Goal: Task Accomplishment & Management: Manage account settings

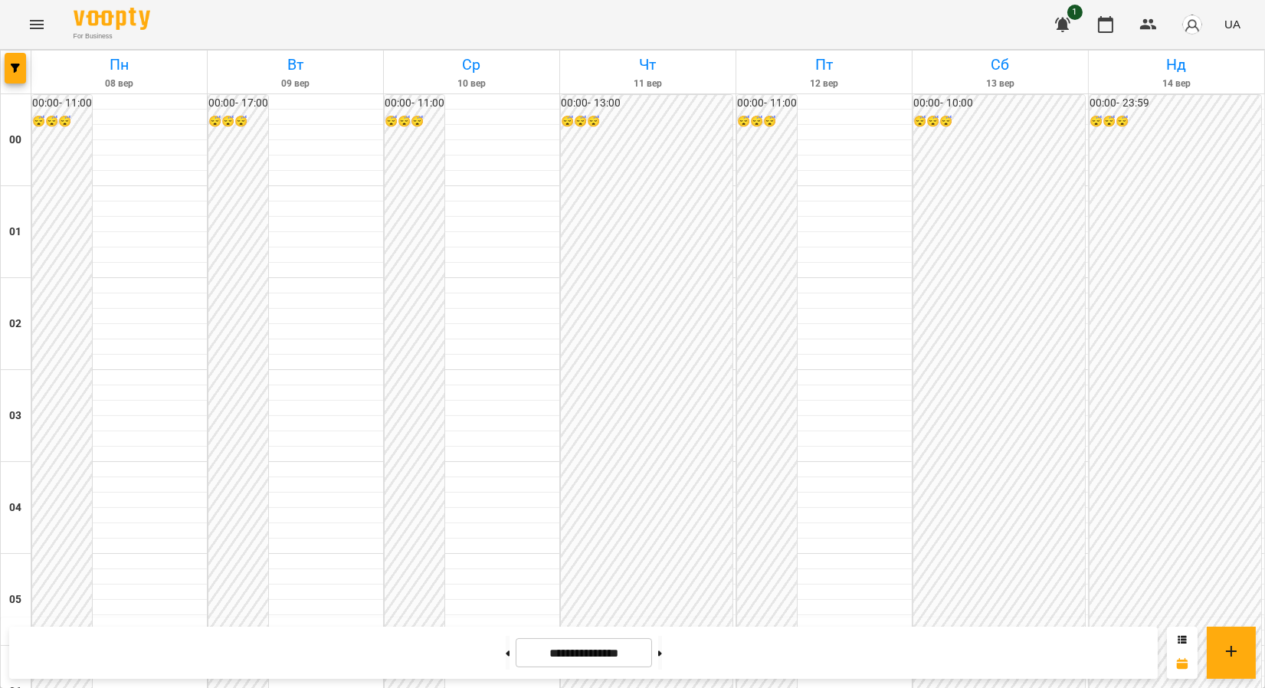
scroll to position [915, 0]
click at [33, 31] on icon "Menu" at bounding box center [37, 24] width 18 height 18
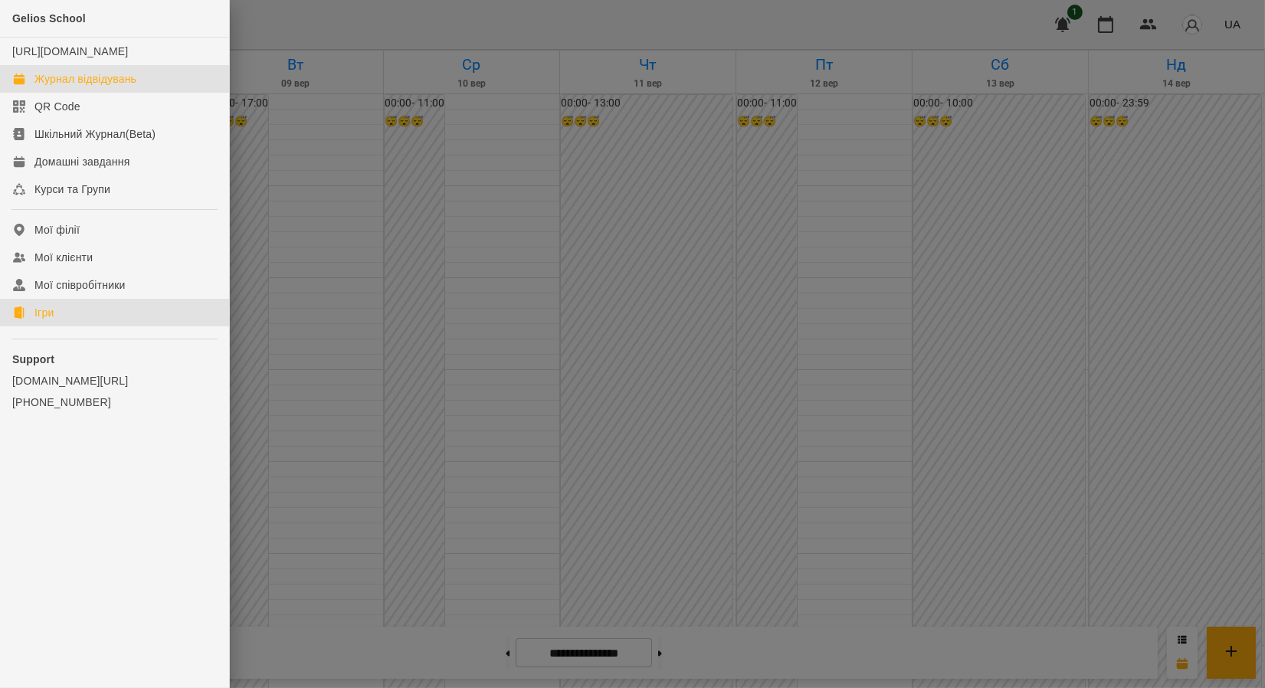
click at [54, 320] on div "Ігри" at bounding box center [43, 312] width 19 height 15
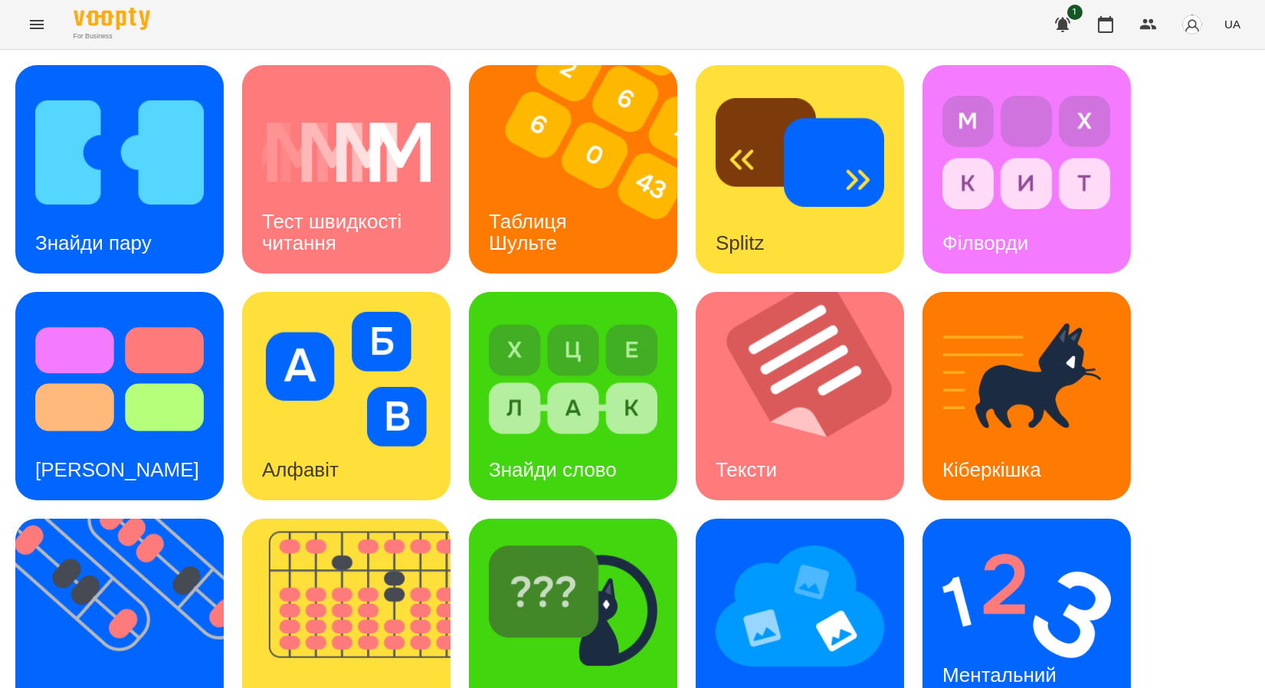
scroll to position [281, 0]
click at [135, 519] on img at bounding box center [129, 623] width 228 height 208
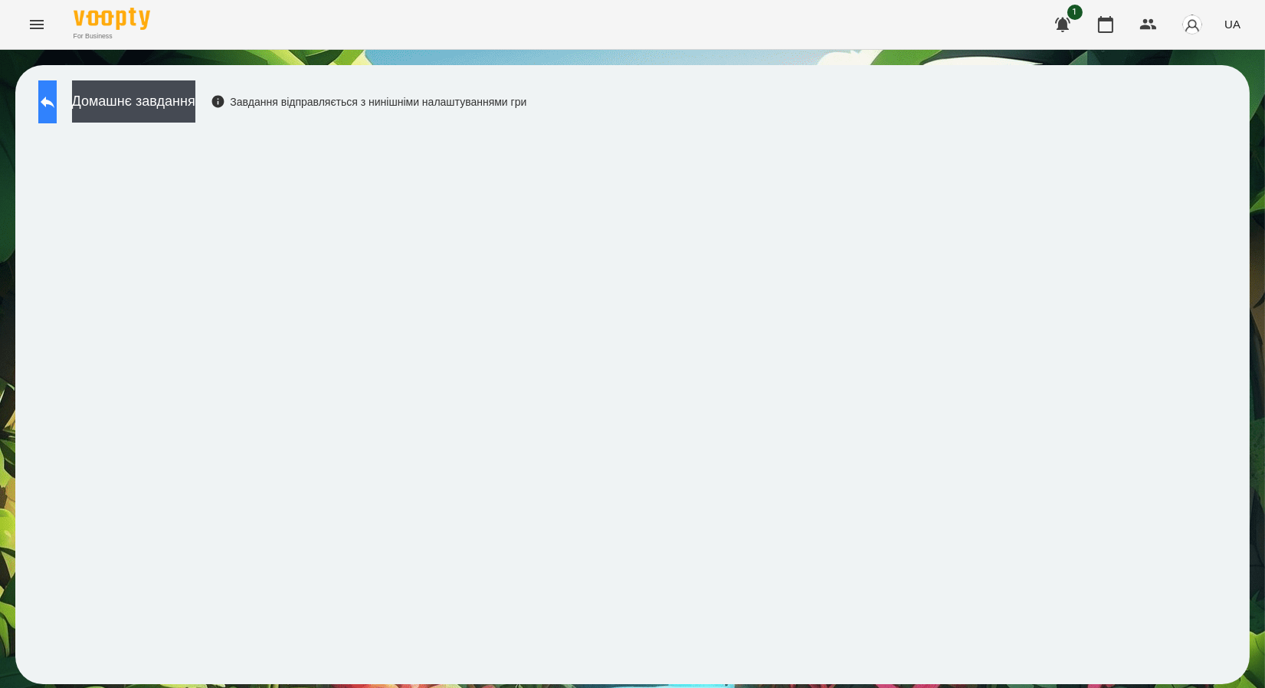
click at [57, 106] on icon at bounding box center [47, 102] width 18 height 18
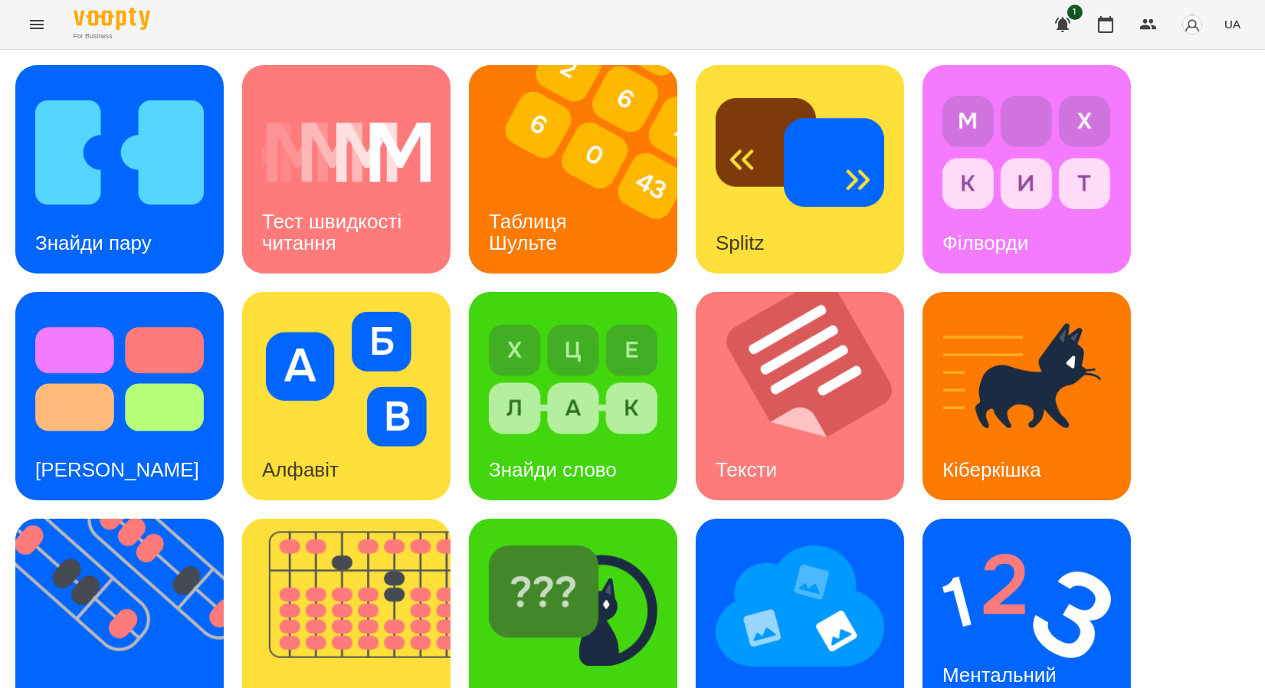
scroll to position [281, 0]
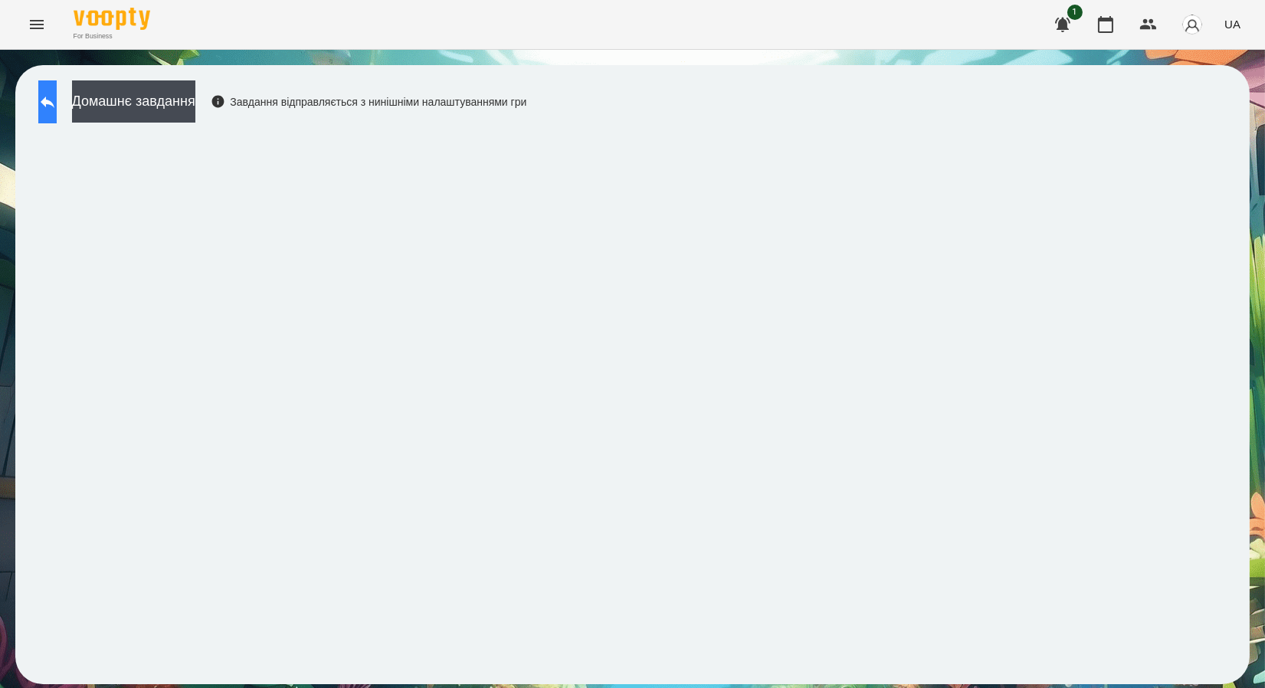
click at [57, 106] on icon at bounding box center [47, 102] width 18 height 18
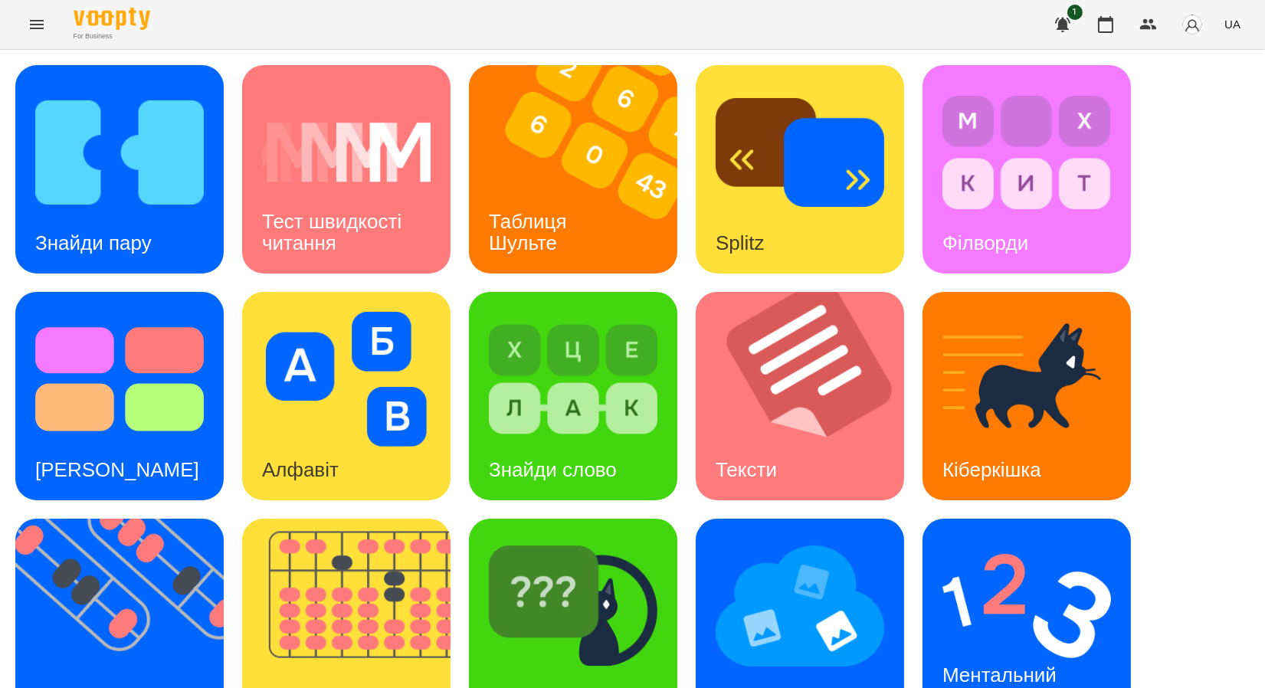
click at [28, 31] on icon "Menu" at bounding box center [37, 24] width 18 height 18
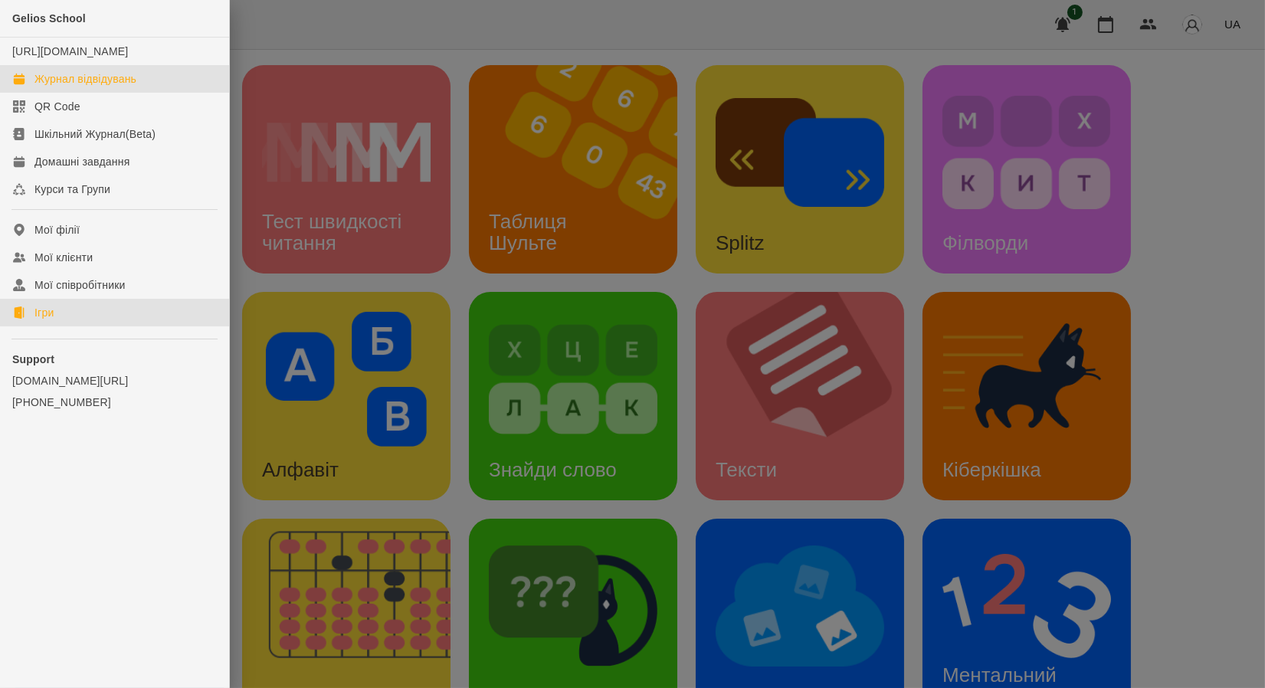
click at [90, 87] on div "Журнал відвідувань" at bounding box center [85, 78] width 102 height 15
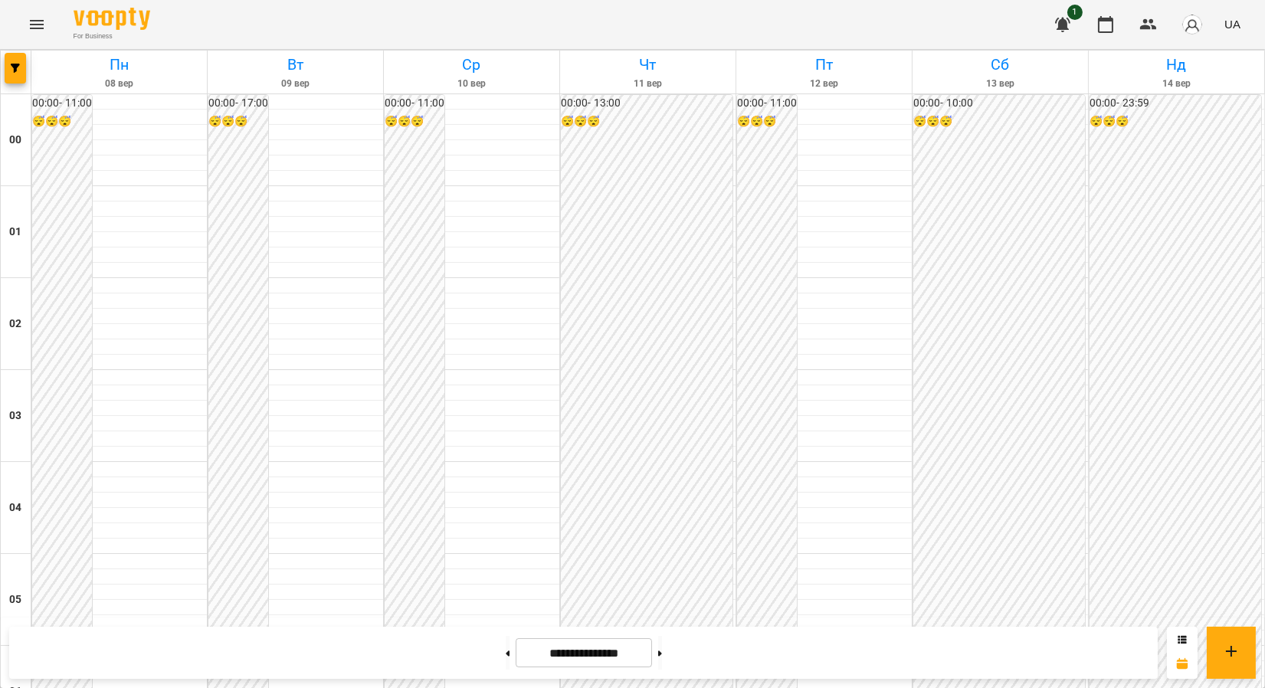
drag, startPoint x: 963, startPoint y: 56, endPoint x: 923, endPoint y: 68, distance: 41.7
click at [963, 56] on h6 "Сб" at bounding box center [1000, 65] width 171 height 24
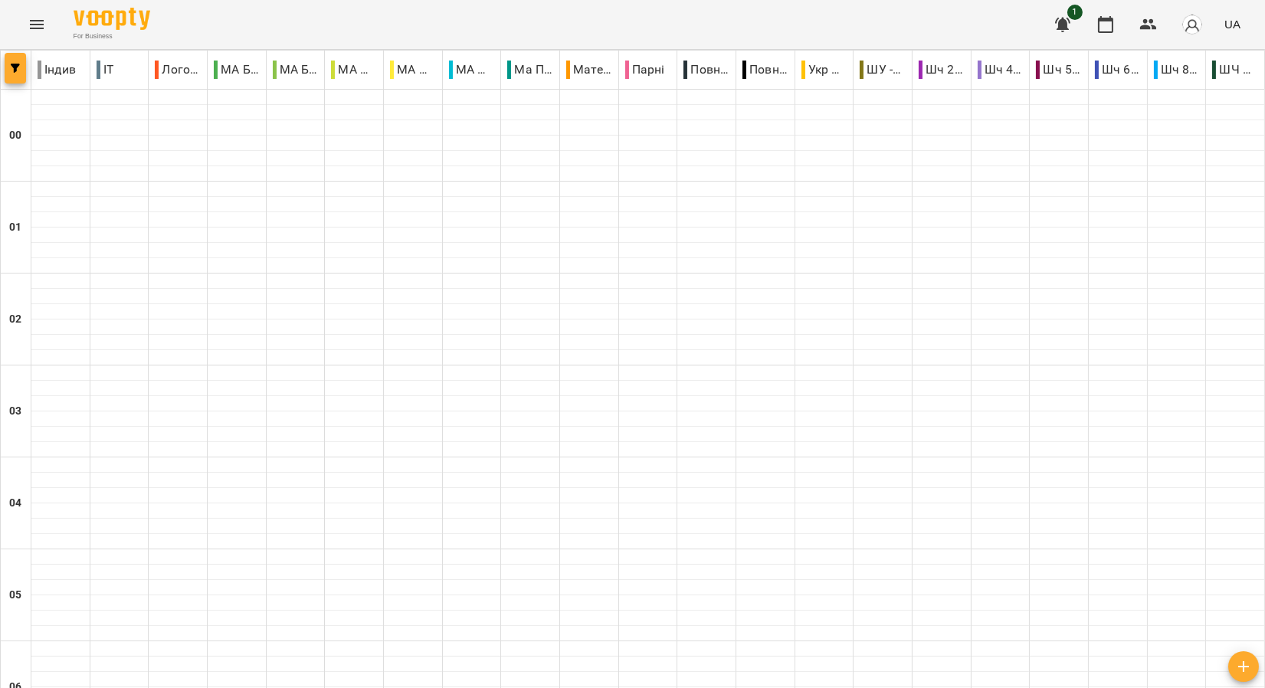
click at [21, 80] on button "button" at bounding box center [15, 68] width 21 height 31
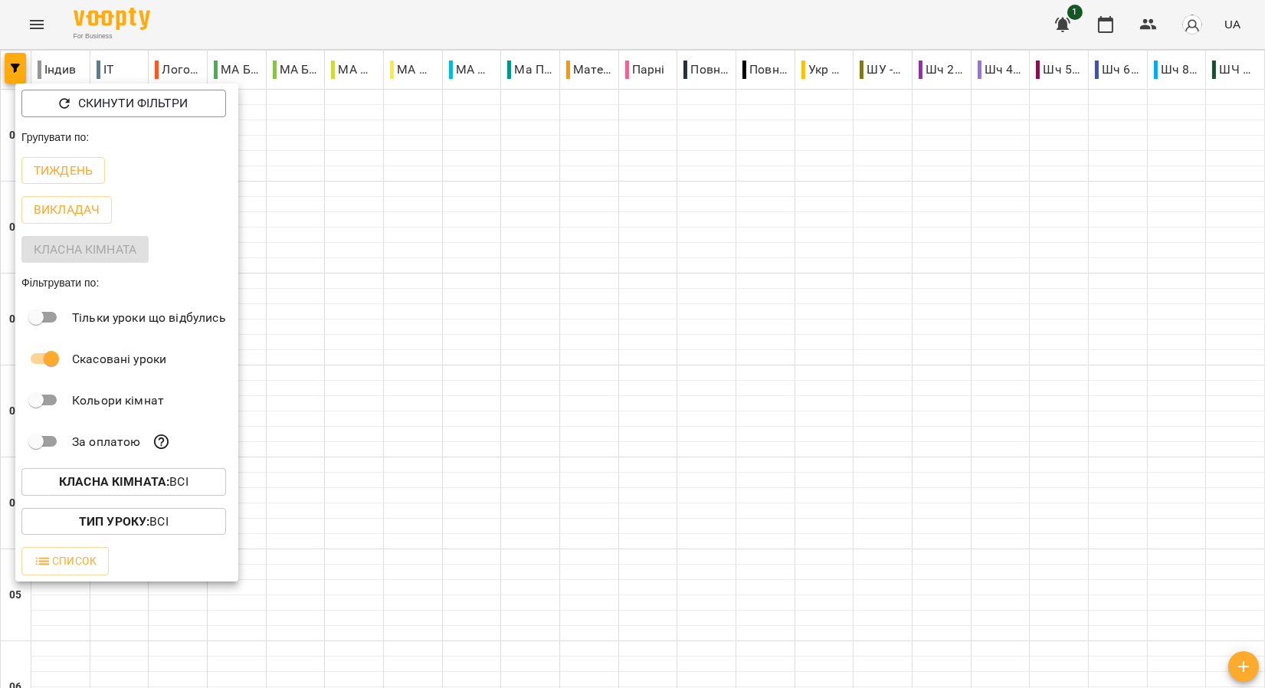
drag, startPoint x: 506, startPoint y: 273, endPoint x: 302, endPoint y: 86, distance: 276.5
click at [504, 269] on div at bounding box center [632, 344] width 1265 height 688
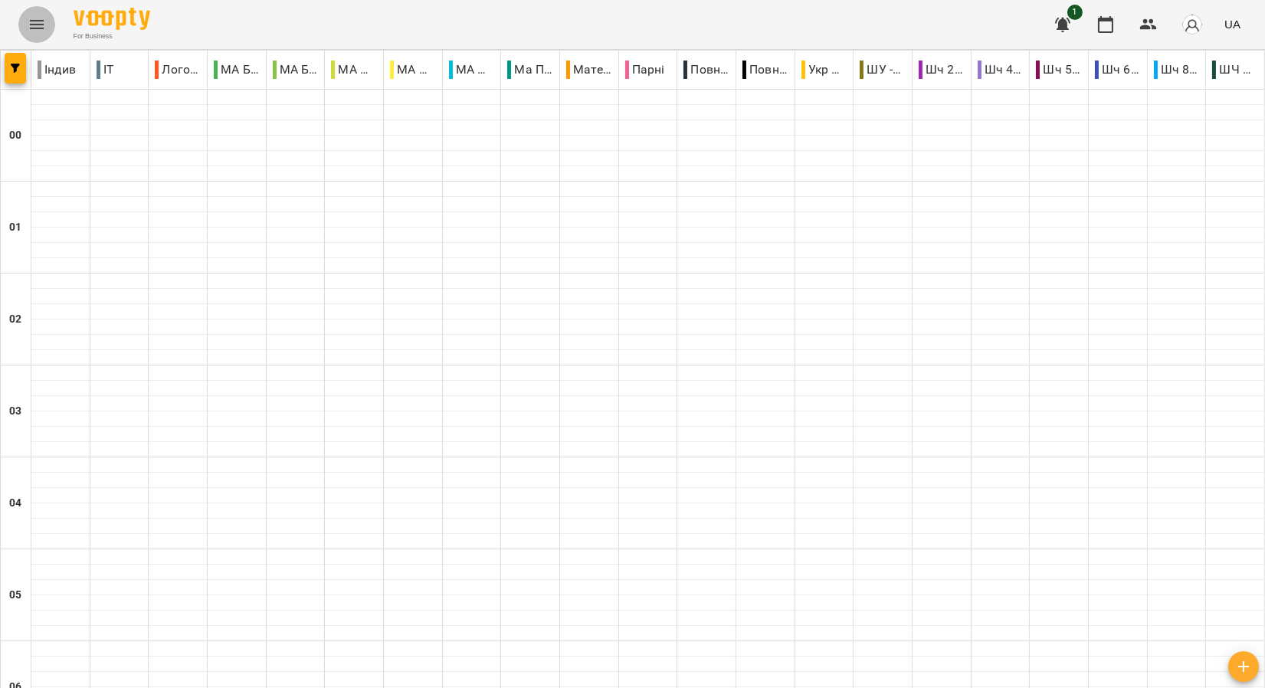
click at [36, 25] on icon "Menu" at bounding box center [37, 24] width 18 height 18
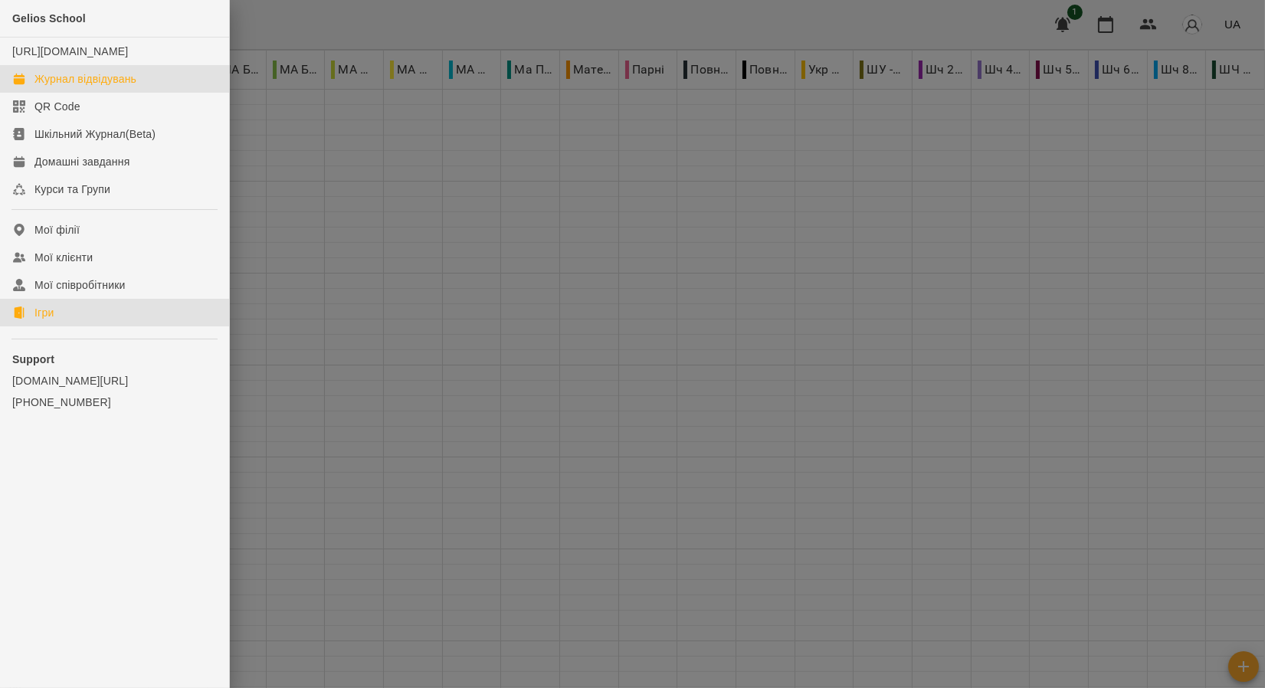
click at [70, 326] on link "Ігри" at bounding box center [114, 313] width 229 height 28
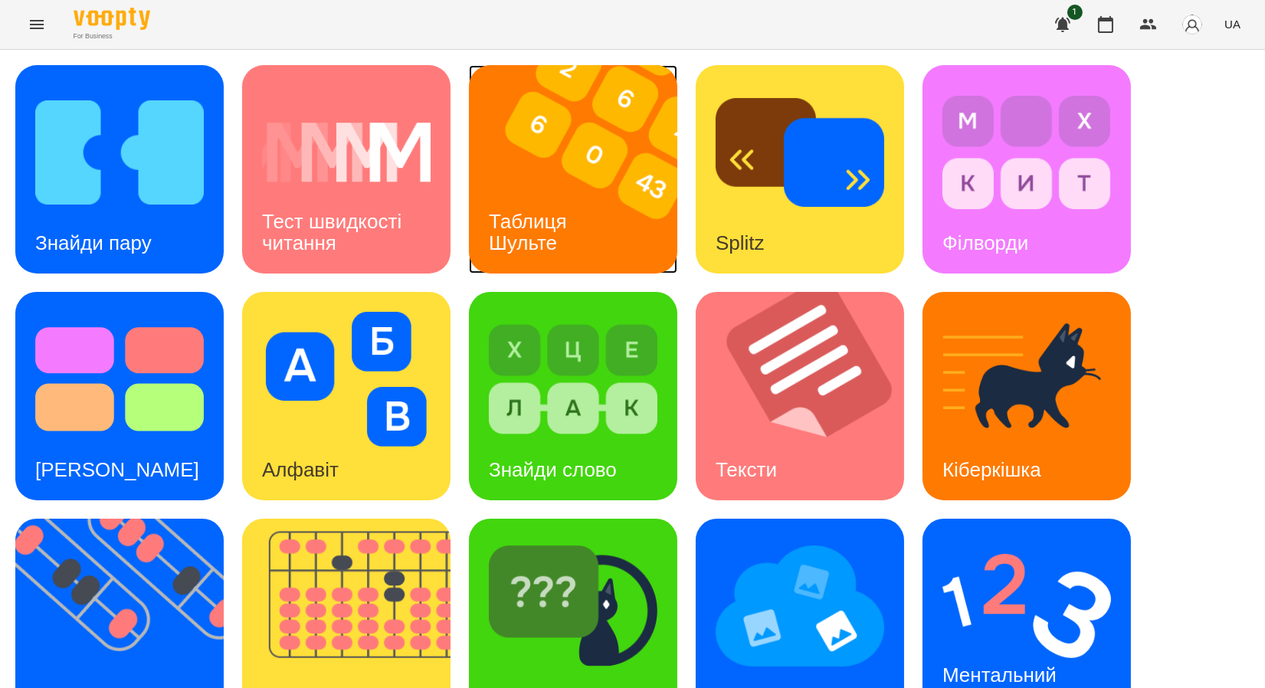
click at [565, 225] on h3 "Таблиця Шульте" at bounding box center [531, 232] width 84 height 44
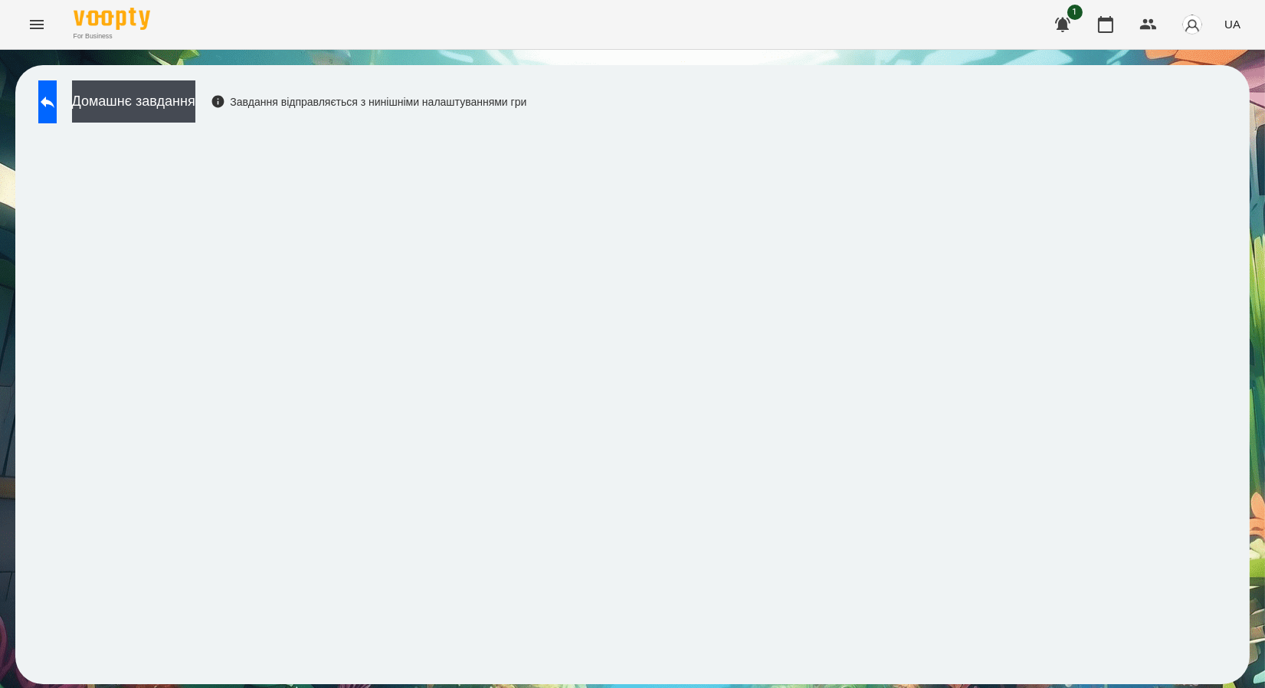
click at [513, 61] on div "Домашнє завдання Завдання відправляється з нинішніми налаштуваннями гри" at bounding box center [632, 375] width 1265 height 650
click at [57, 109] on icon at bounding box center [47, 102] width 18 height 18
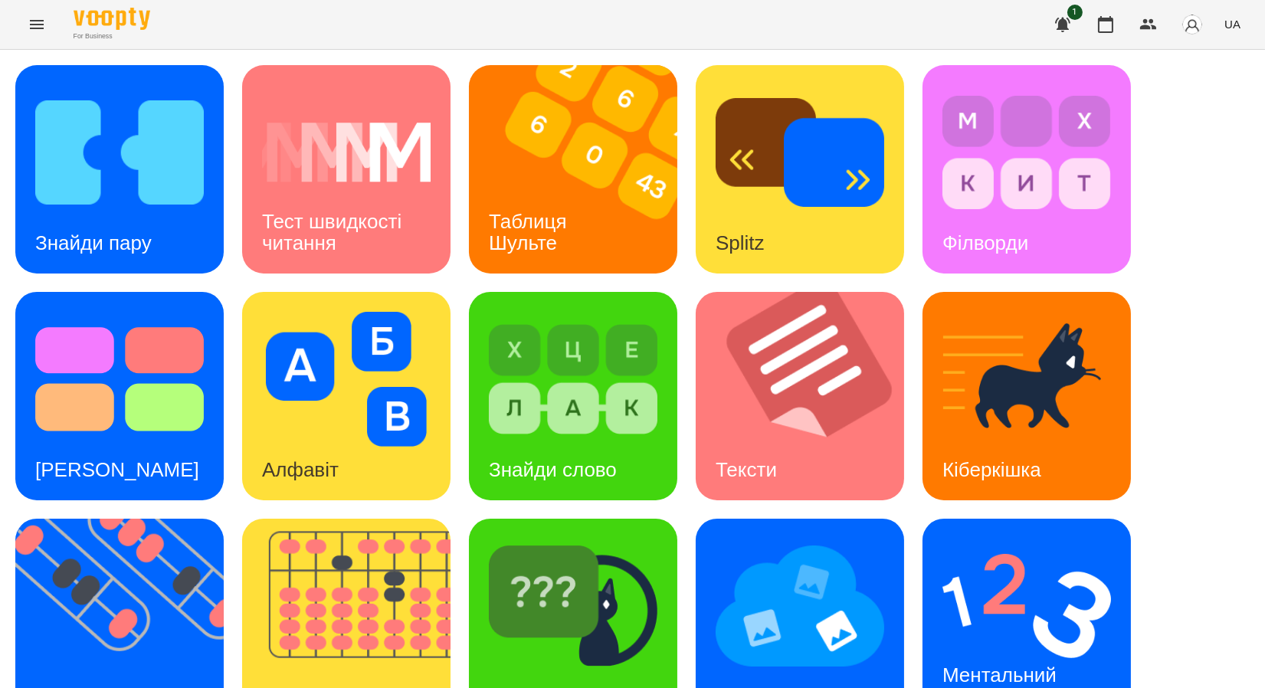
scroll to position [281, 0]
click at [142, 519] on img at bounding box center [129, 623] width 228 height 208
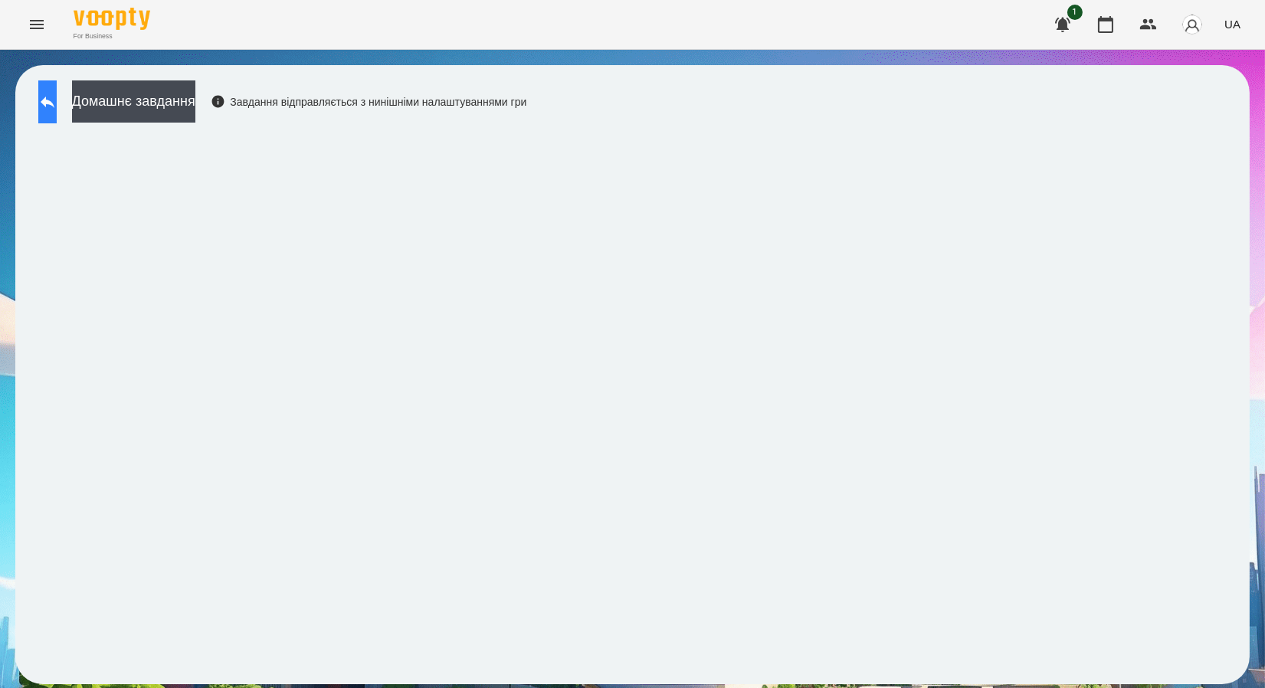
click at [56, 109] on icon at bounding box center [47, 102] width 18 height 18
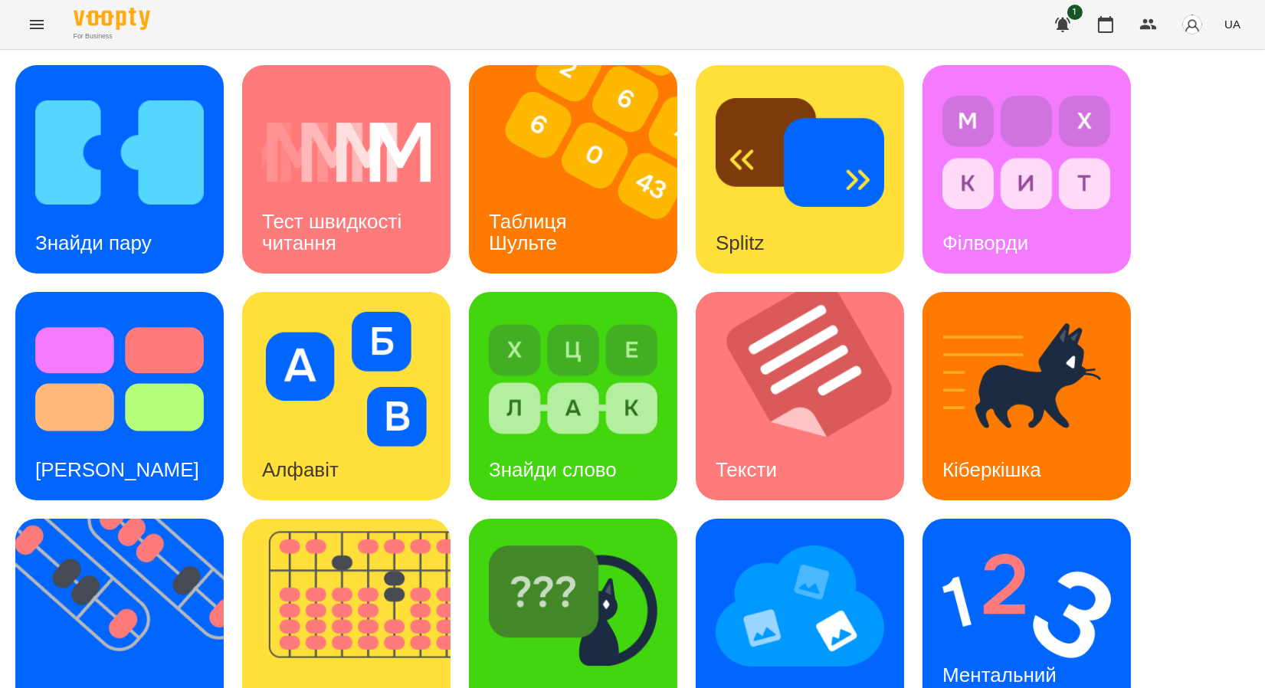
scroll to position [281, 0]
click at [133, 519] on img at bounding box center [129, 623] width 228 height 208
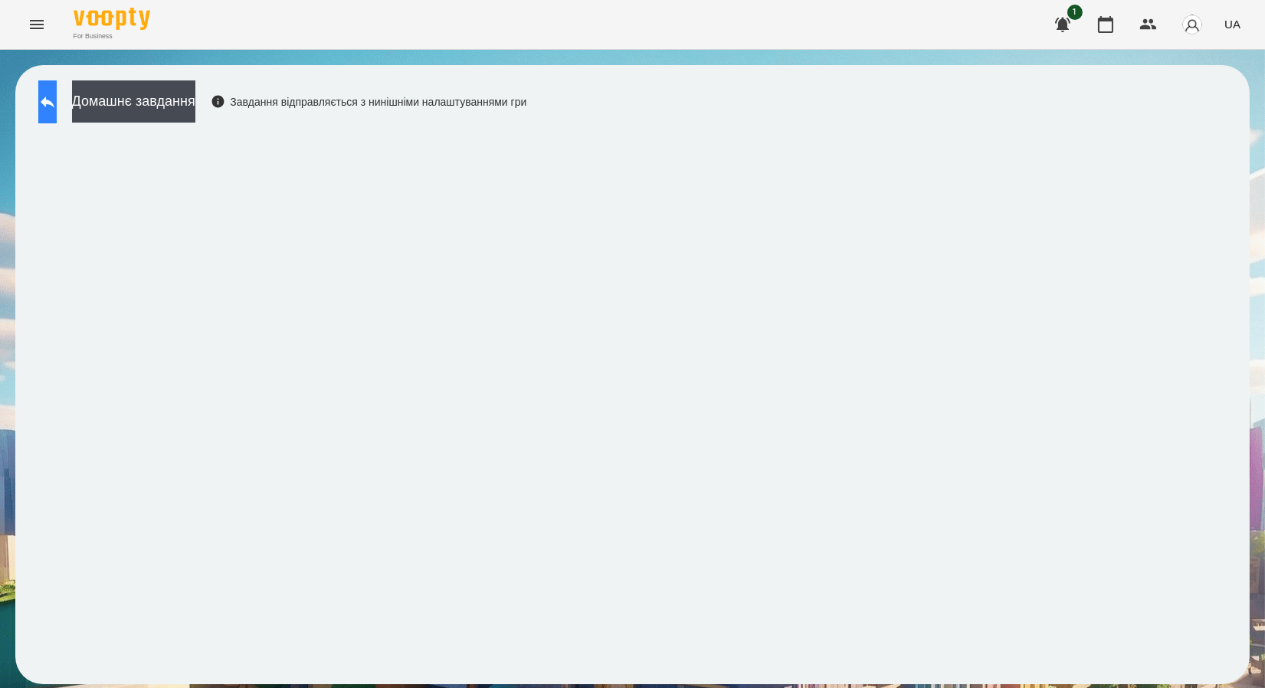
click at [57, 92] on button at bounding box center [47, 101] width 18 height 43
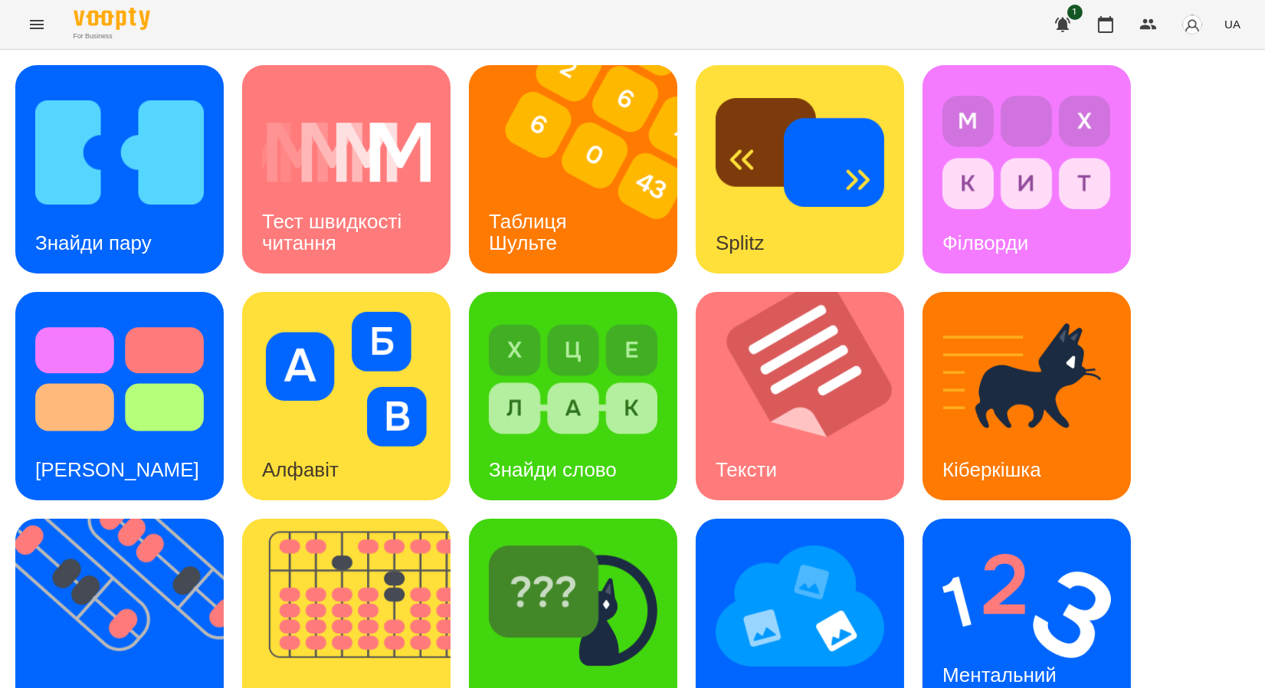
scroll to position [281, 0]
click at [292, 519] on img at bounding box center [356, 623] width 228 height 208
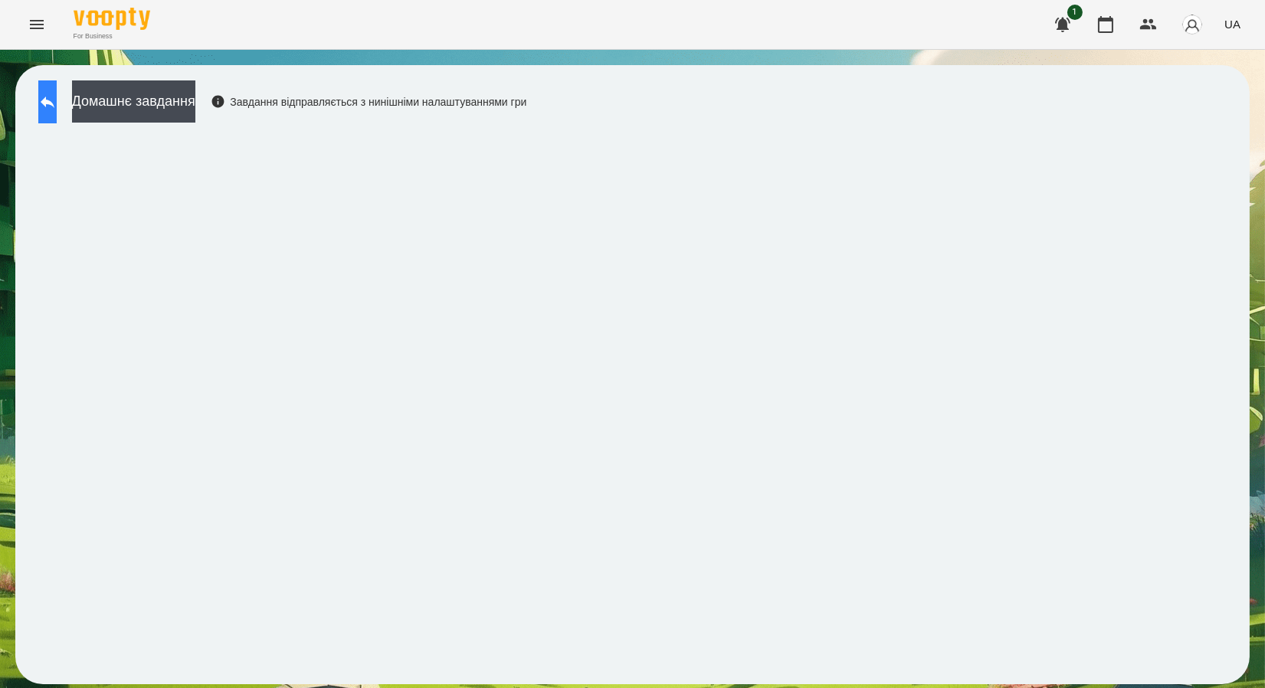
click at [57, 100] on icon at bounding box center [47, 102] width 18 height 18
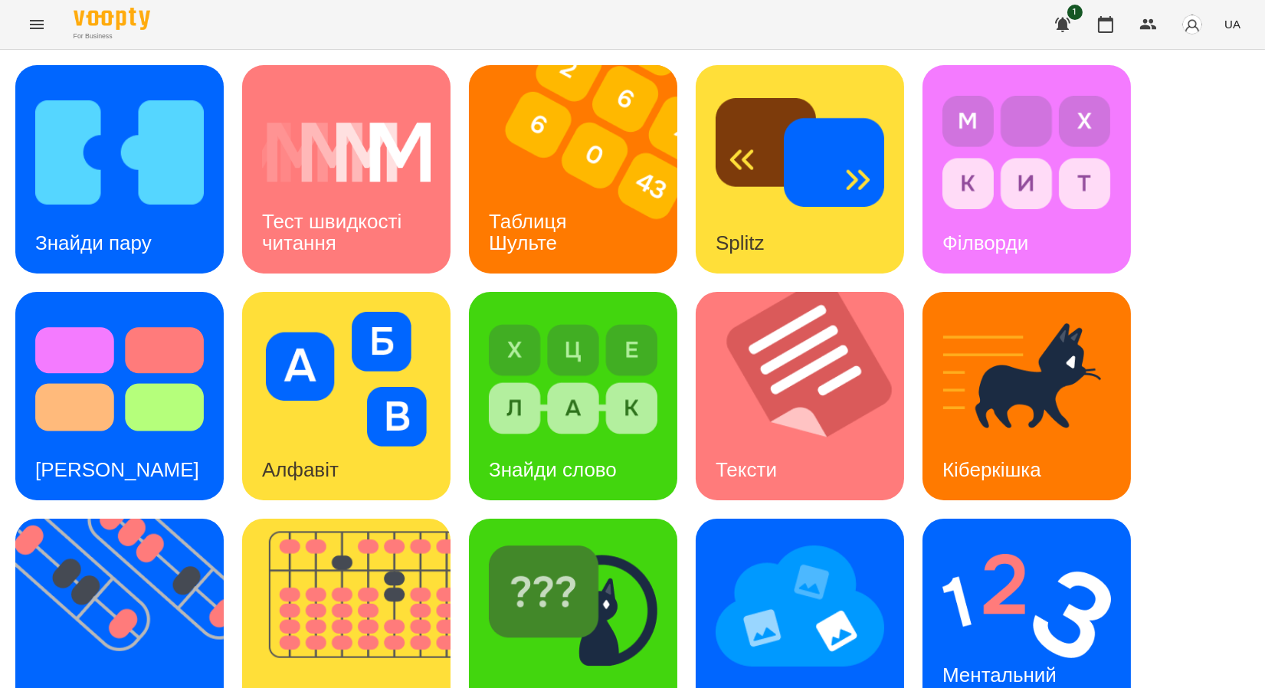
scroll to position [281, 0]
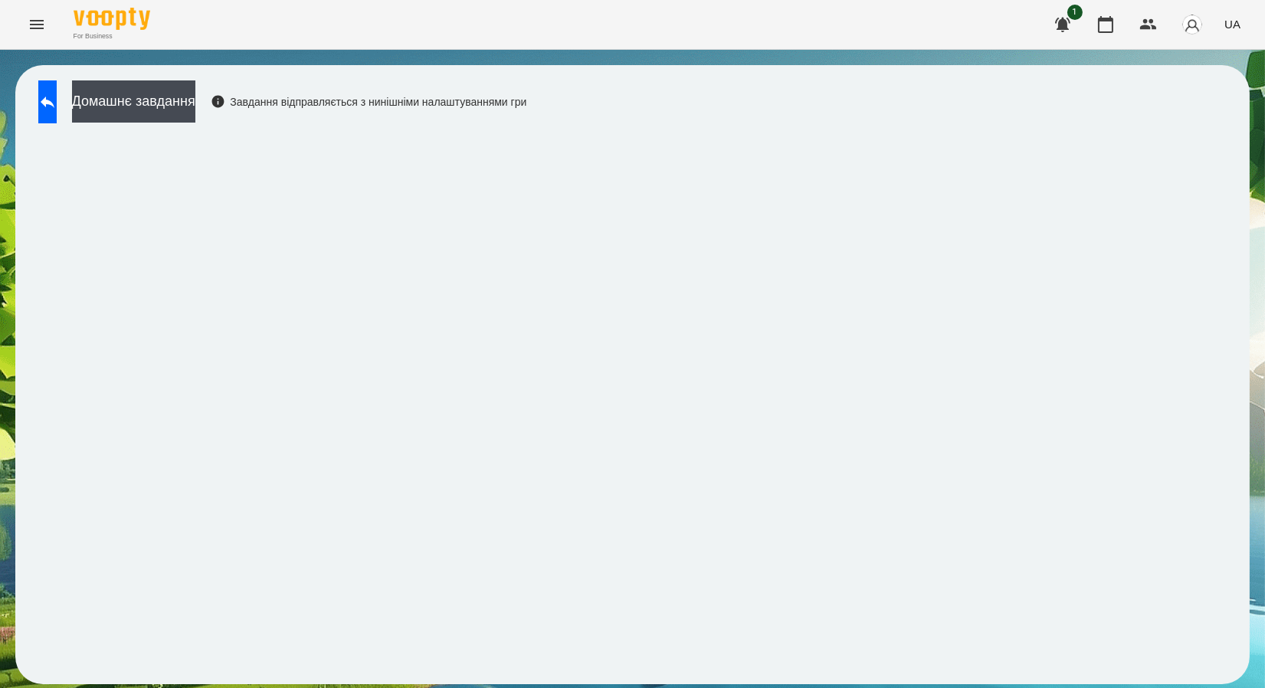
click at [39, 38] on button "Menu" at bounding box center [36, 24] width 37 height 37
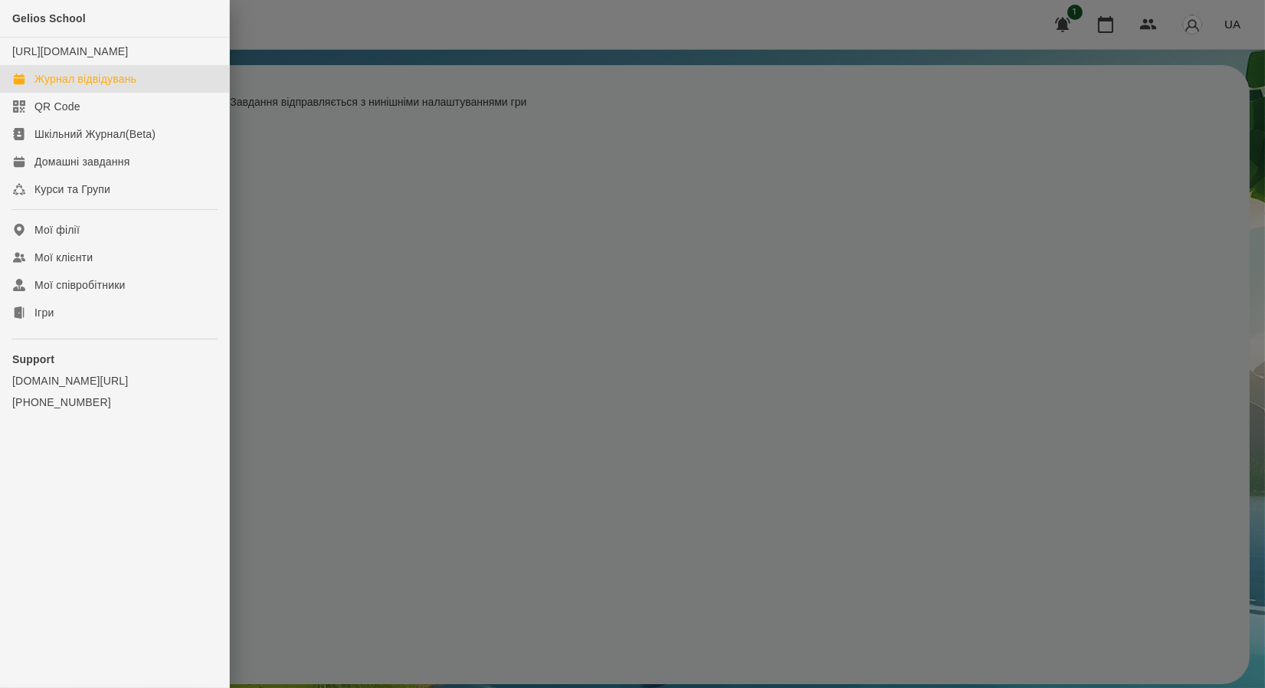
click at [46, 87] on div "Журнал відвідувань" at bounding box center [85, 78] width 102 height 15
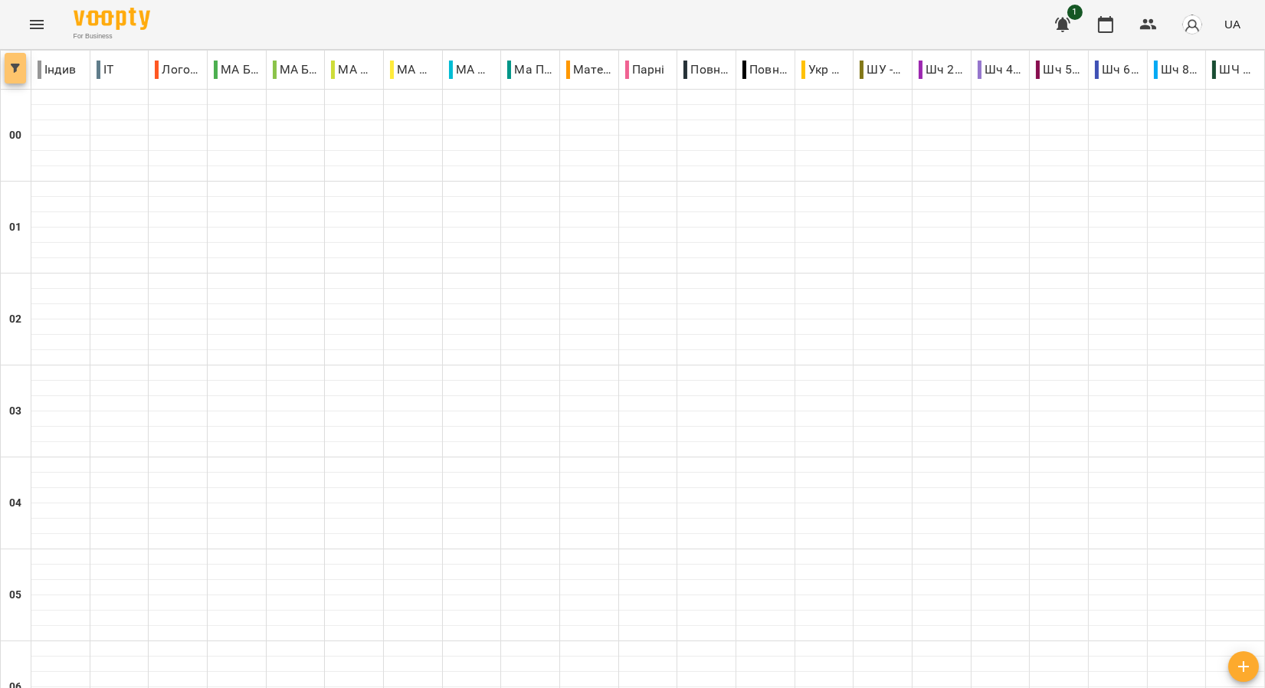
click at [17, 70] on icon "button" at bounding box center [15, 68] width 9 height 9
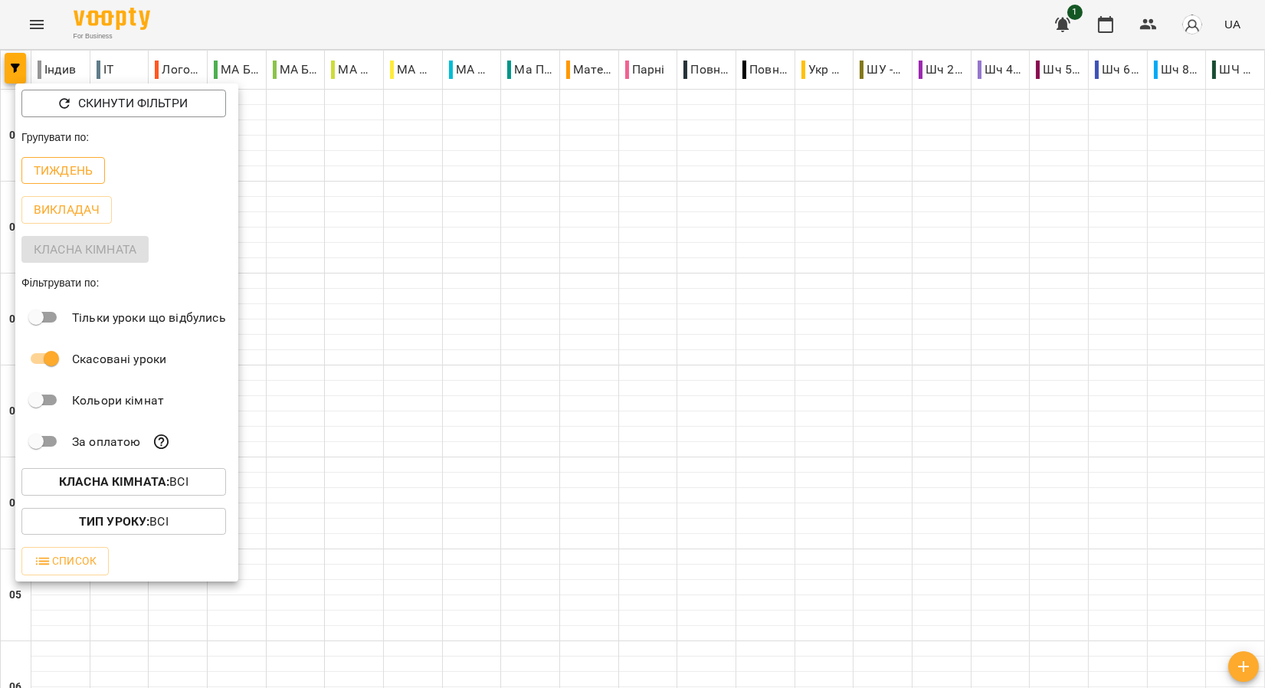
click at [47, 172] on p "Тиждень" at bounding box center [63, 171] width 59 height 18
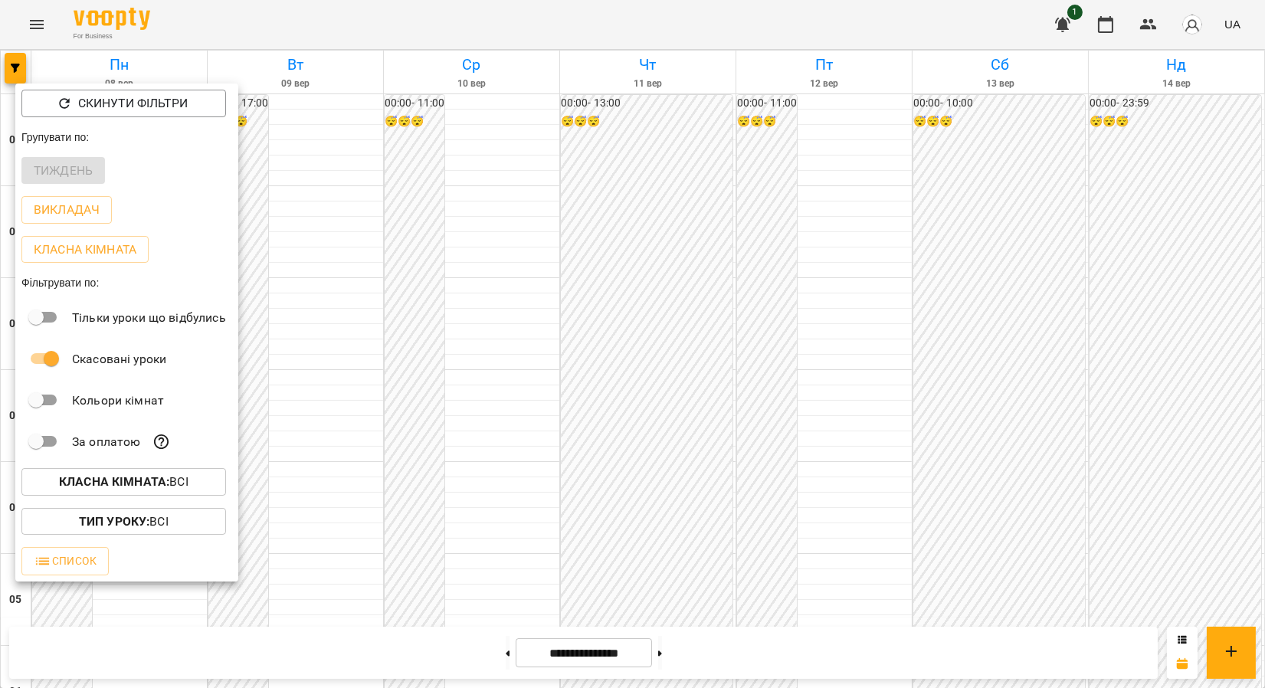
click at [473, 293] on div at bounding box center [632, 344] width 1265 height 688
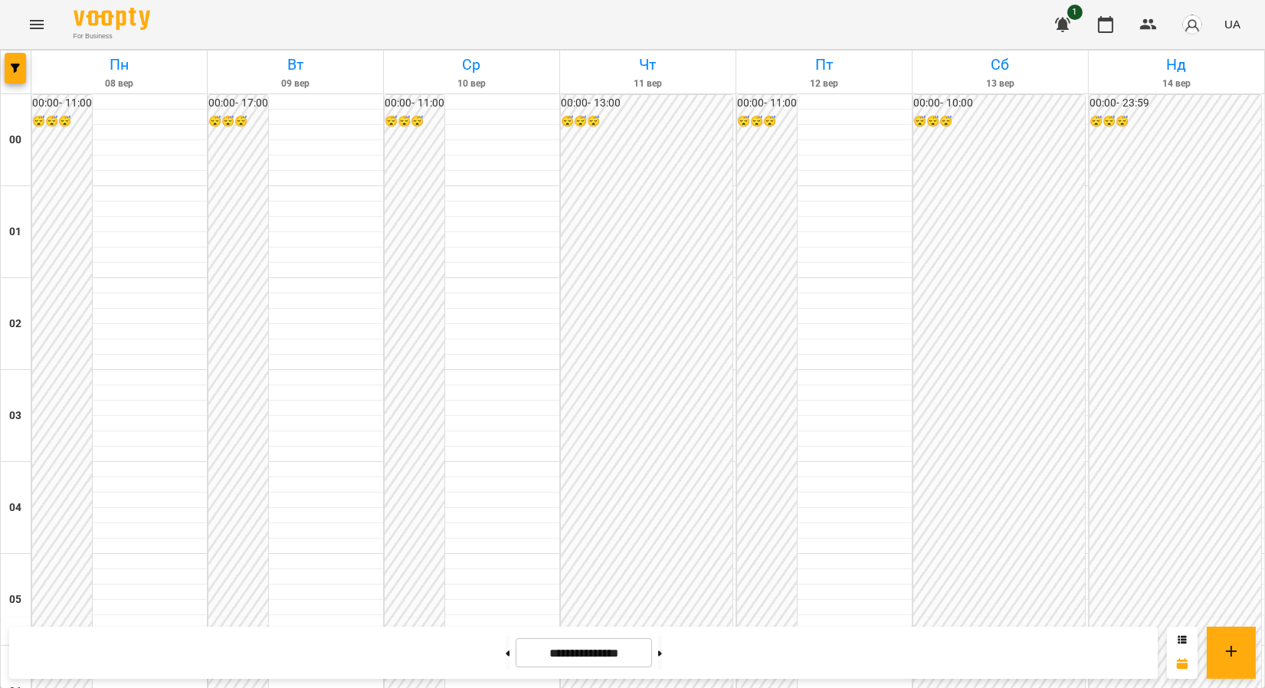
scroll to position [920, 0]
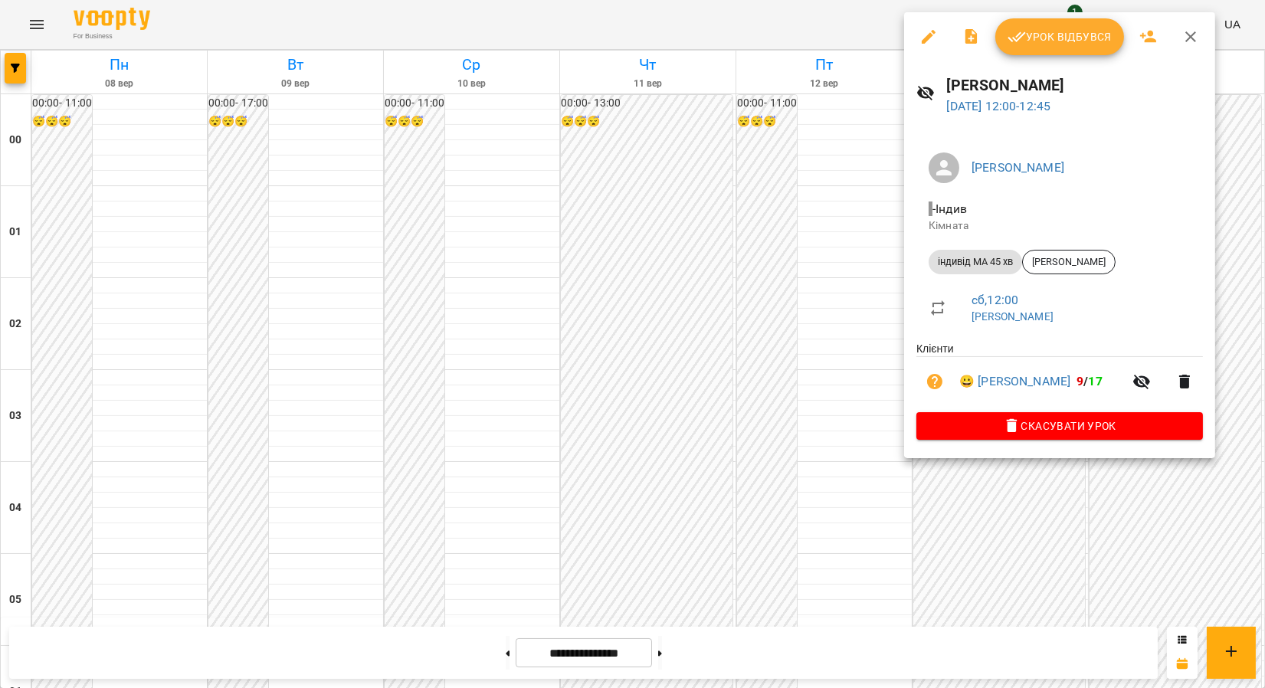
click at [1035, 32] on span "Урок відбувся" at bounding box center [1059, 37] width 104 height 18
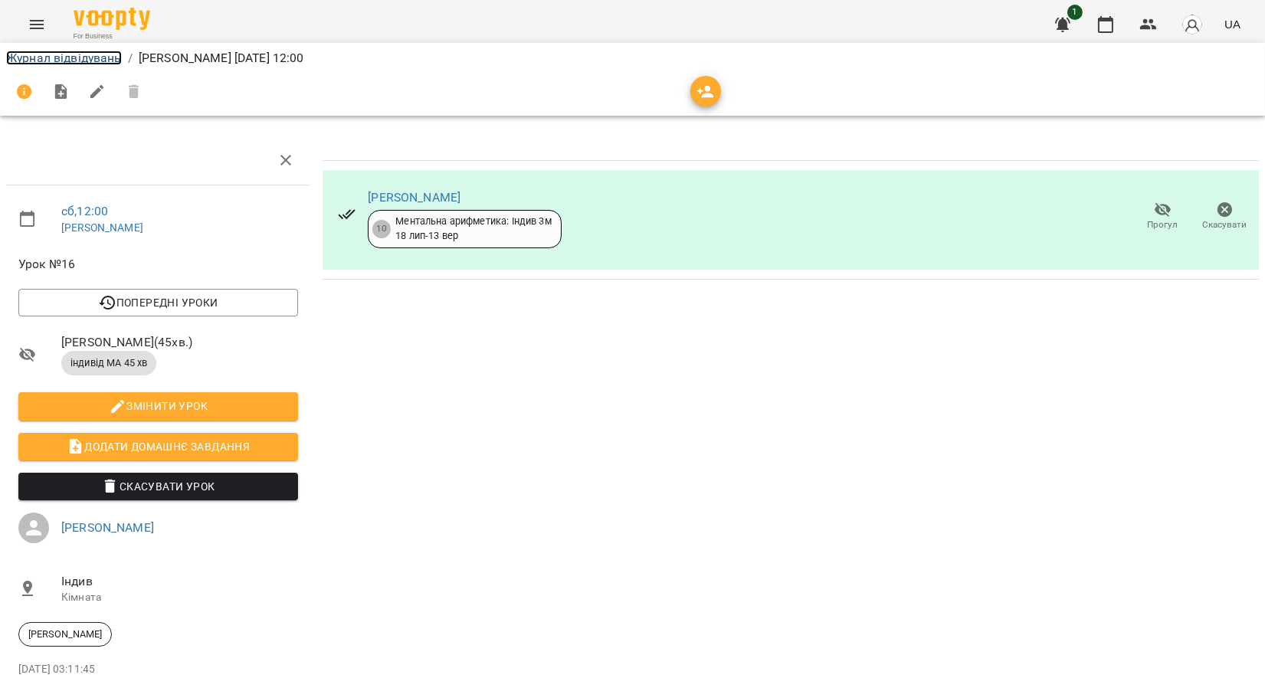
click at [103, 63] on link "Журнал відвідувань" at bounding box center [64, 58] width 116 height 15
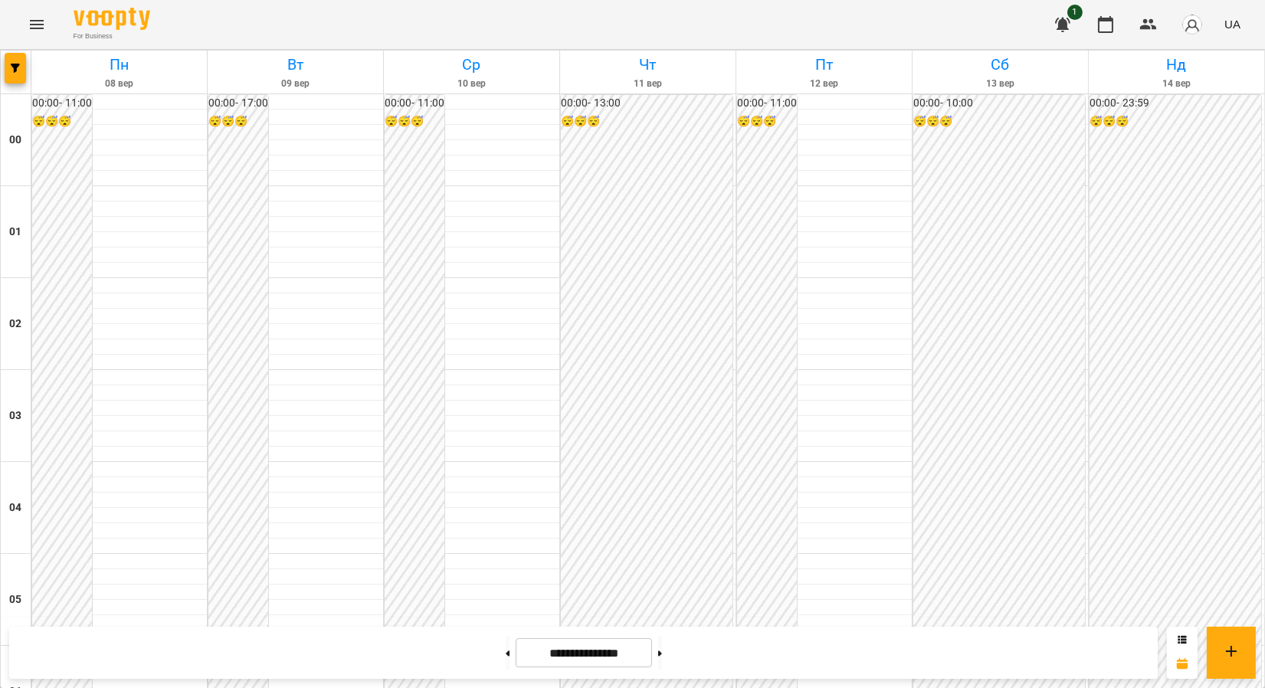
scroll to position [936, 0]
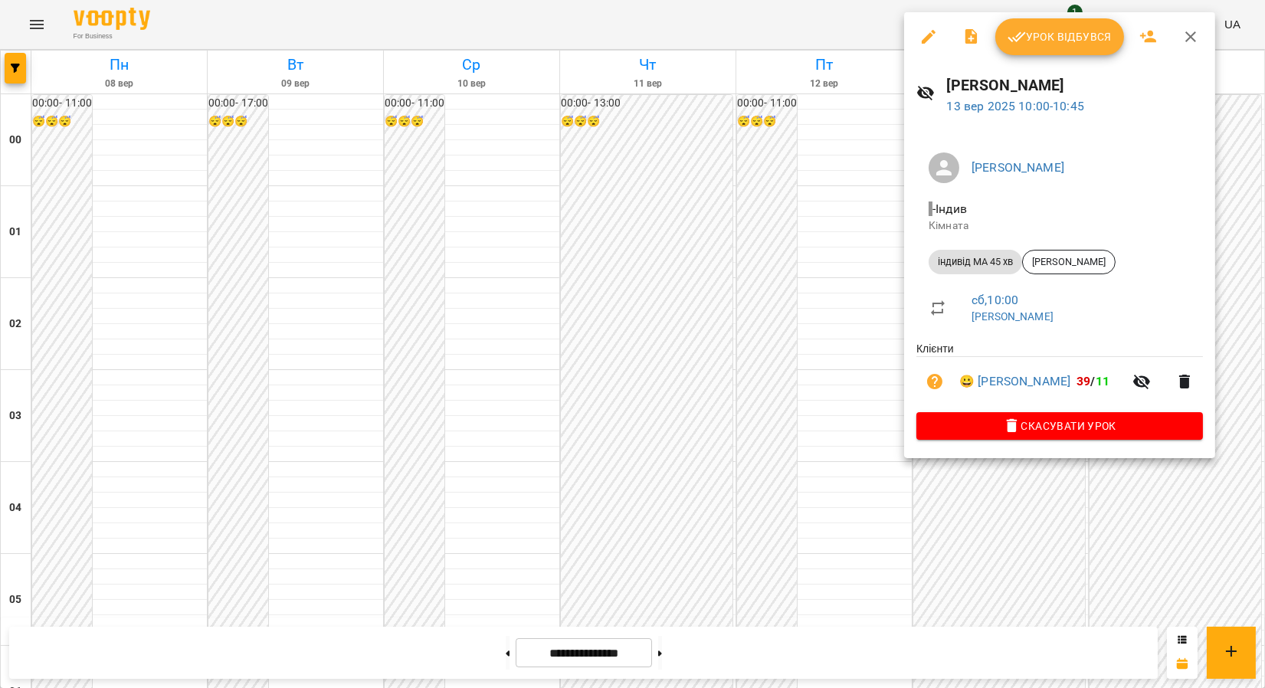
click at [1044, 41] on span "Урок відбувся" at bounding box center [1059, 37] width 104 height 18
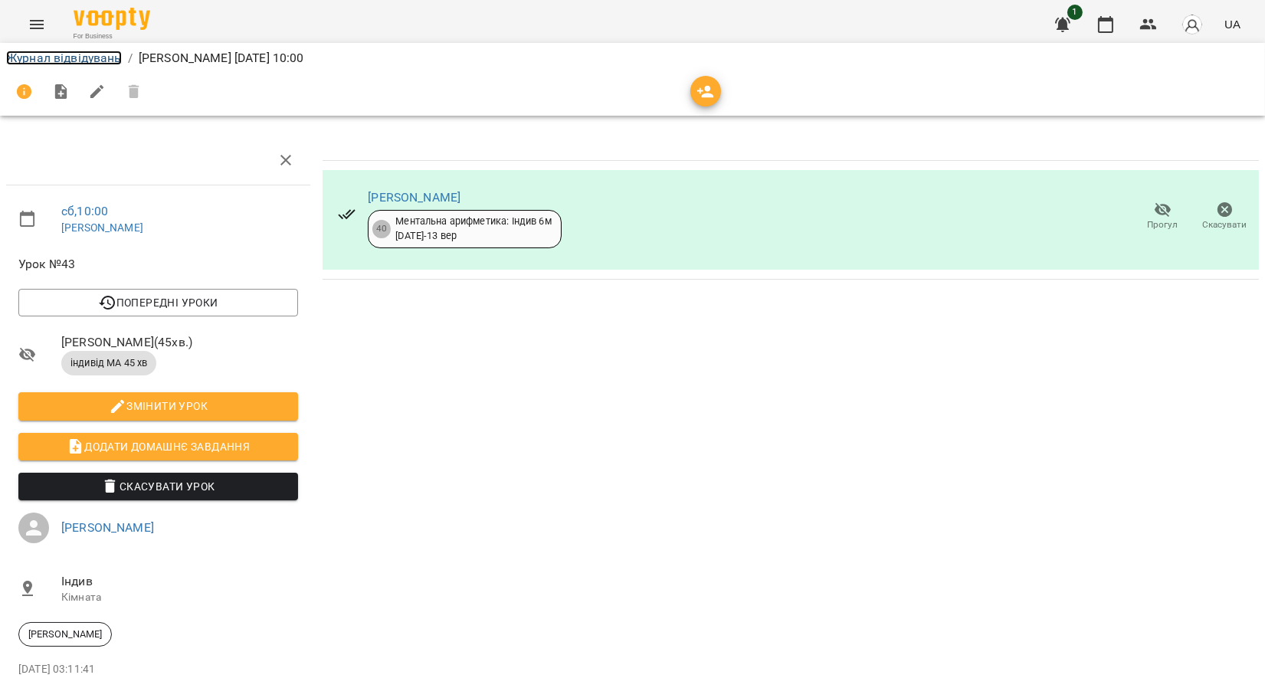
click at [63, 51] on link "Журнал відвідувань" at bounding box center [64, 58] width 116 height 15
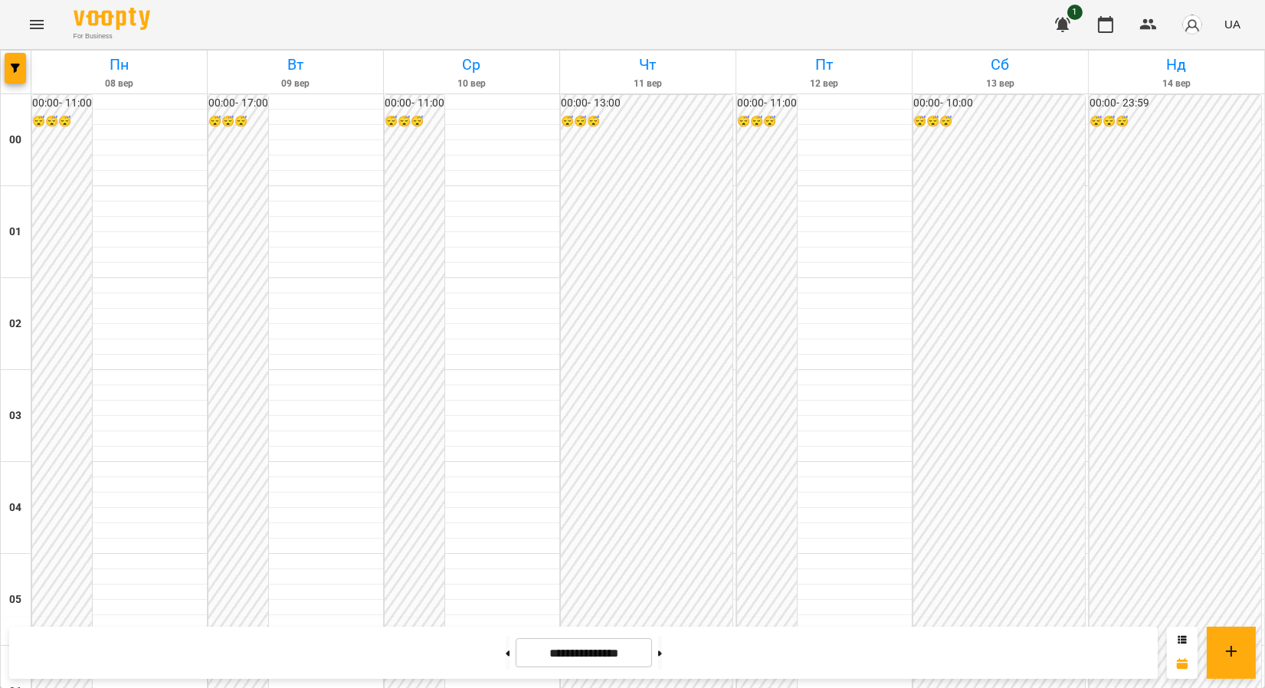
scroll to position [1191, 0]
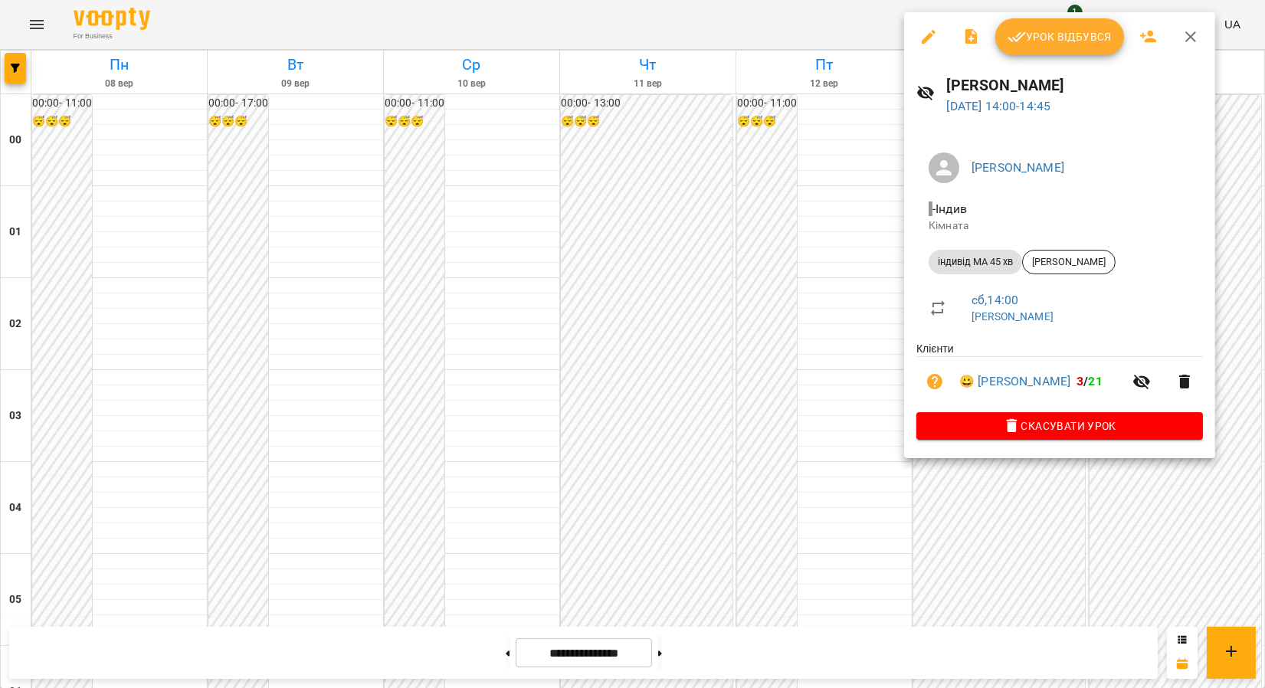
click at [1068, 41] on span "Урок відбувся" at bounding box center [1059, 37] width 104 height 18
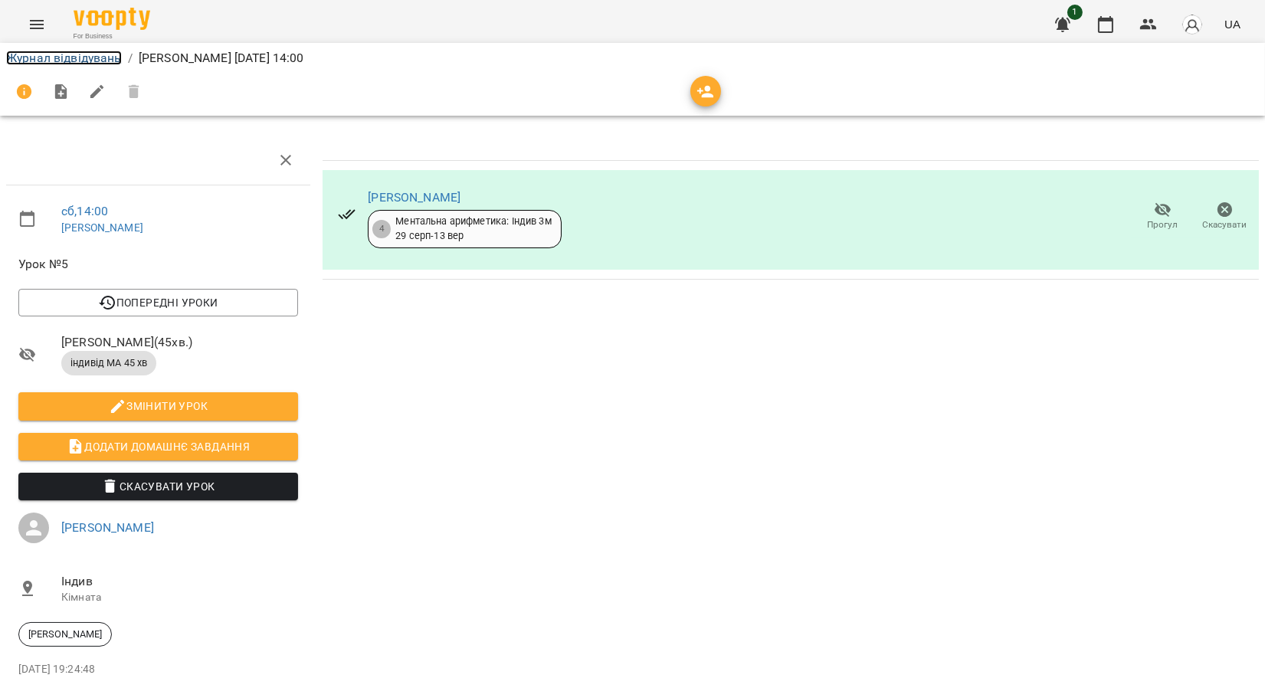
click at [61, 64] on link "Журнал відвідувань" at bounding box center [64, 58] width 116 height 15
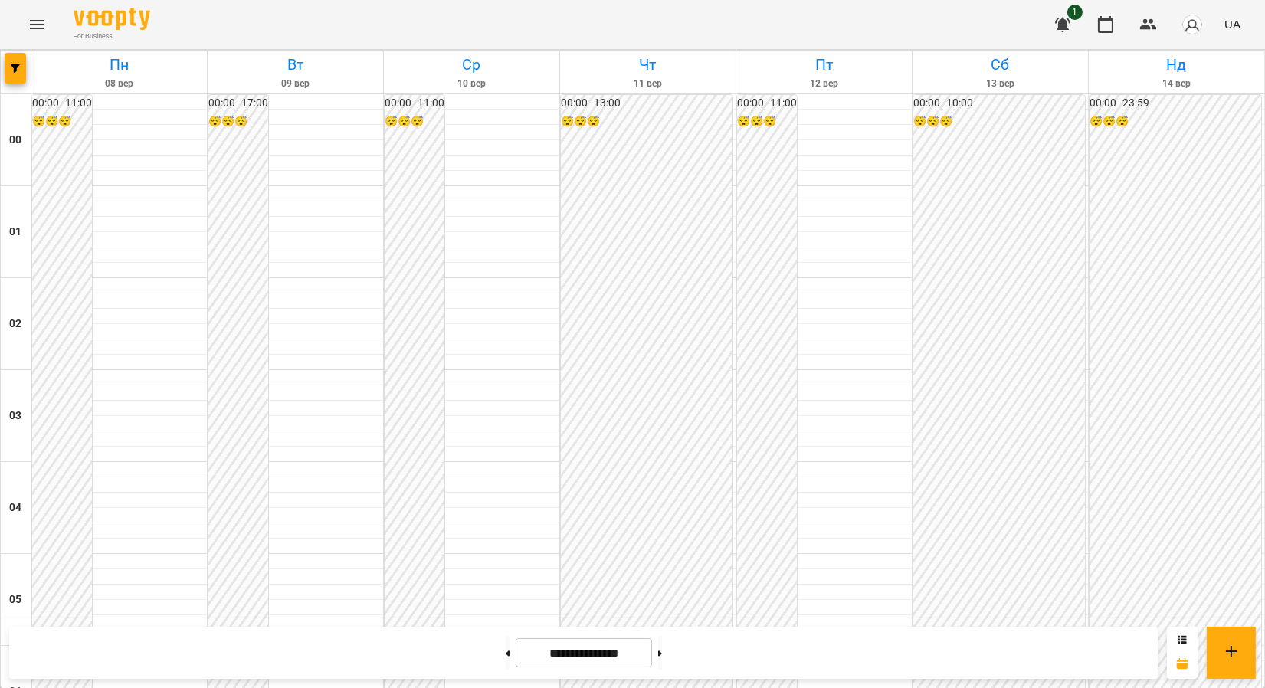
scroll to position [1276, 0]
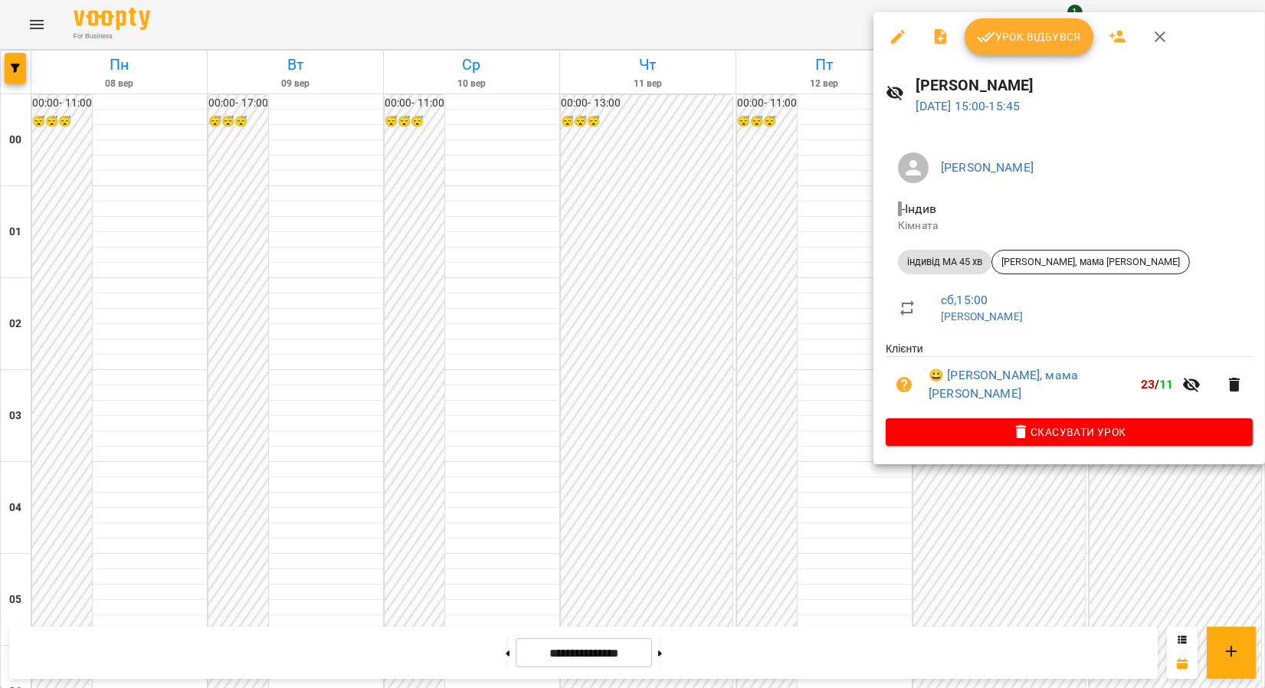
click at [1033, 32] on span "Урок відбувся" at bounding box center [1029, 37] width 104 height 18
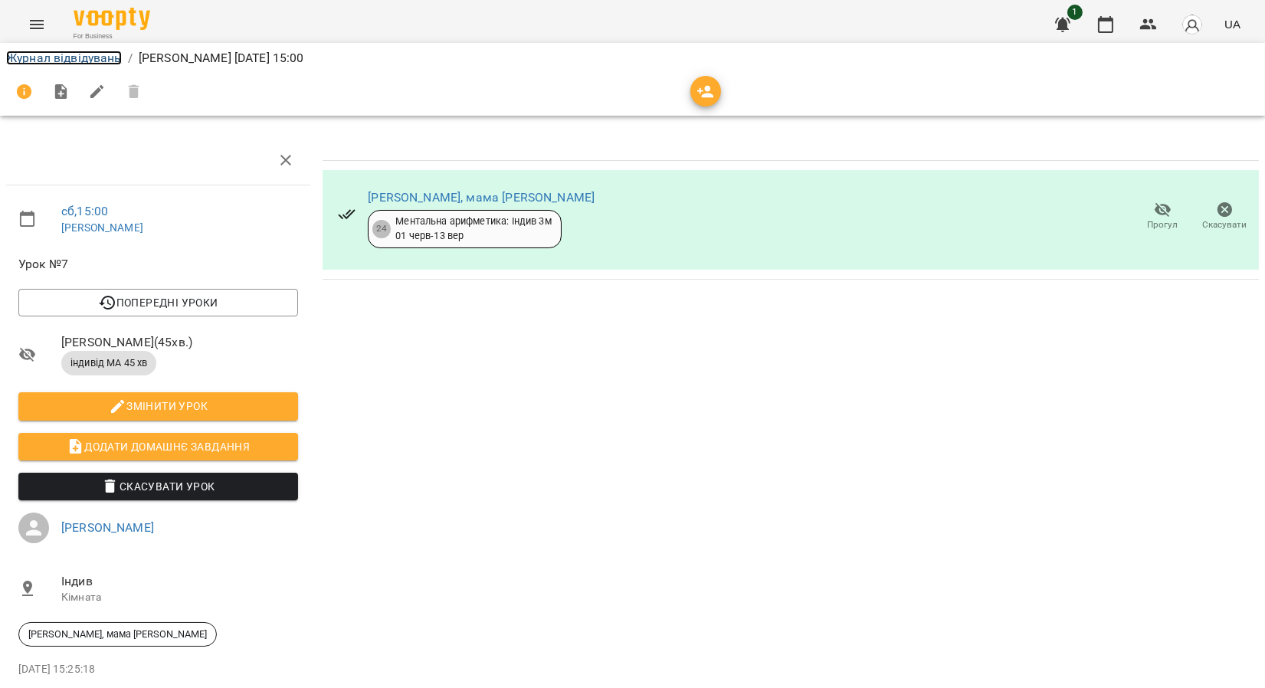
click at [44, 57] on link "Журнал відвідувань" at bounding box center [64, 58] width 116 height 15
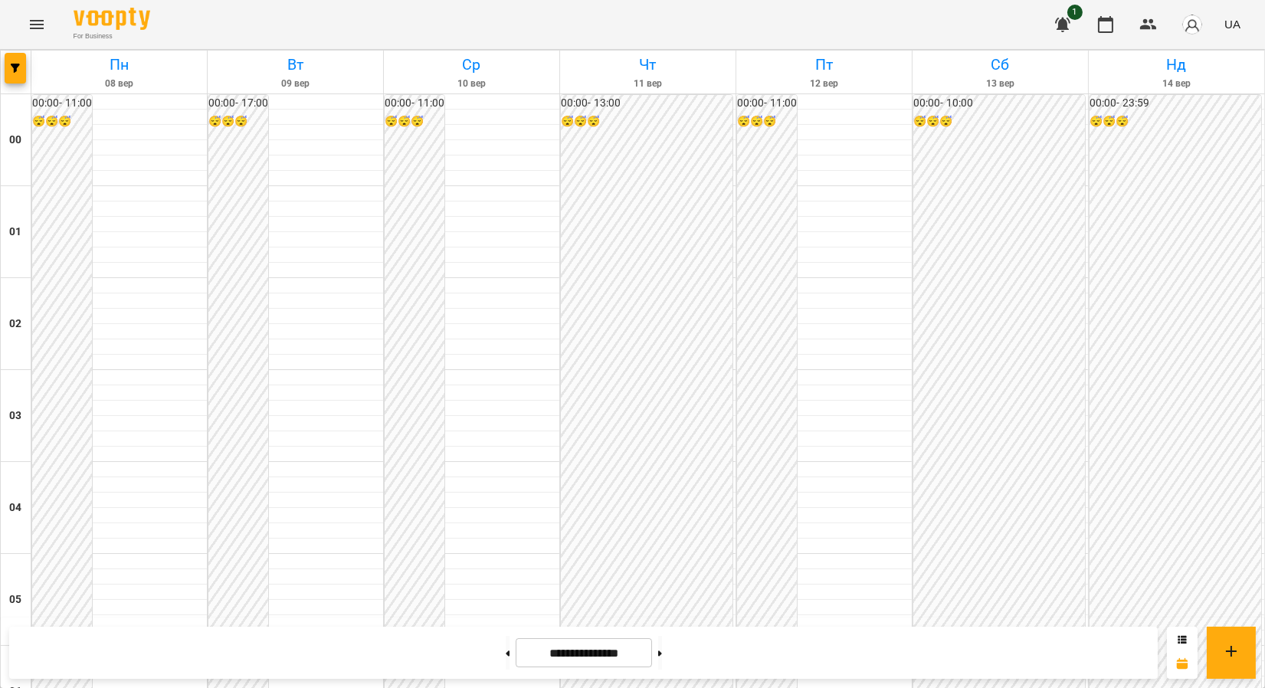
scroll to position [1276, 0]
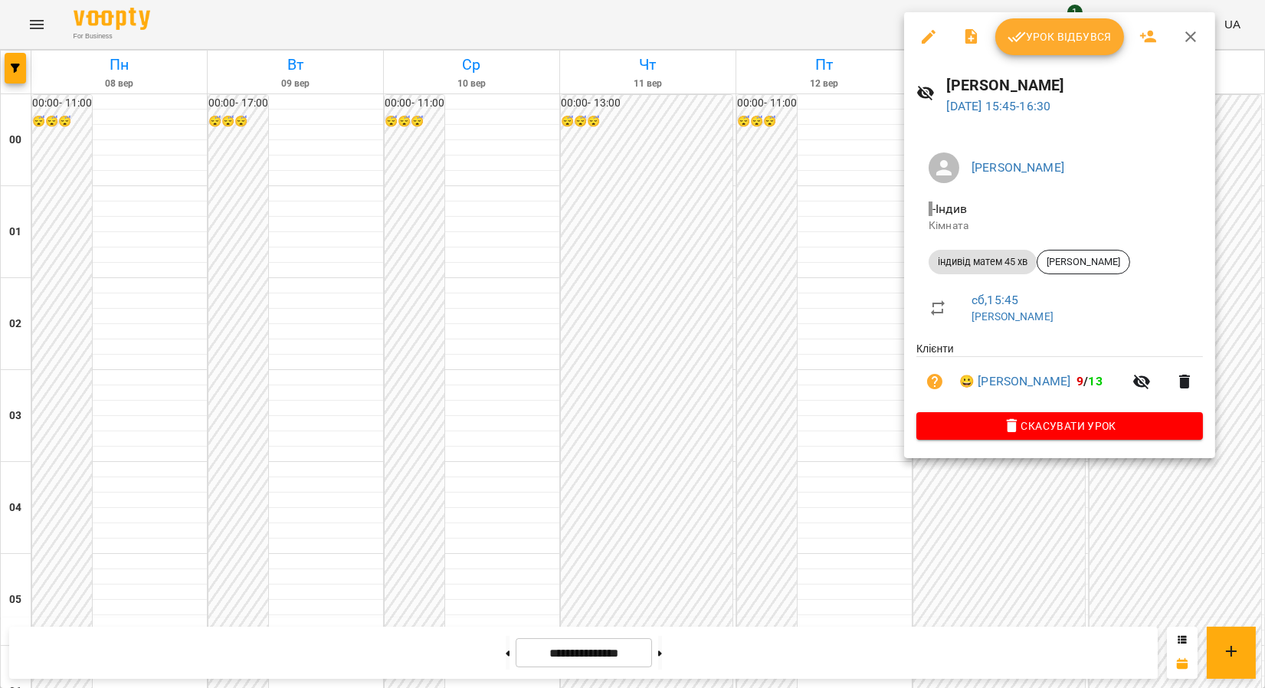
click at [1053, 53] on button "Урок відбувся" at bounding box center [1059, 36] width 129 height 37
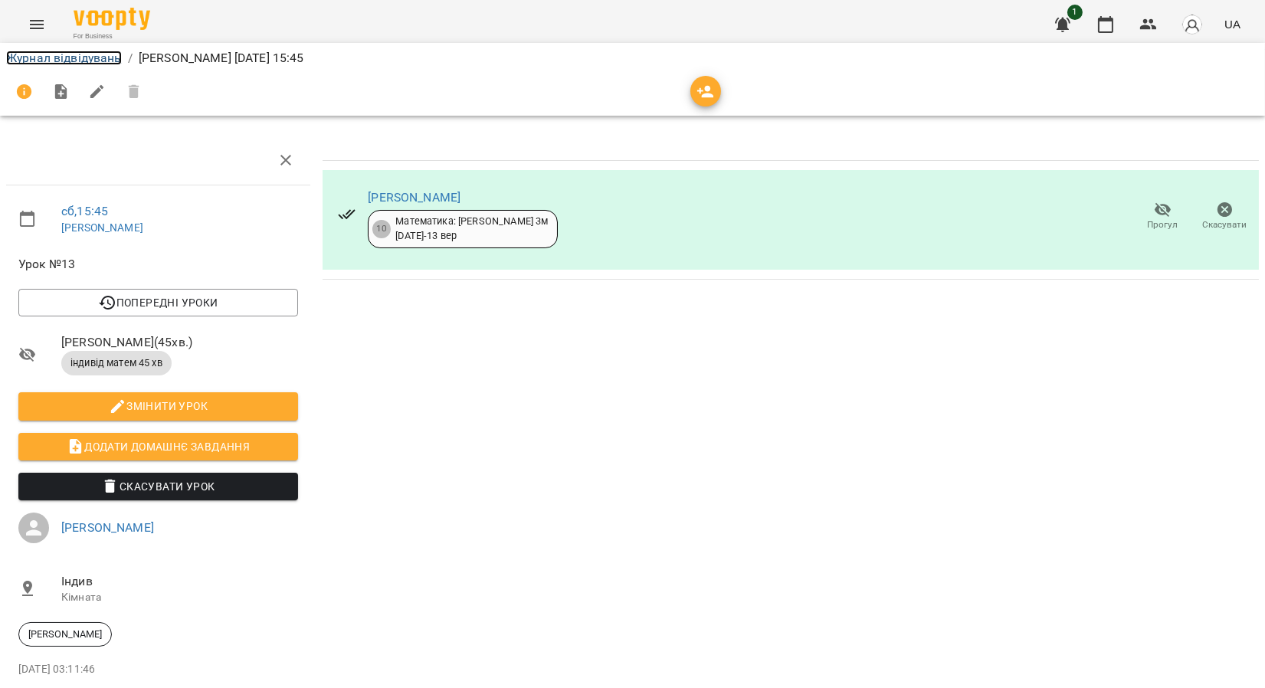
click at [24, 57] on link "Журнал відвідувань" at bounding box center [64, 58] width 116 height 15
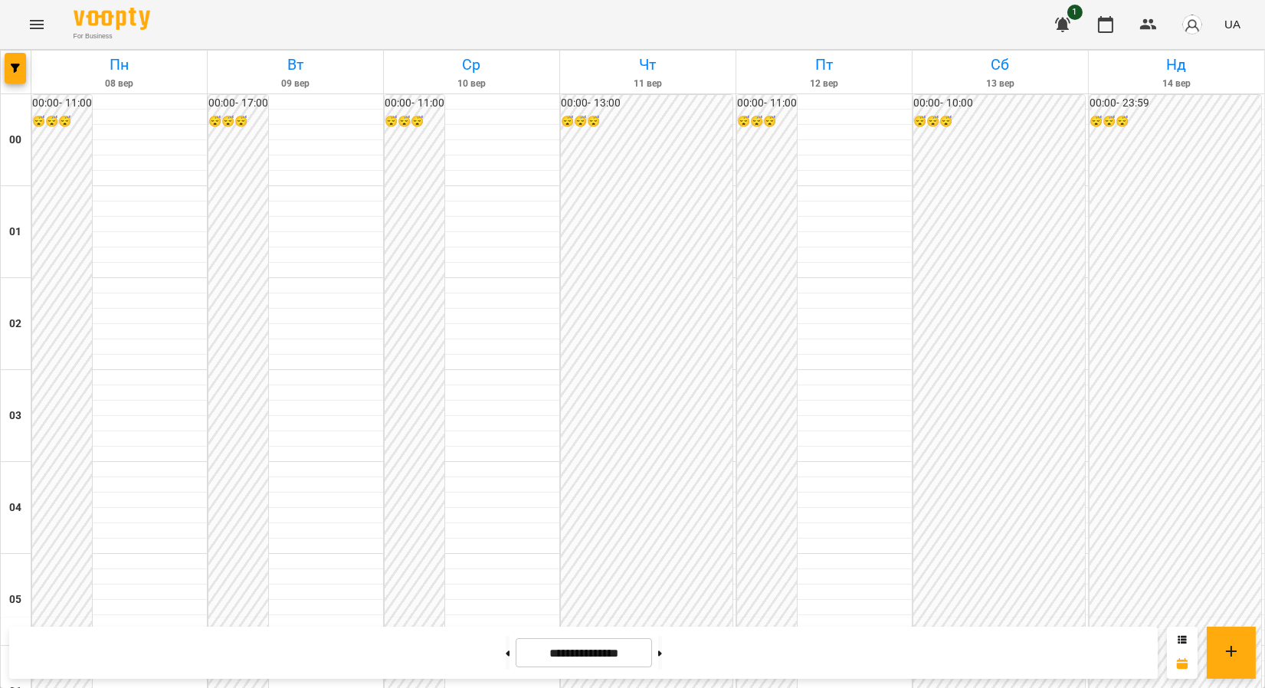
scroll to position [1681, 0]
click at [662, 652] on button at bounding box center [660, 653] width 4 height 34
type input "**********"
drag, startPoint x: 601, startPoint y: 522, endPoint x: 557, endPoint y: 160, distance: 365.1
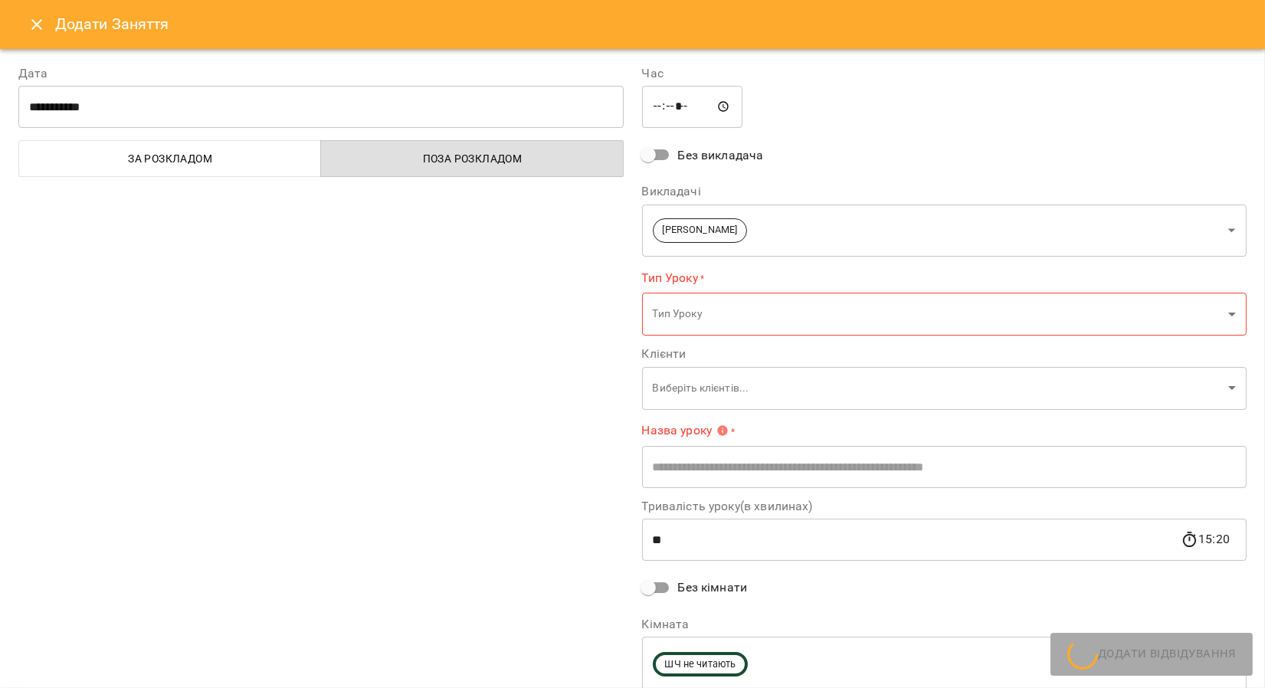
type input "**********"
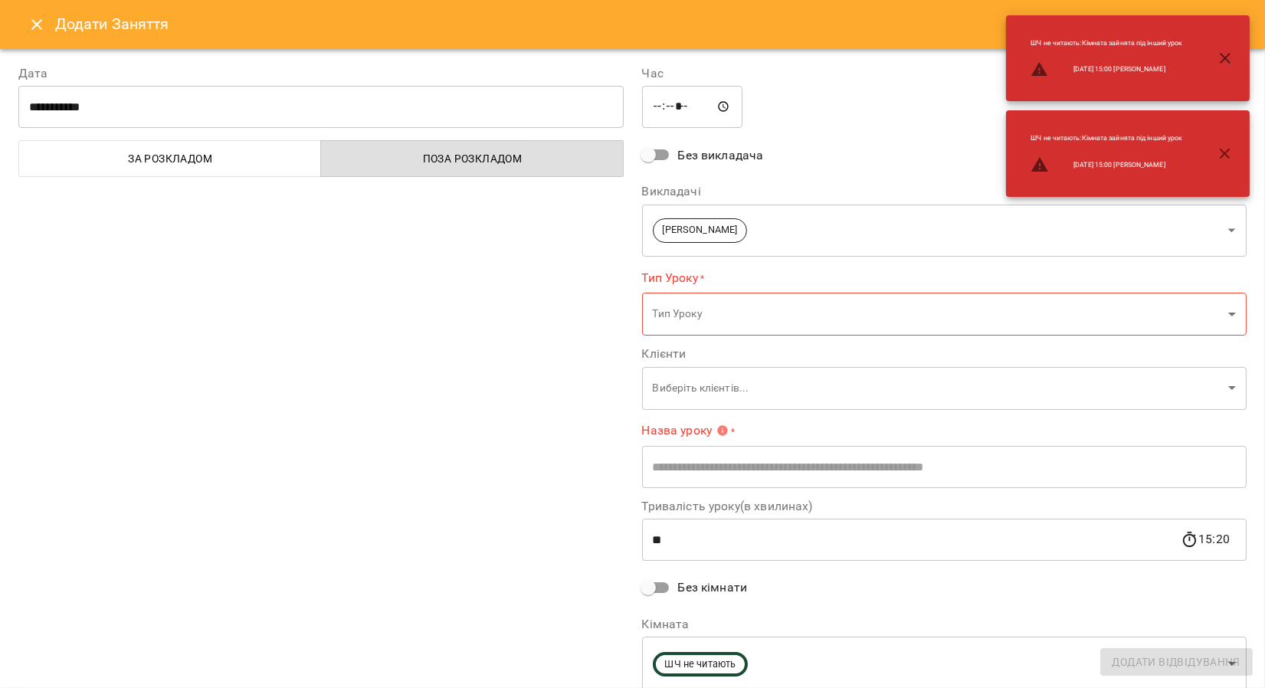
click at [41, 28] on icon "Close" at bounding box center [36, 24] width 11 height 11
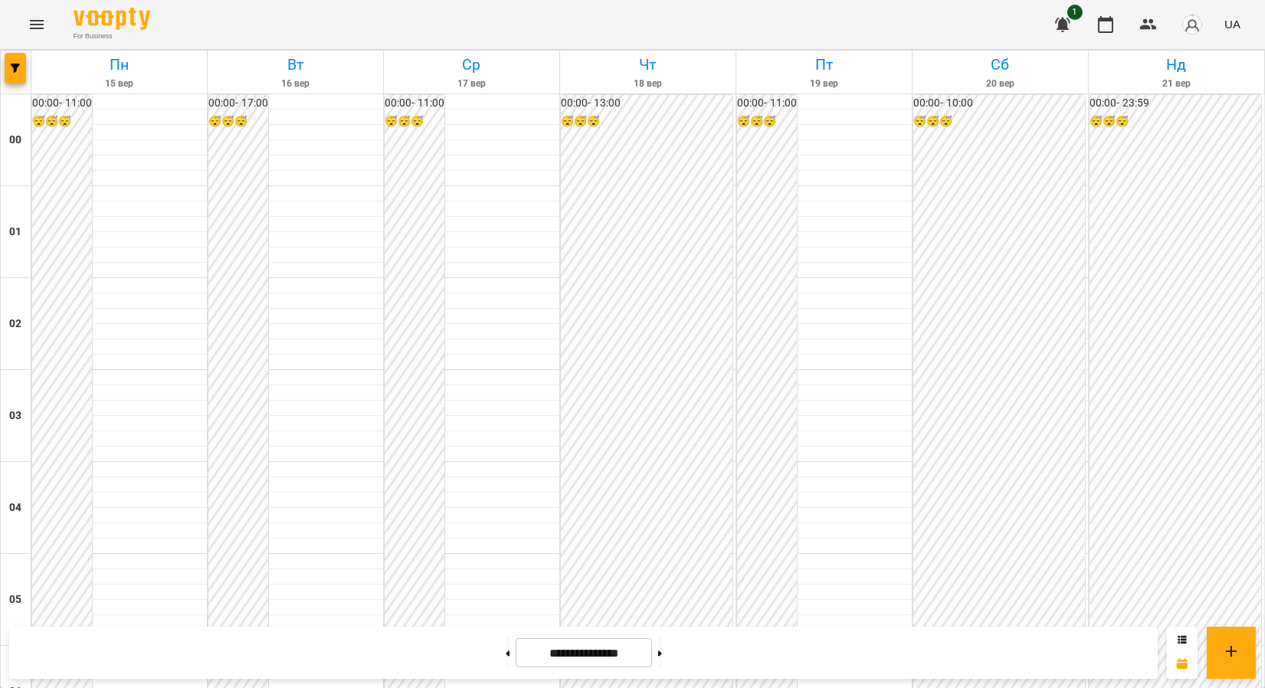
scroll to position [1532, 0]
click at [506, 659] on button at bounding box center [508, 653] width 4 height 34
type input "**********"
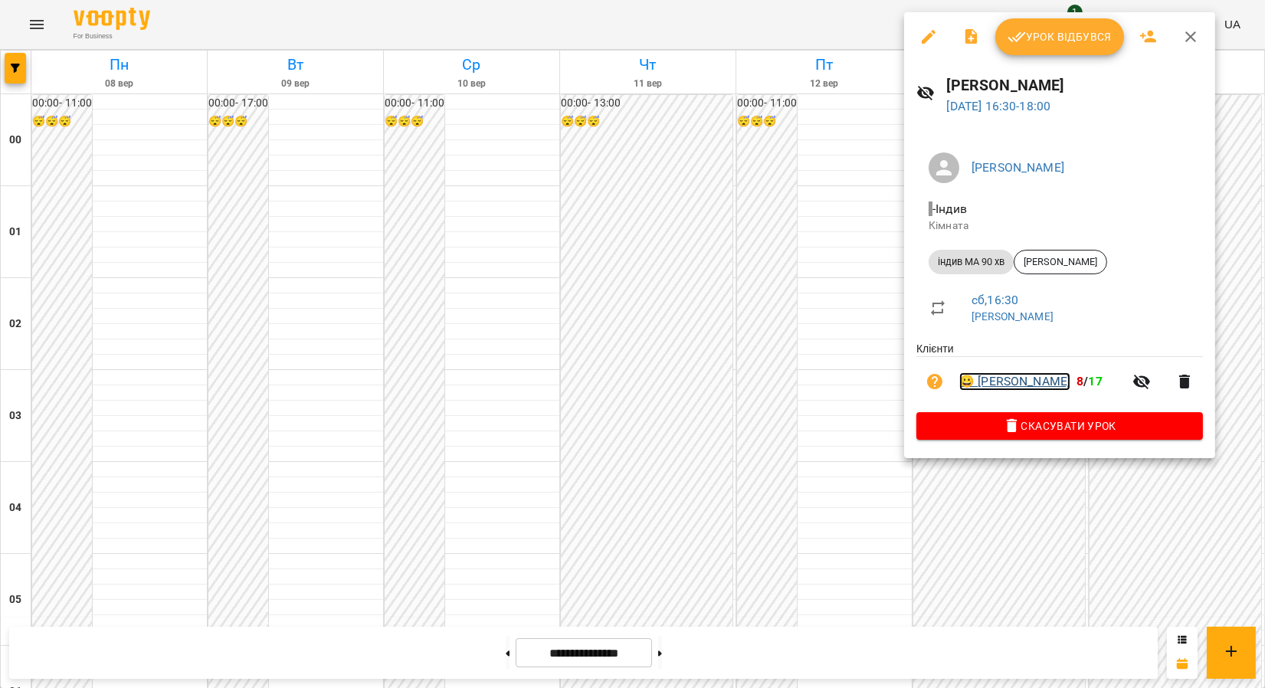
click at [996, 380] on link "😀 Щепний Марк" at bounding box center [1014, 381] width 111 height 18
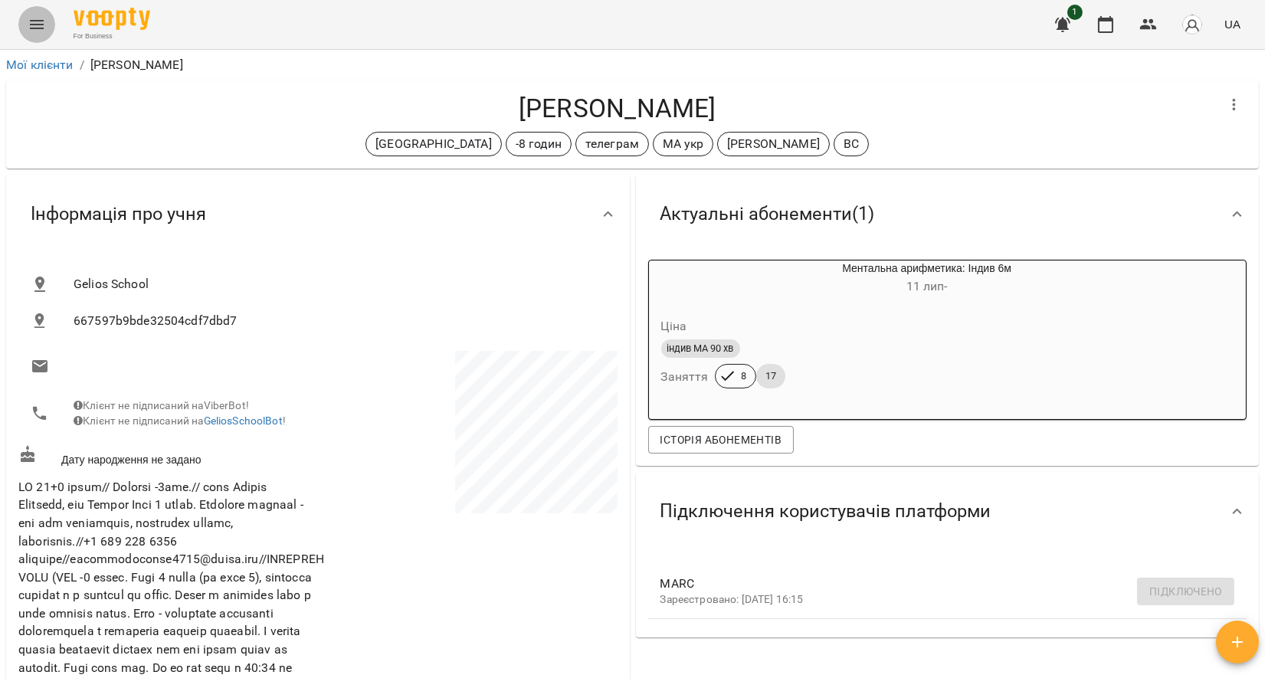
click at [41, 27] on icon "Menu" at bounding box center [37, 24] width 18 height 18
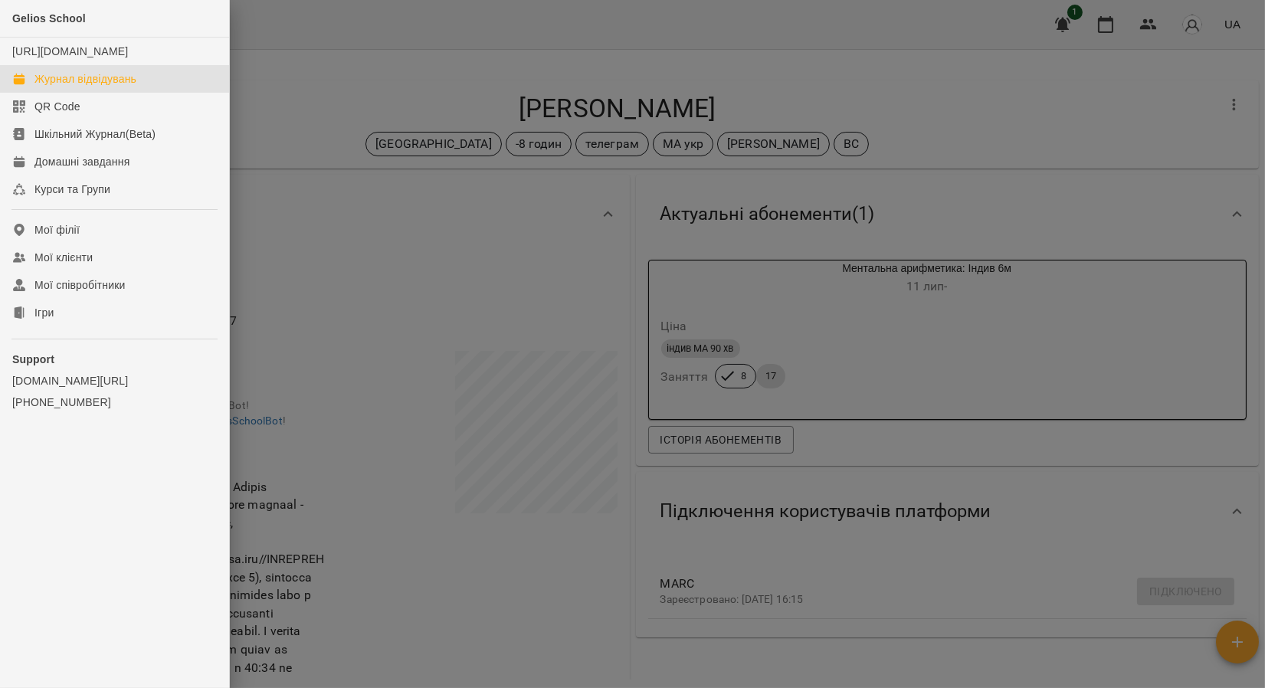
click at [67, 87] on div "Журнал відвідувань" at bounding box center [85, 78] width 102 height 15
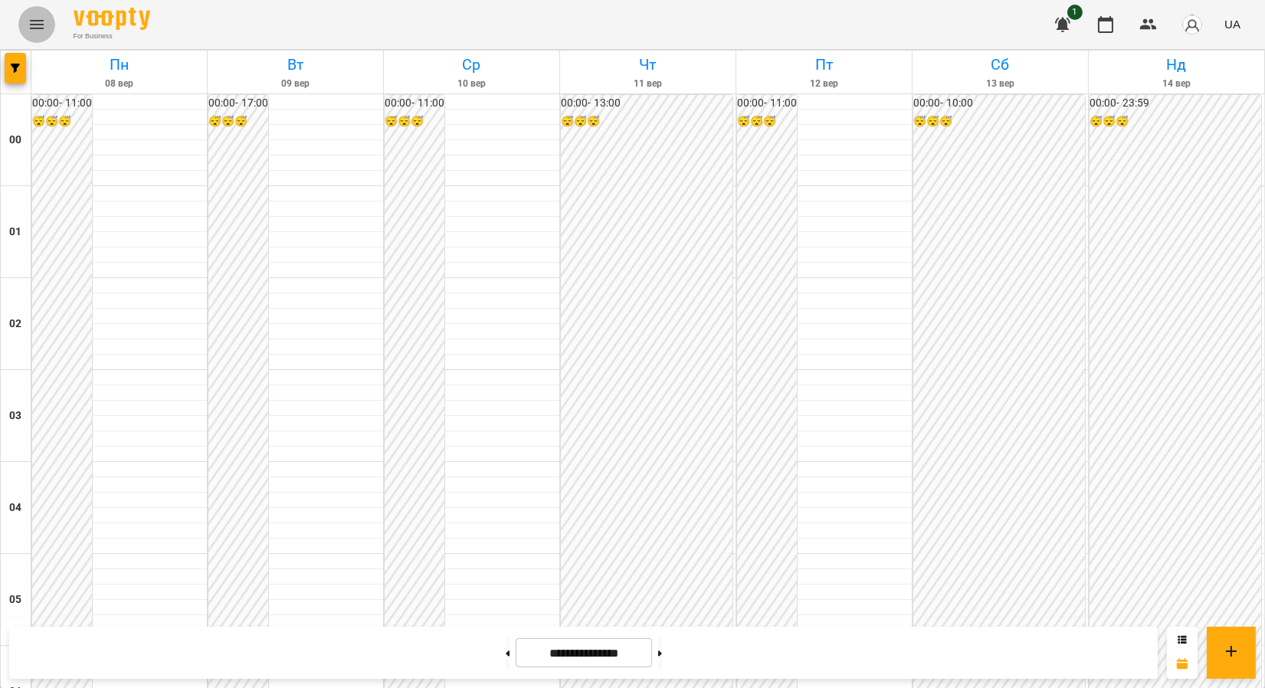
click at [41, 19] on icon "Menu" at bounding box center [37, 24] width 18 height 18
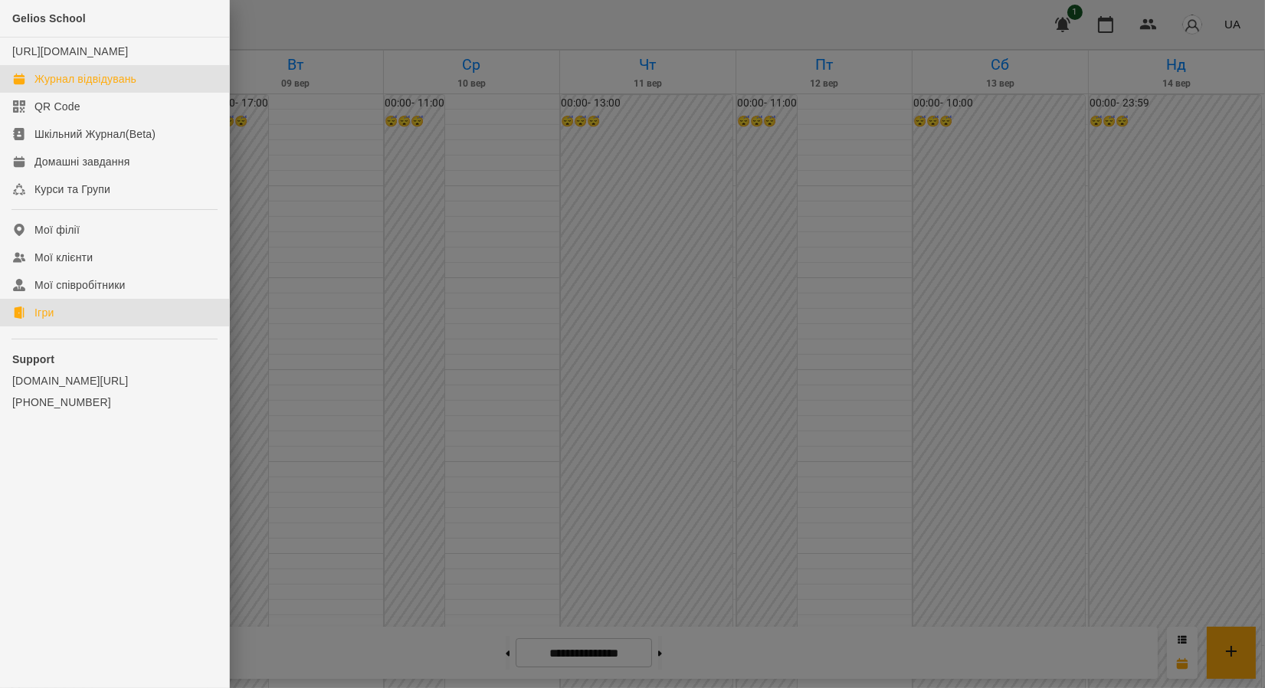
click at [38, 320] on div "Ігри" at bounding box center [43, 312] width 19 height 15
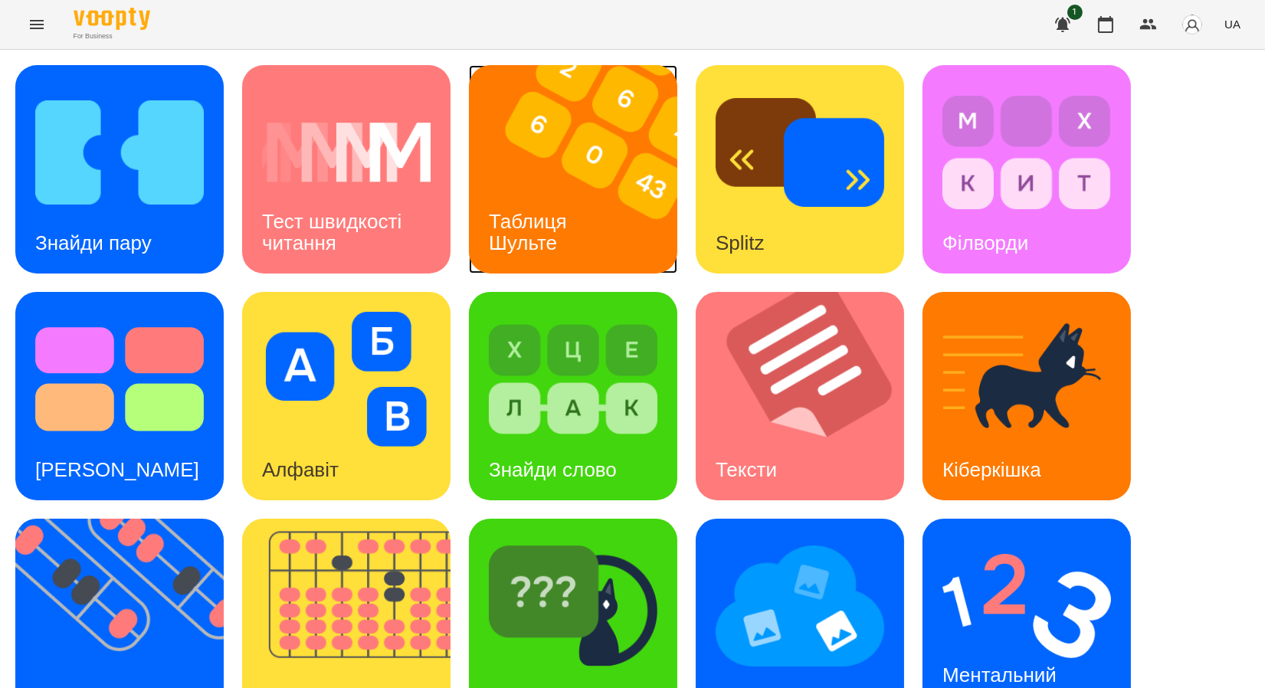
click at [578, 188] on img at bounding box center [583, 169] width 228 height 208
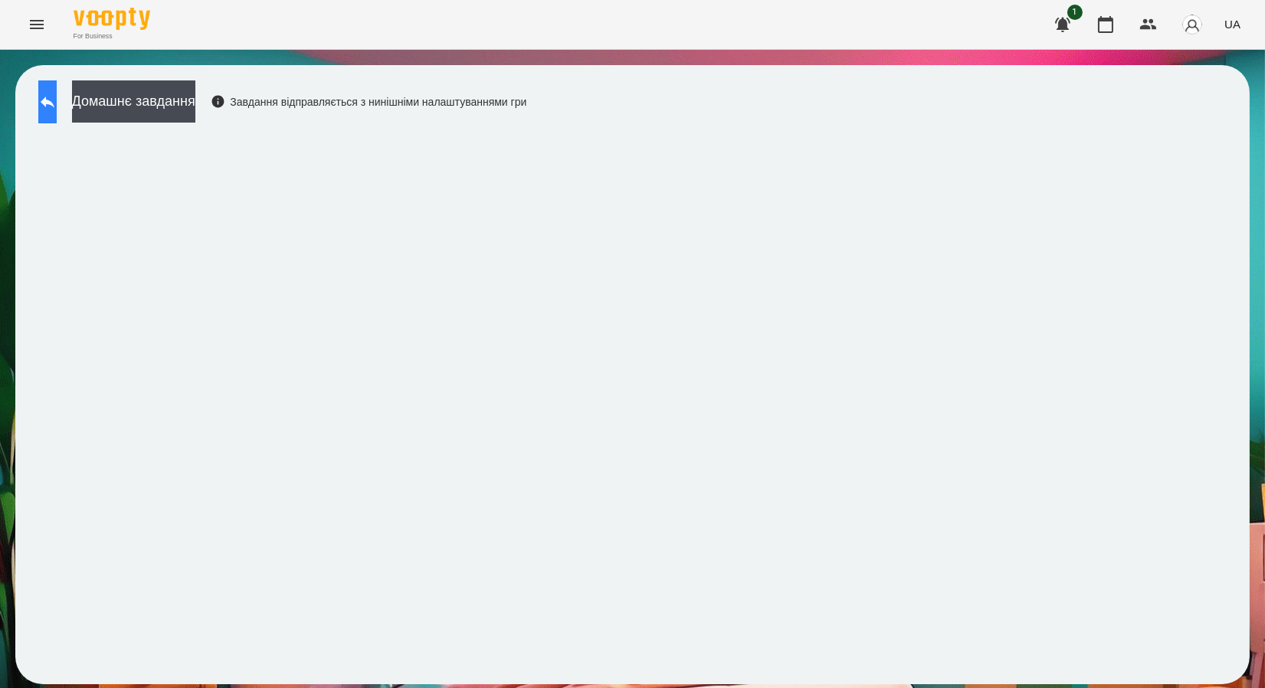
click at [50, 100] on button at bounding box center [47, 101] width 18 height 43
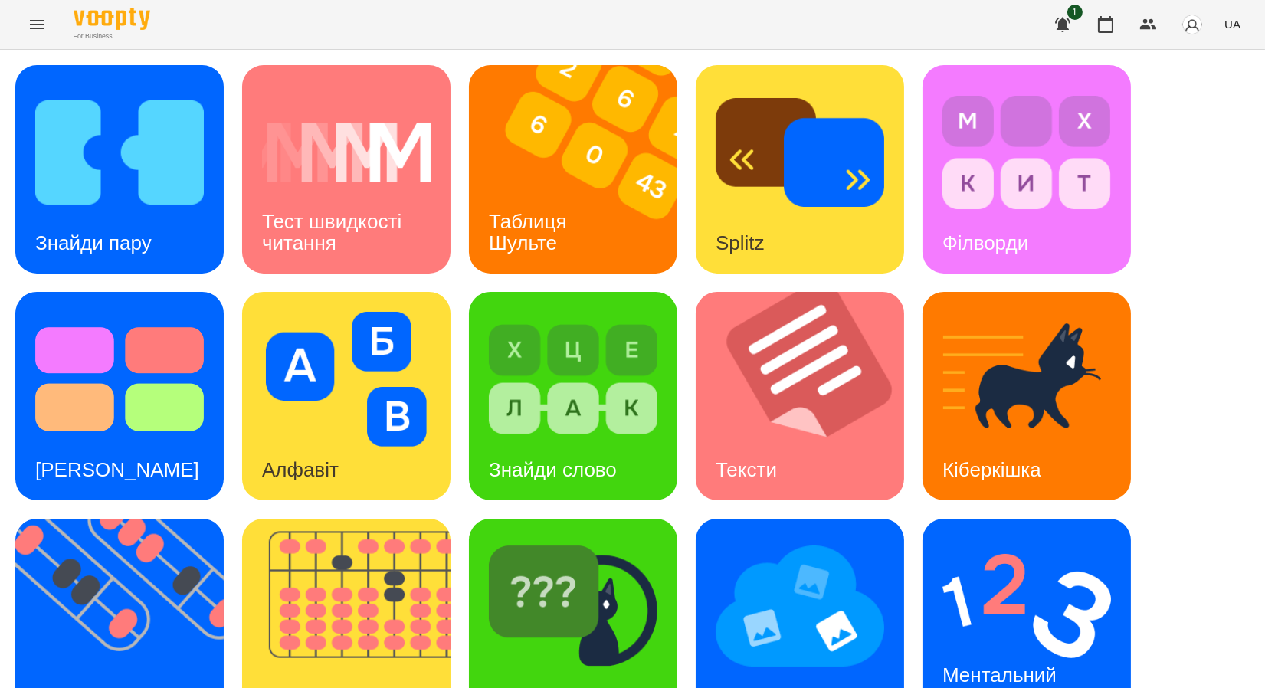
scroll to position [281, 0]
click at [109, 519] on img at bounding box center [129, 623] width 228 height 208
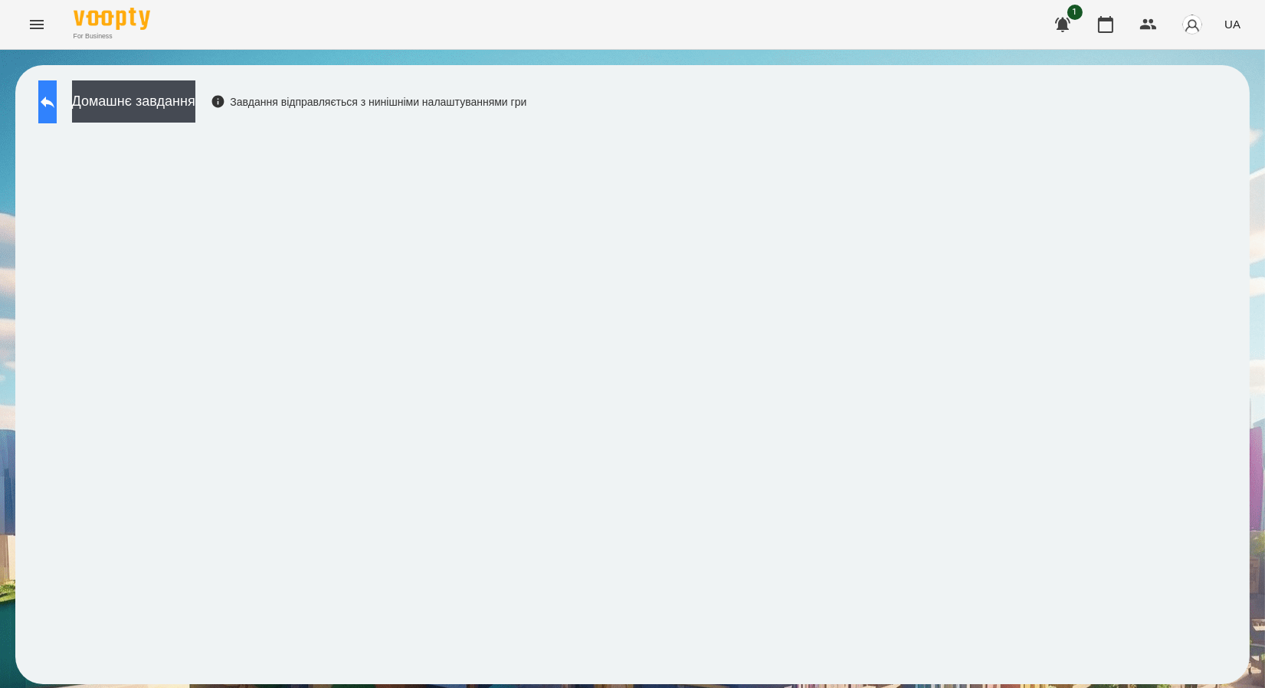
click at [54, 104] on icon at bounding box center [47, 102] width 18 height 18
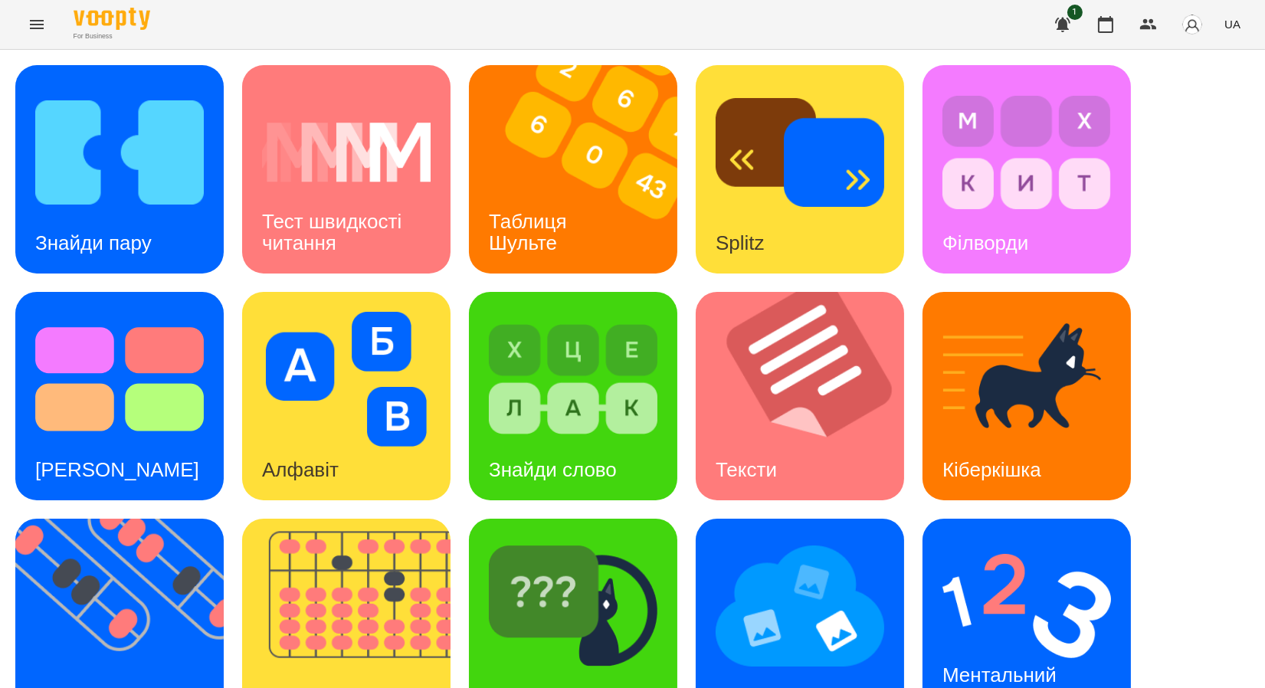
scroll to position [281, 0]
click at [216, 519] on img at bounding box center [129, 623] width 228 height 208
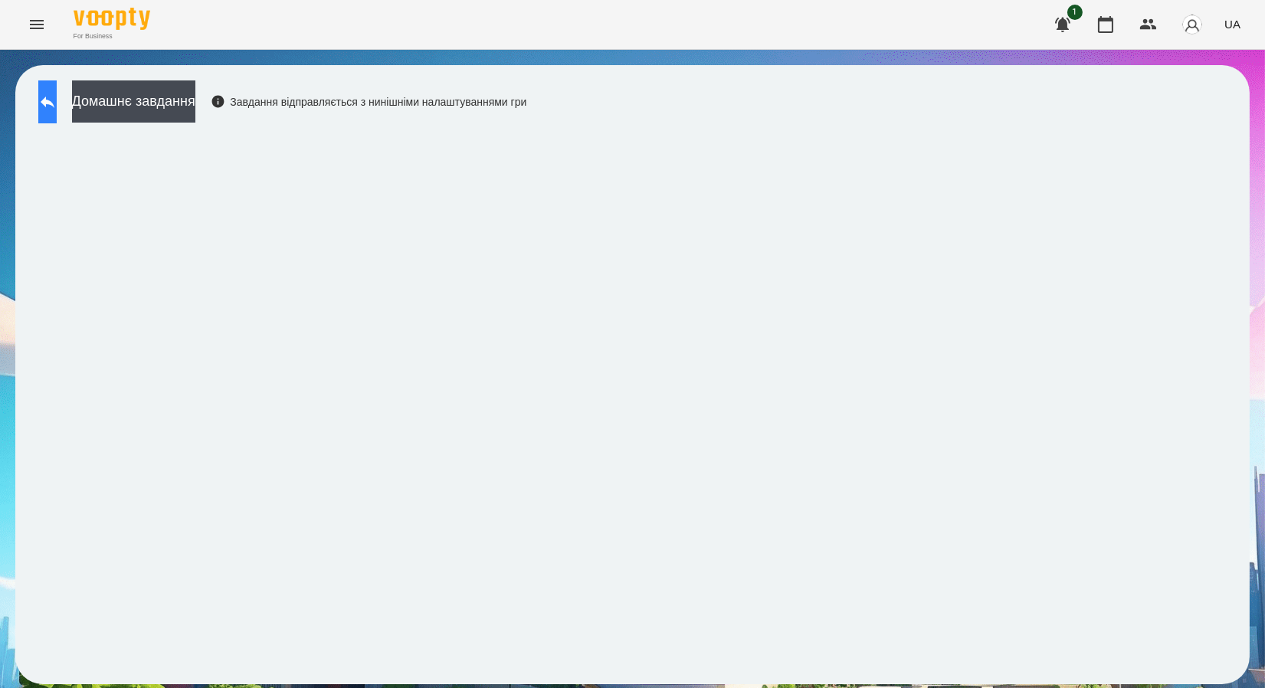
click at [54, 100] on icon at bounding box center [48, 102] width 14 height 11
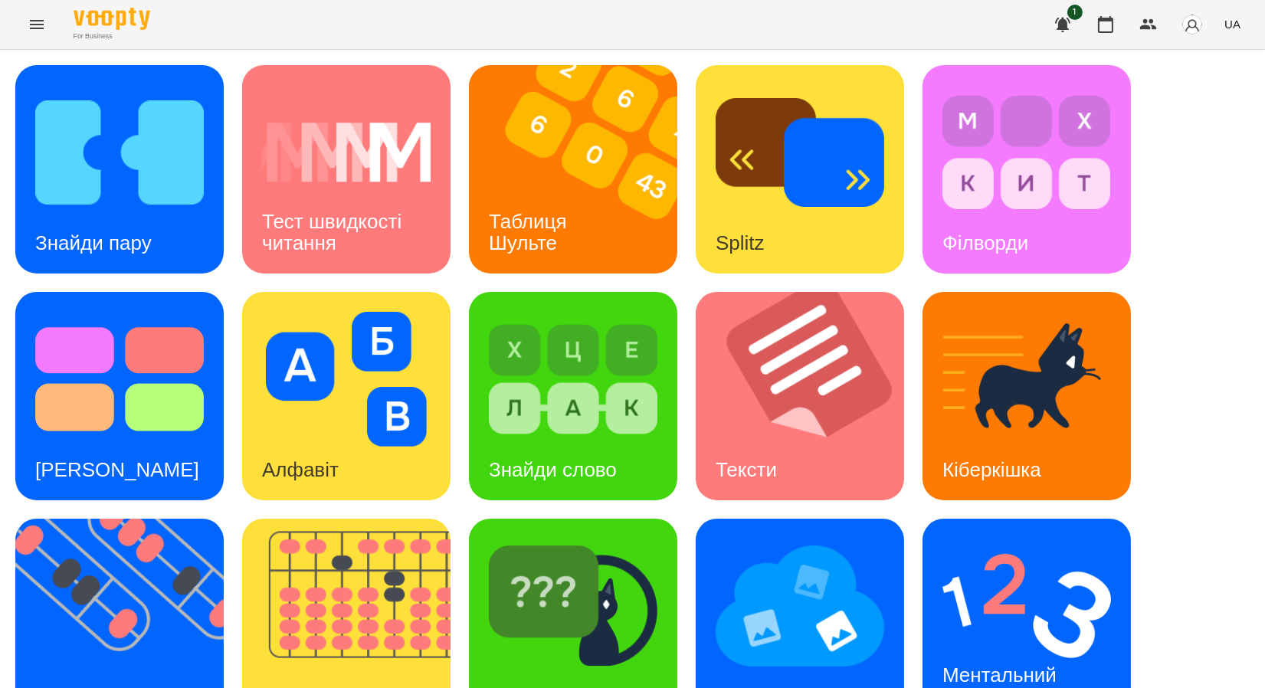
scroll to position [281, 0]
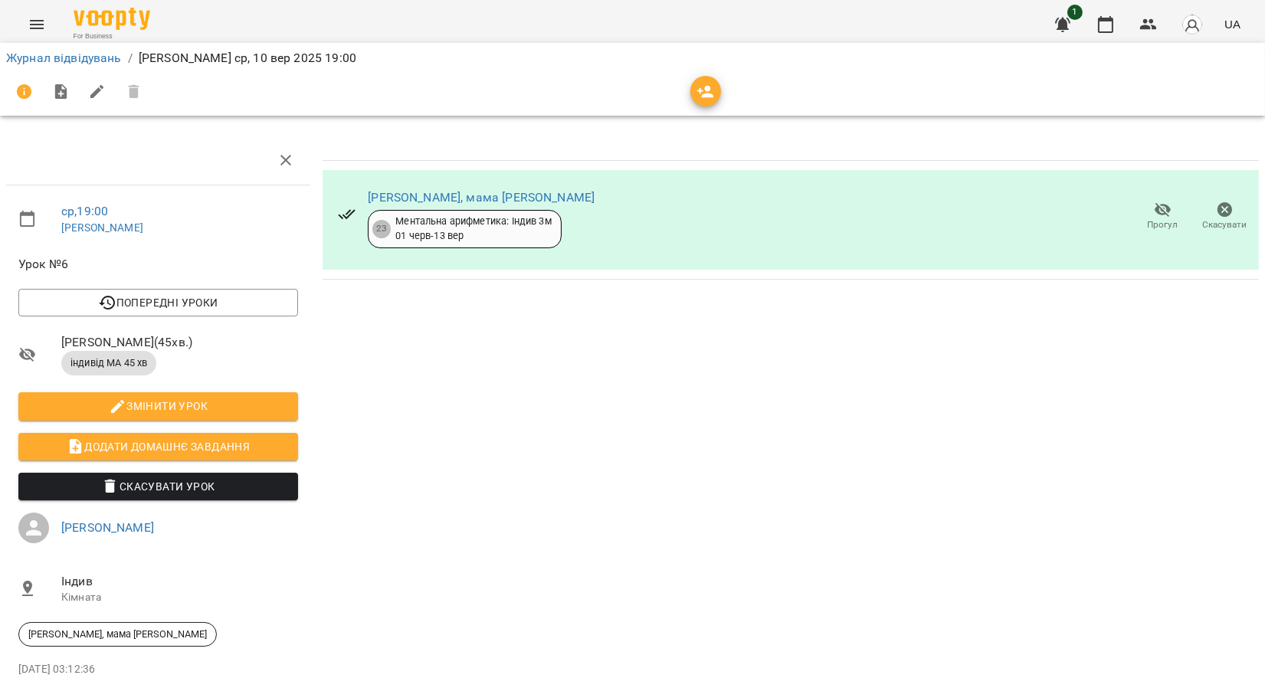
click at [48, 49] on li "Журнал відвідувань" at bounding box center [64, 58] width 116 height 18
click at [47, 53] on link "Журнал відвідувань" at bounding box center [64, 58] width 116 height 15
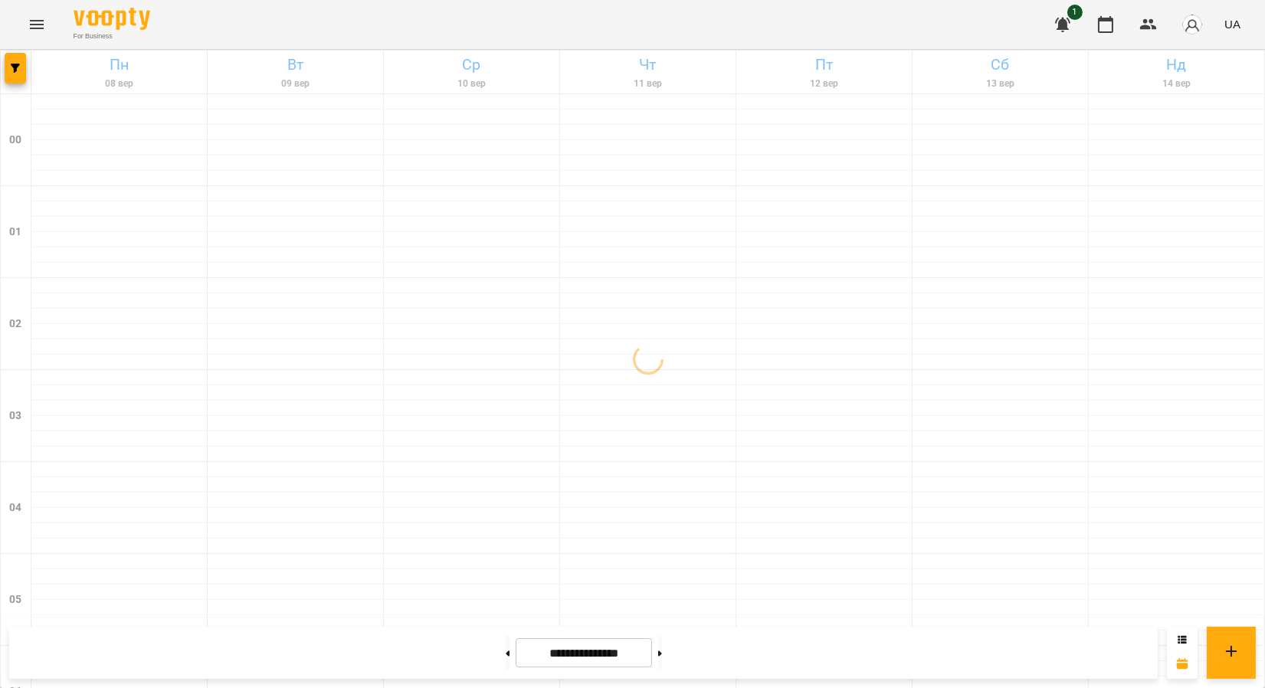
click at [31, 15] on button "Menu" at bounding box center [36, 24] width 37 height 37
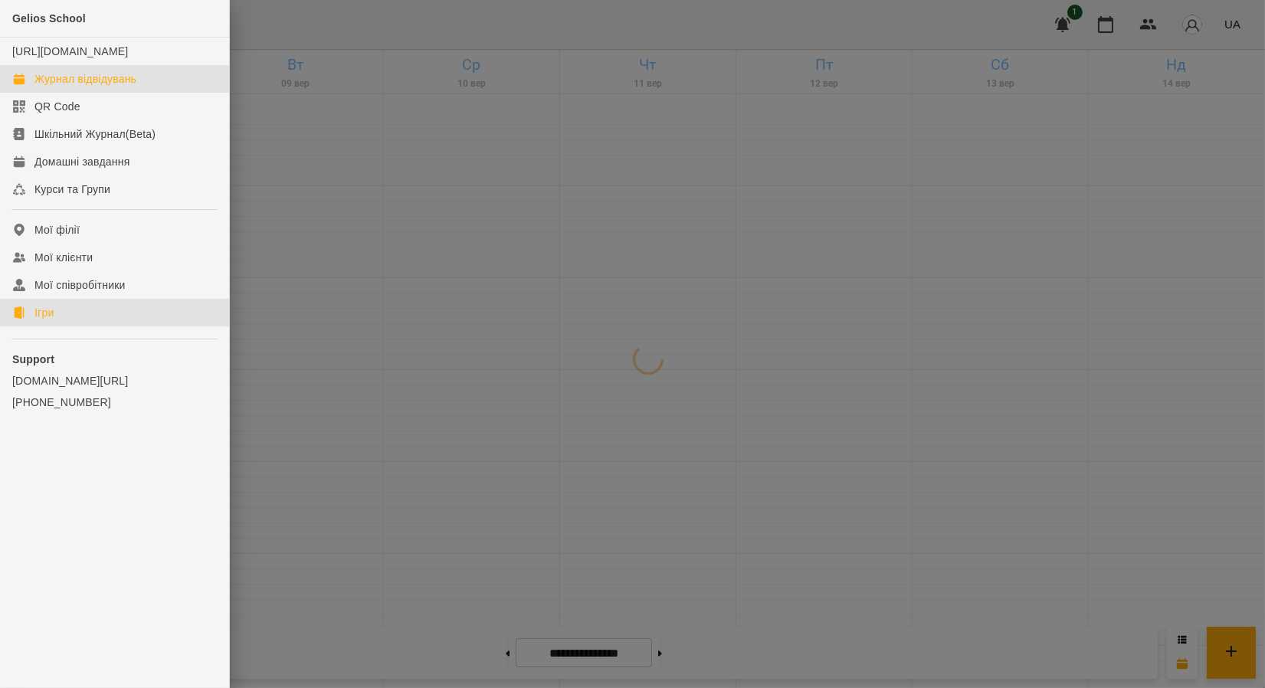
click at [21, 319] on link "Ігри" at bounding box center [114, 313] width 229 height 28
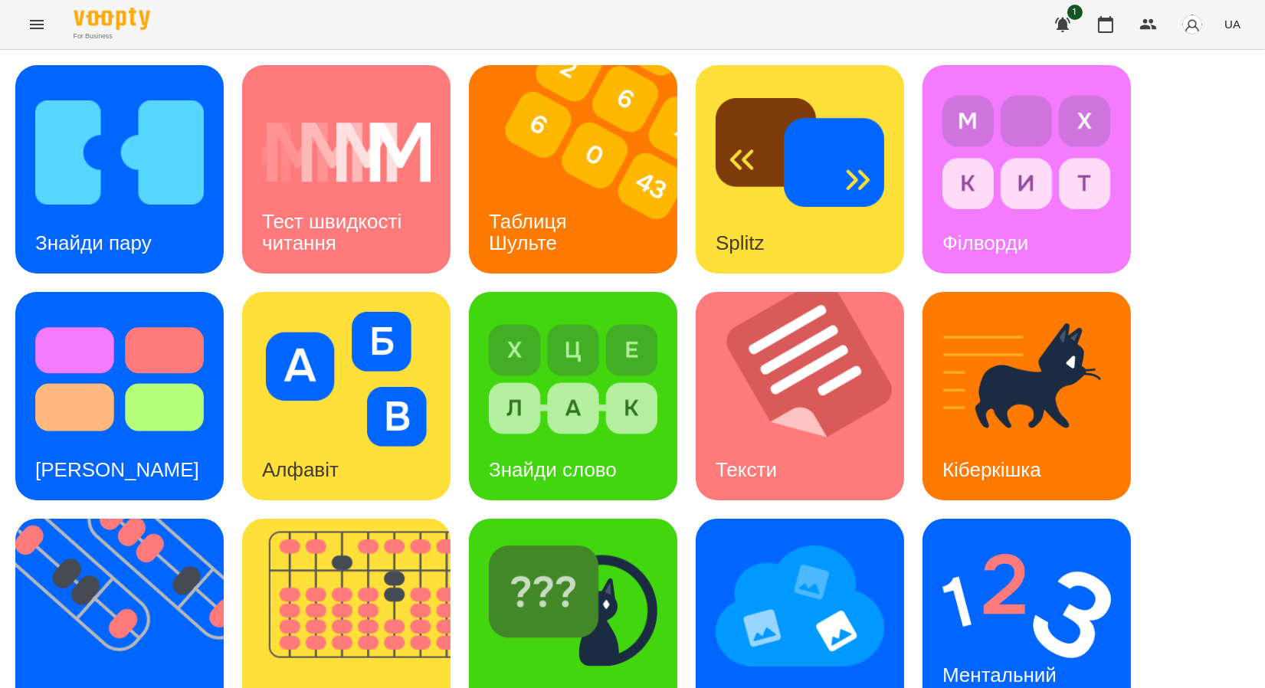
scroll to position [111, 0]
click at [406, 519] on img at bounding box center [356, 623] width 228 height 208
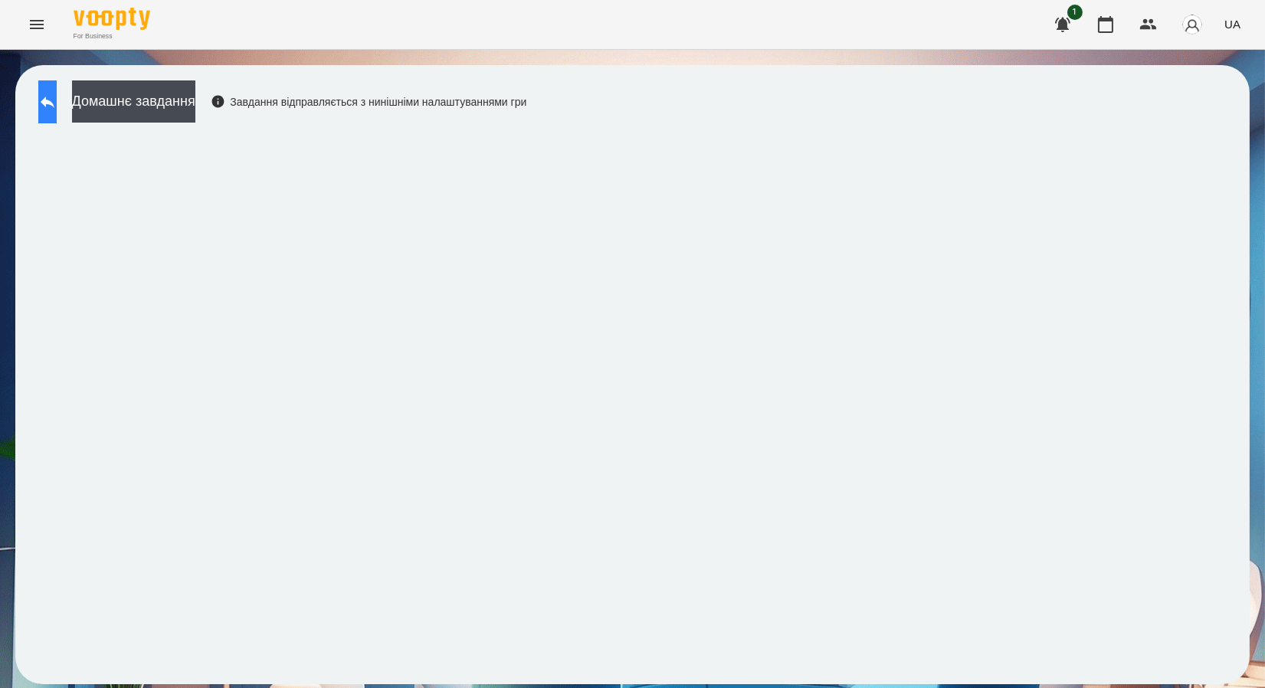
click at [57, 104] on icon at bounding box center [47, 102] width 18 height 18
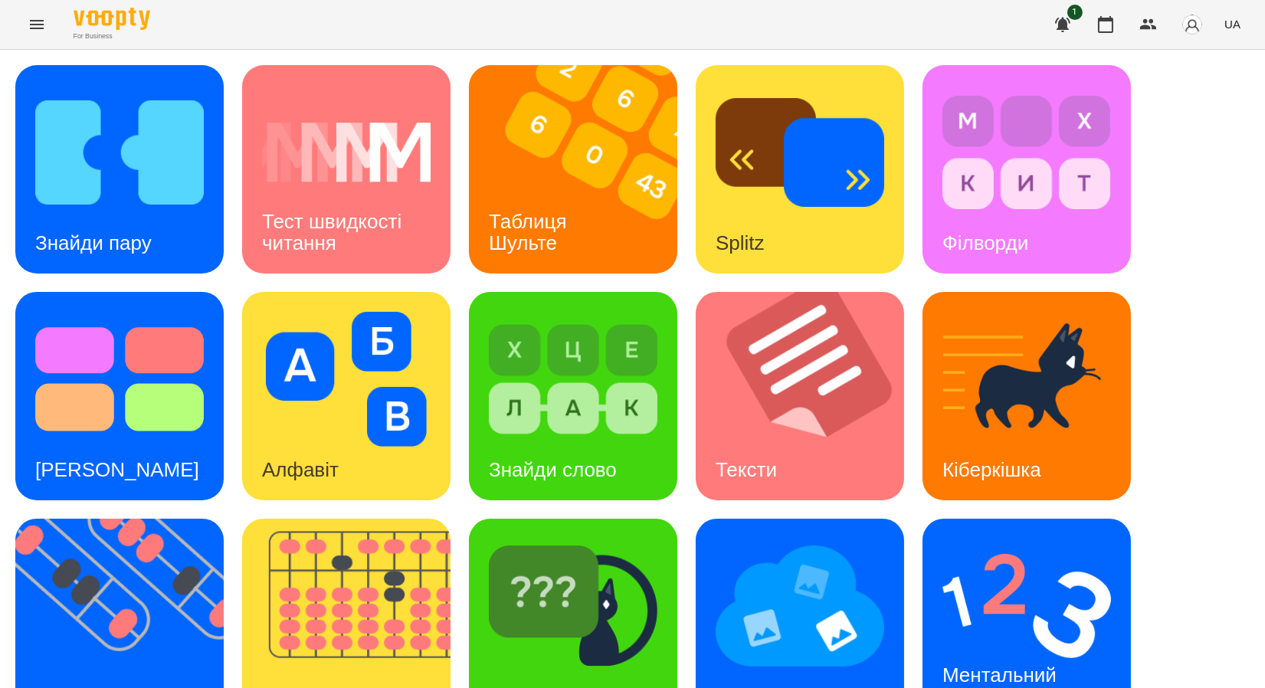
scroll to position [281, 0]
click at [1053, 539] on img at bounding box center [1026, 606] width 169 height 135
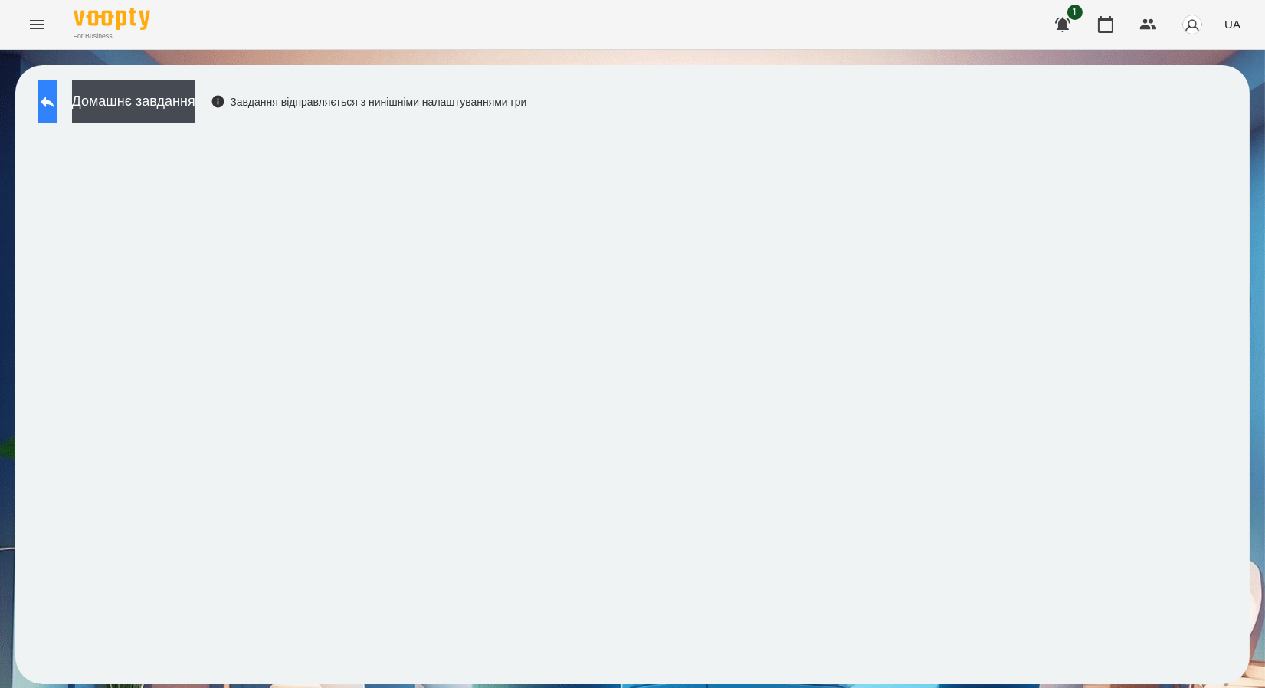
click at [57, 112] on button at bounding box center [47, 101] width 18 height 43
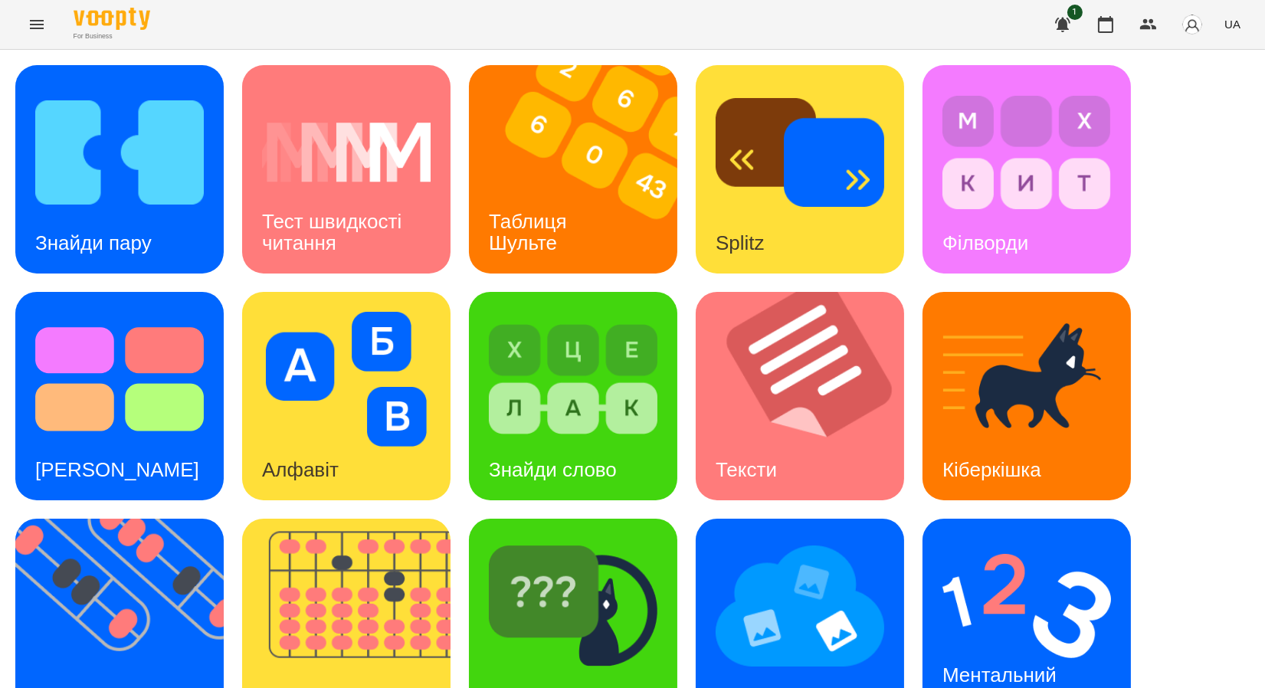
scroll to position [281, 0]
click at [798, 539] on img at bounding box center [800, 606] width 169 height 135
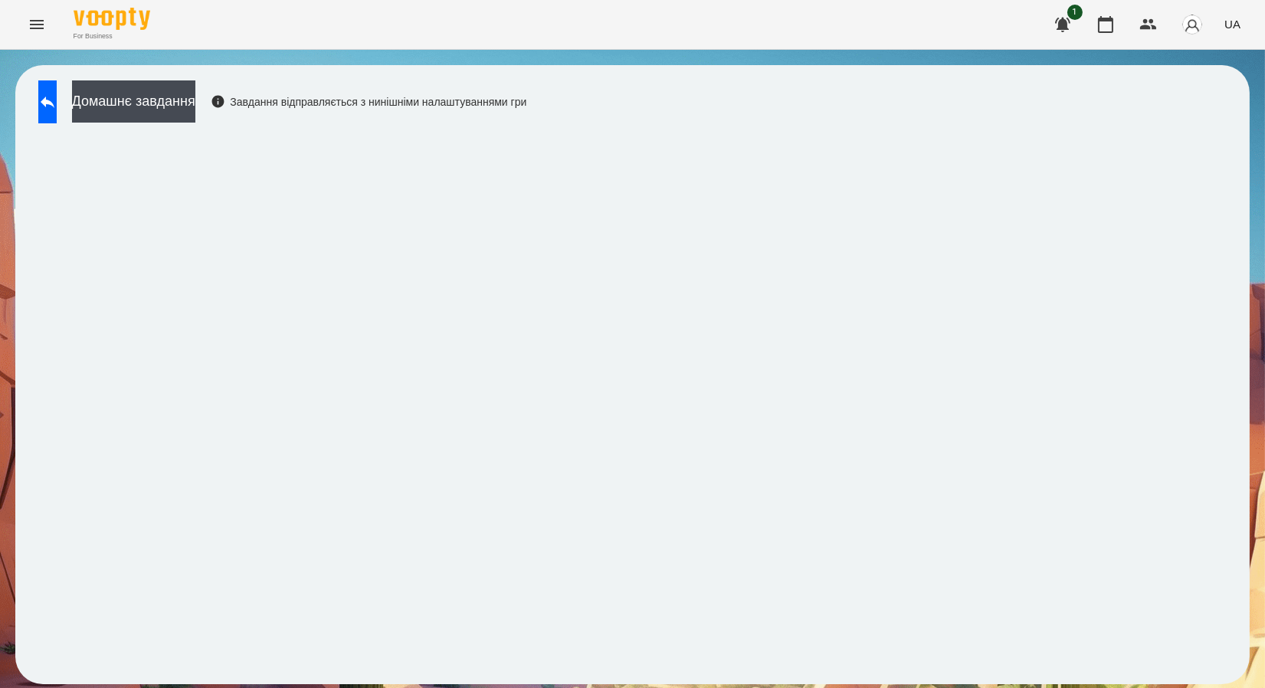
click at [601, 61] on div "Домашнє завдання Завдання відправляється з нинішніми налаштуваннями гри" at bounding box center [632, 375] width 1265 height 650
click at [36, 100] on div "Домашнє завдання Завдання відправляється з нинішніми налаштуваннями гри" at bounding box center [279, 105] width 496 height 51
click at [47, 101] on button at bounding box center [47, 101] width 18 height 43
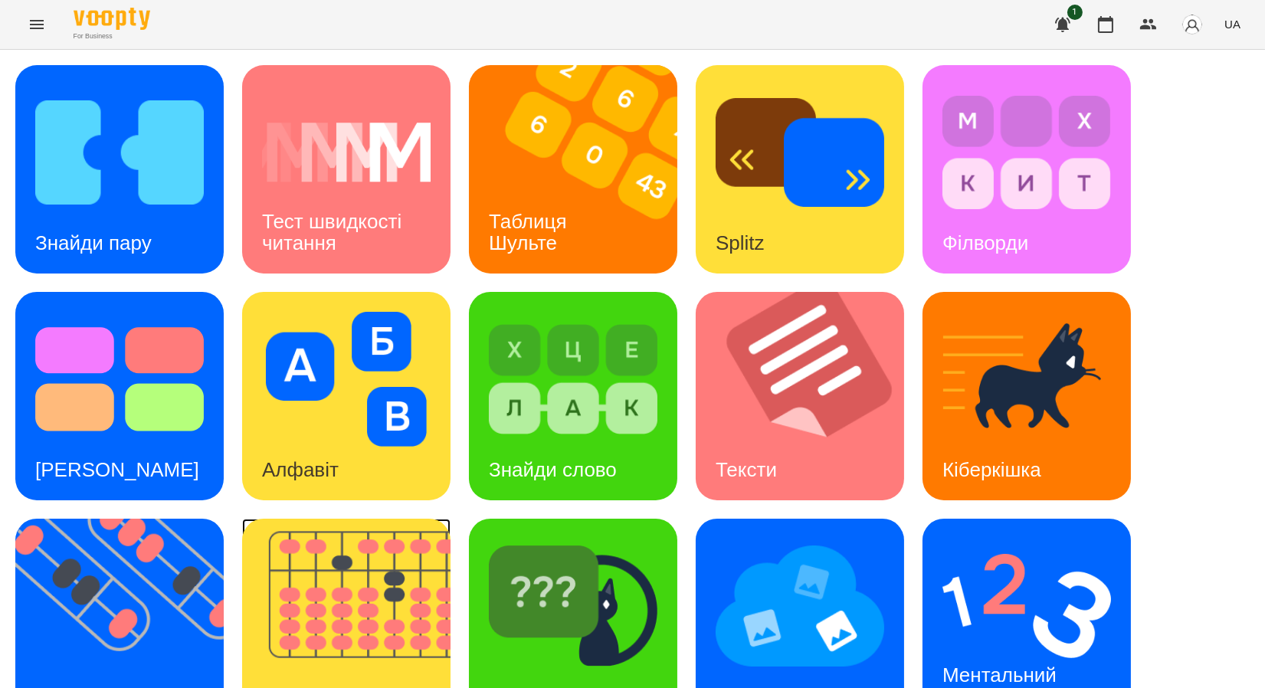
scroll to position [281, 0]
click at [1041, 539] on img at bounding box center [1026, 606] width 169 height 135
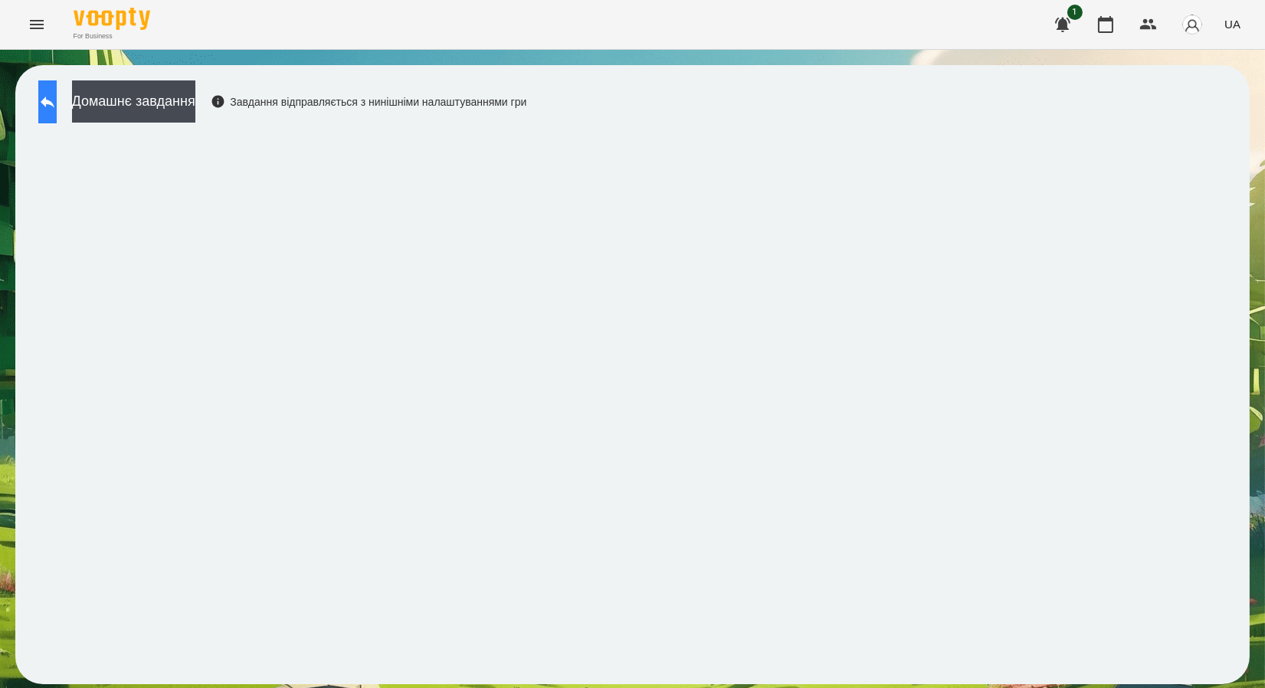
click at [57, 96] on icon at bounding box center [47, 102] width 18 height 18
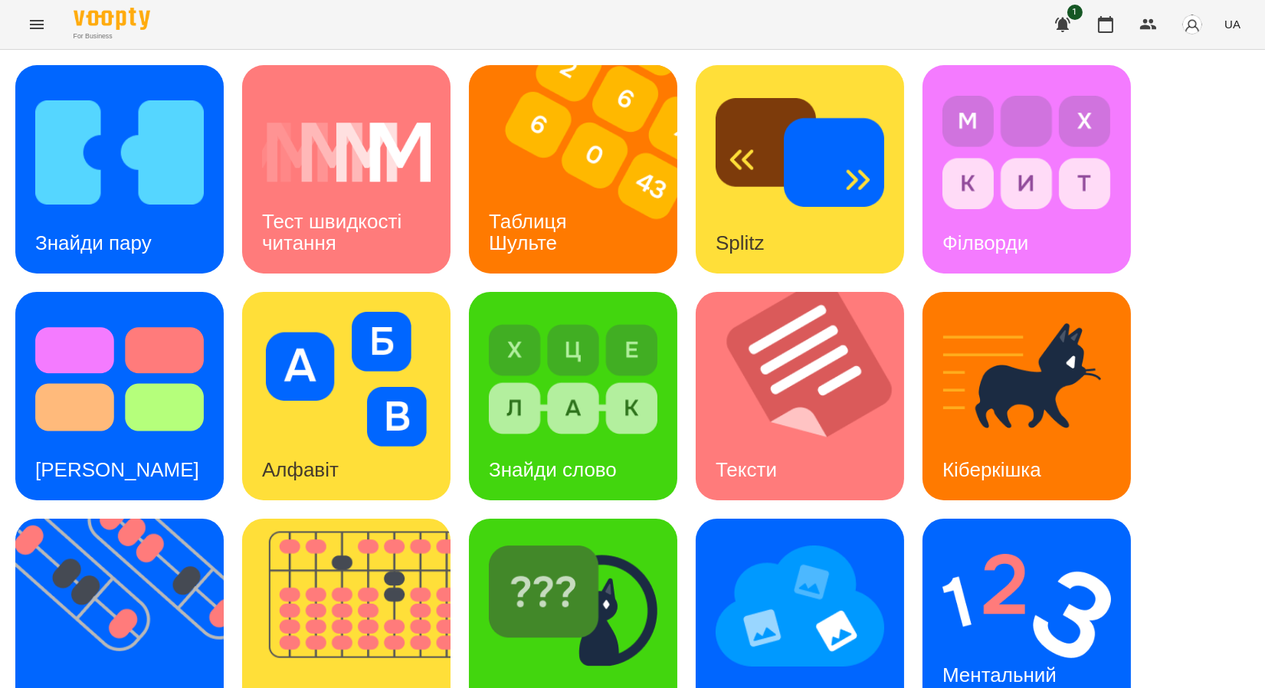
scroll to position [281, 0]
click at [97, 667] on div "Флешкарти" at bounding box center [87, 697] width 144 height 61
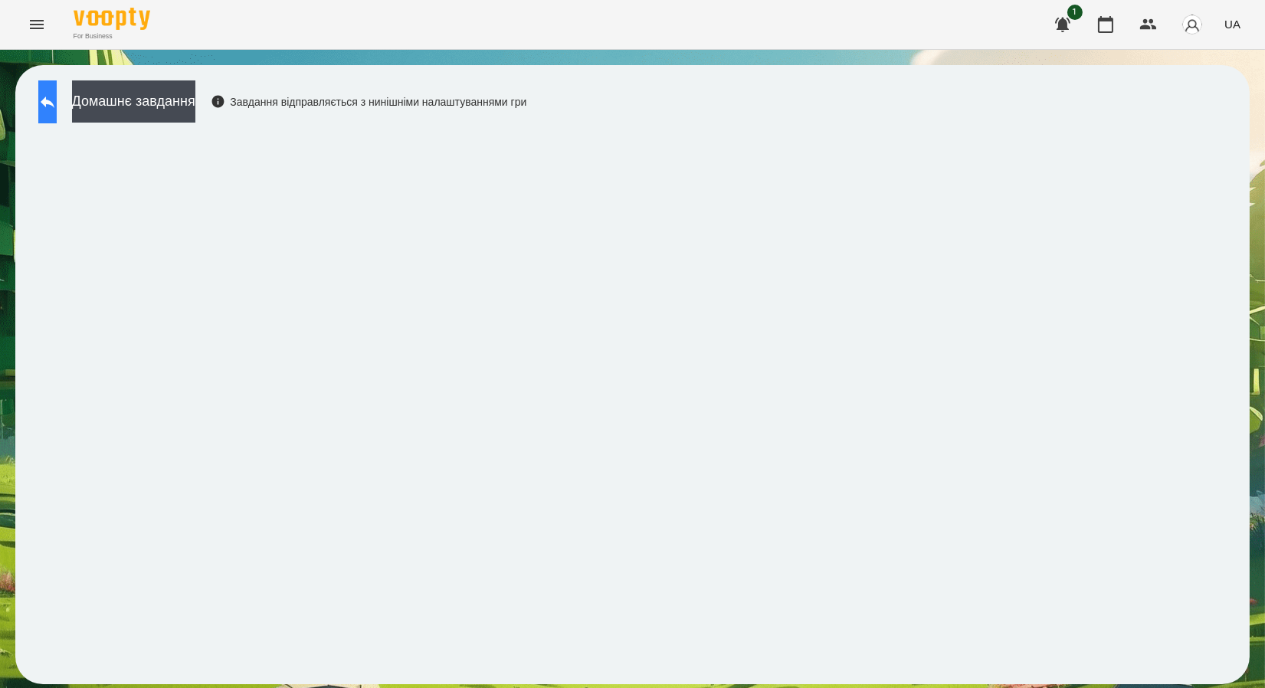
click at [54, 100] on icon at bounding box center [48, 102] width 14 height 11
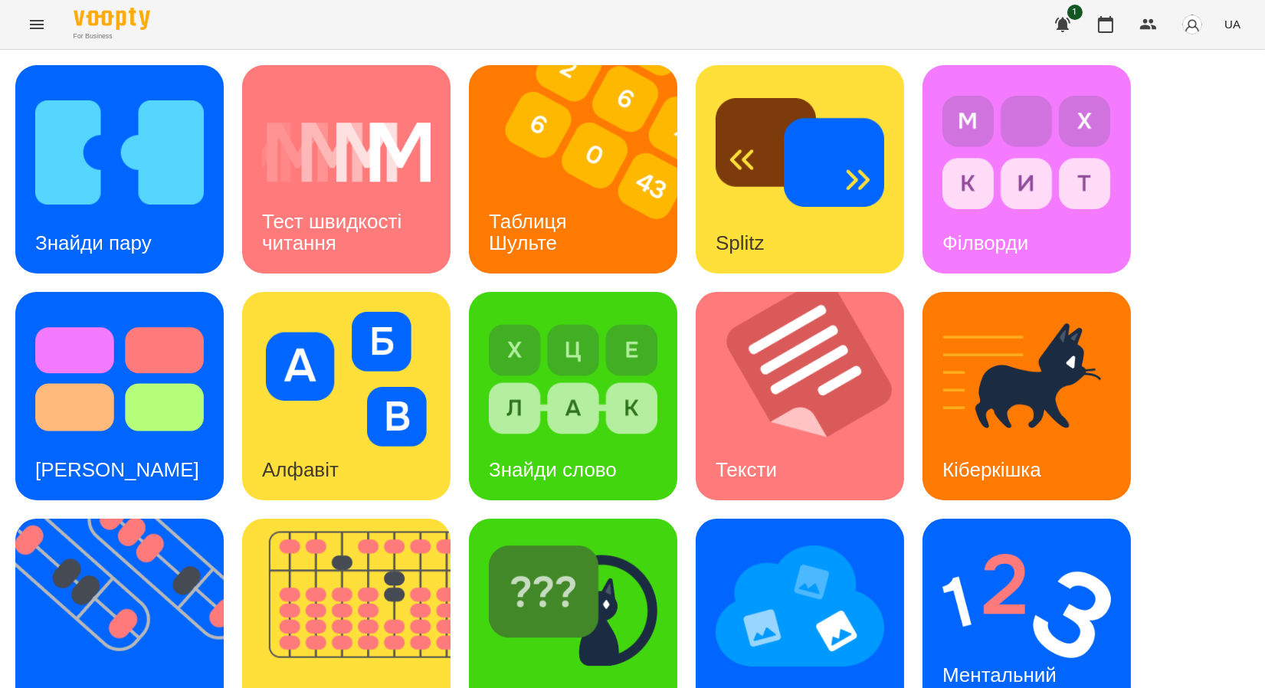
scroll to position [281, 0]
click at [405, 519] on img at bounding box center [356, 623] width 228 height 208
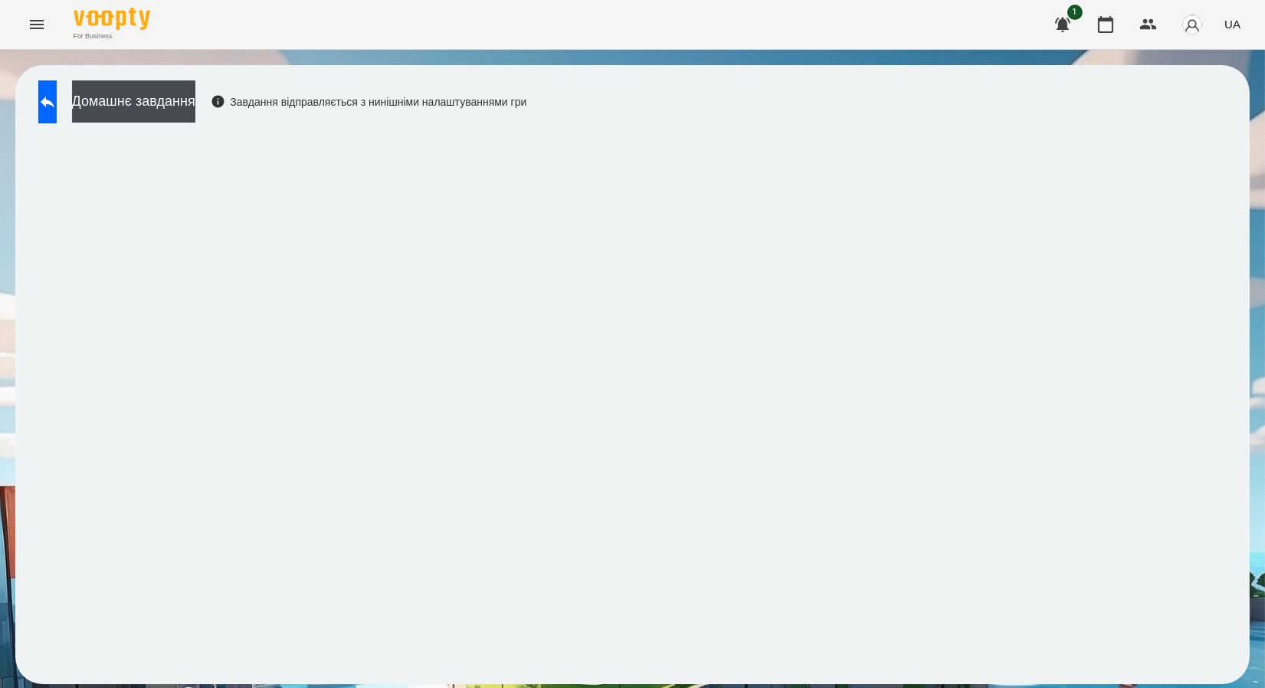
click at [43, 15] on icon "Menu" at bounding box center [37, 24] width 18 height 18
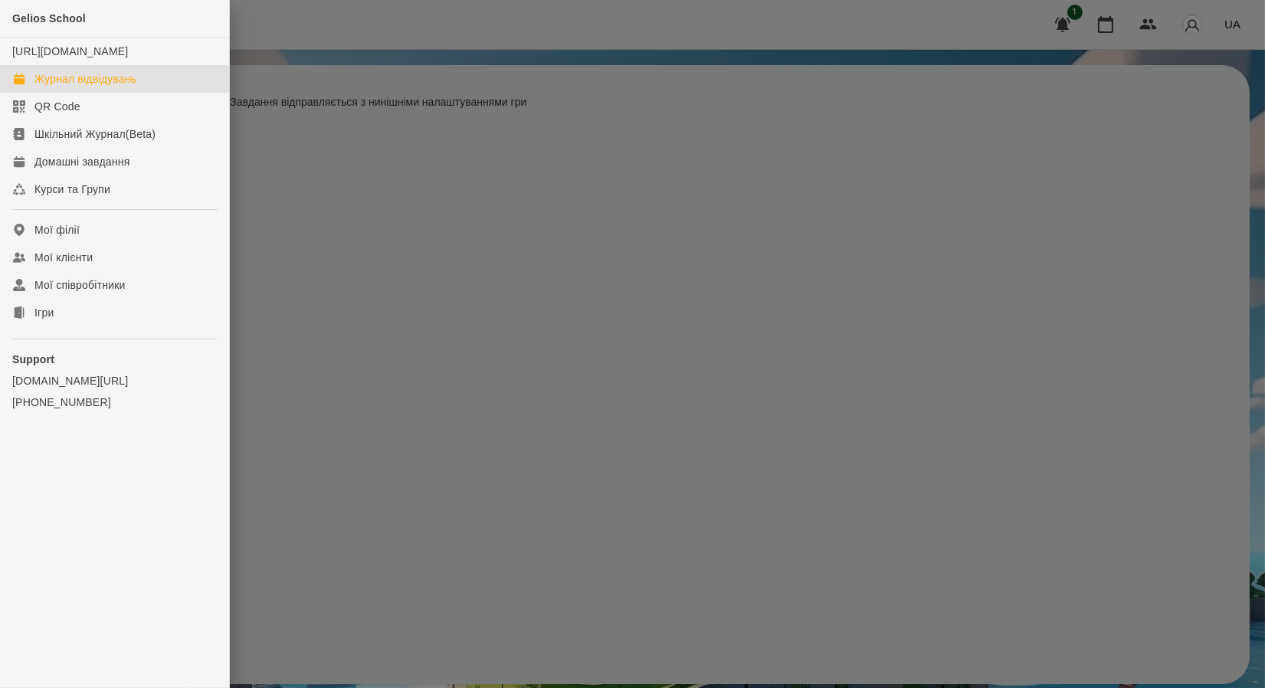
click at [65, 87] on div "Журнал відвідувань" at bounding box center [85, 78] width 102 height 15
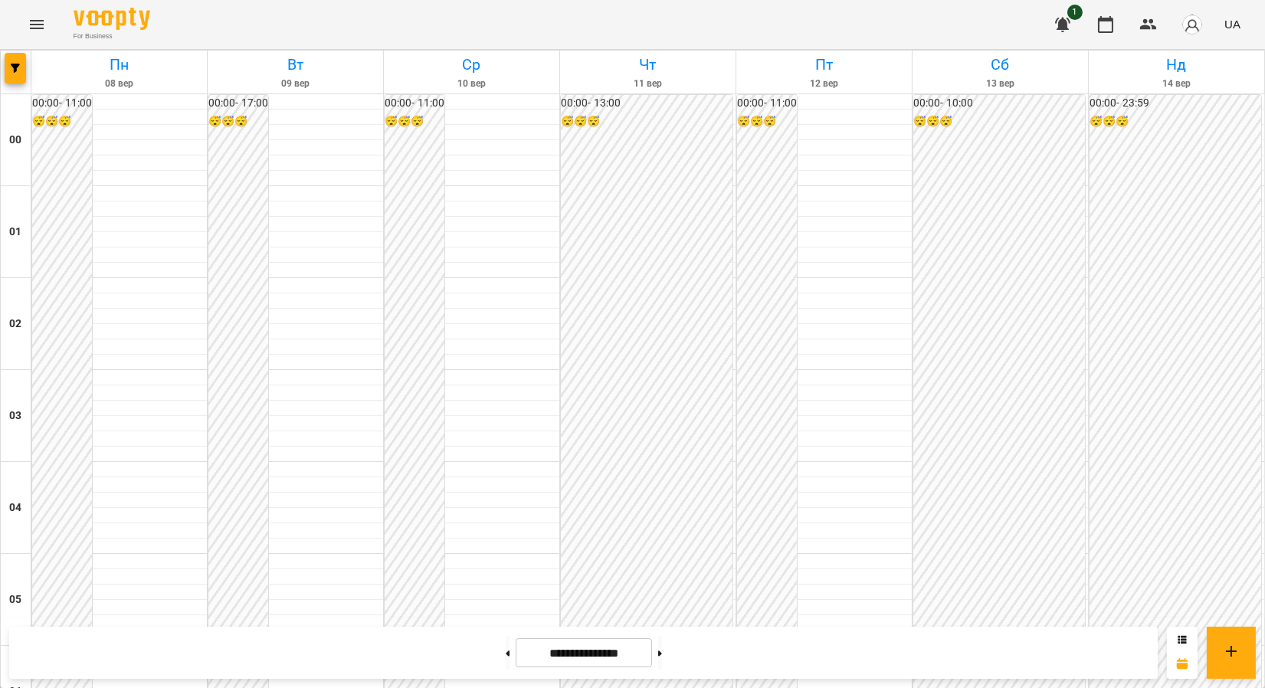
scroll to position [1681, 0]
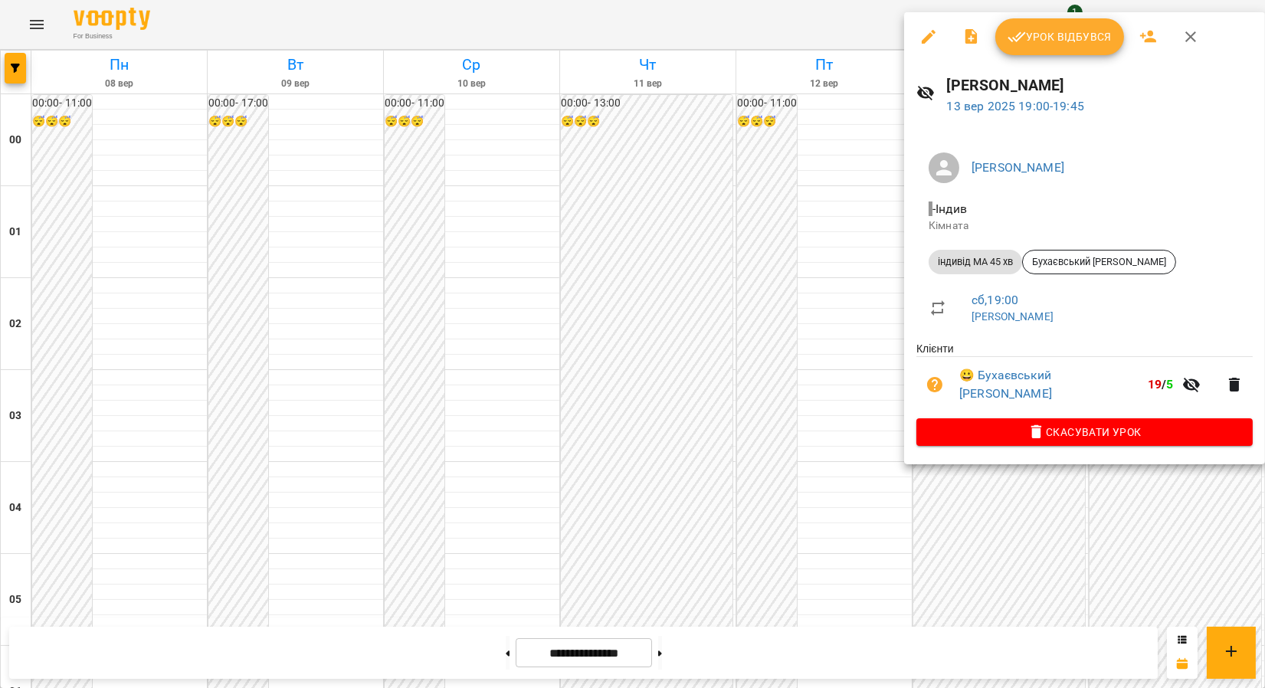
click at [802, 185] on div at bounding box center [632, 344] width 1265 height 688
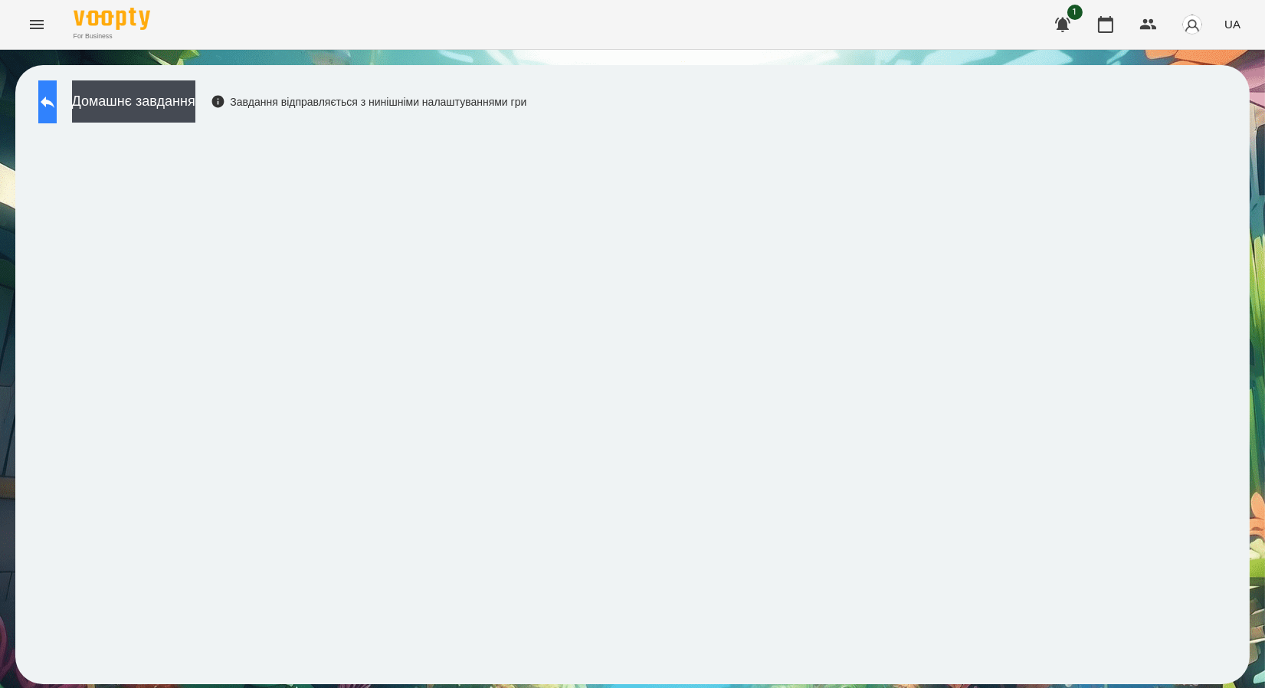
click at [57, 109] on button at bounding box center [47, 101] width 18 height 43
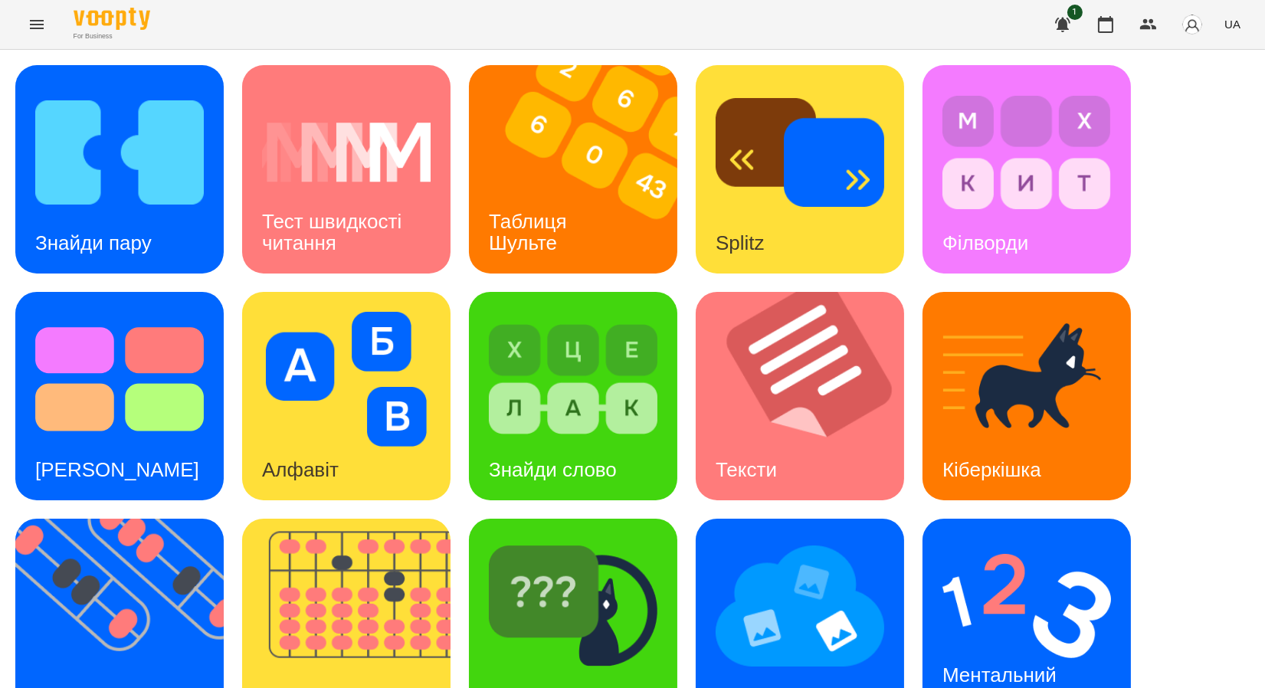
scroll to position [281, 0]
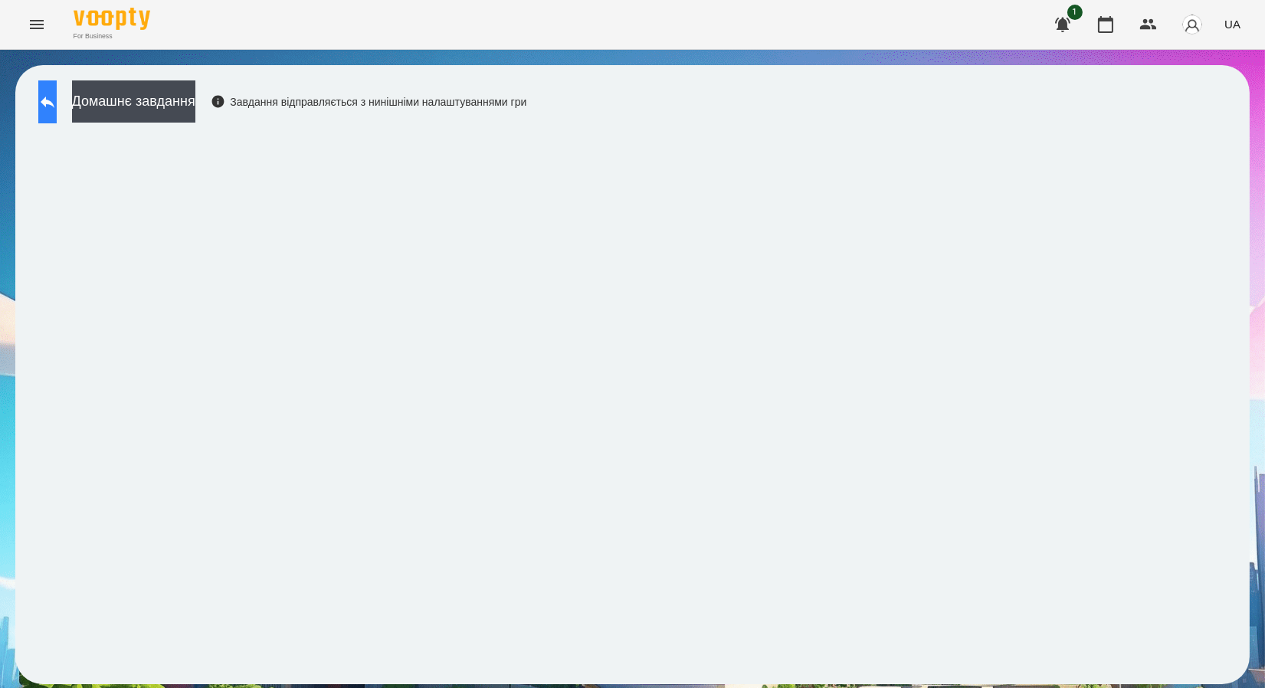
click at [44, 100] on button at bounding box center [47, 101] width 18 height 43
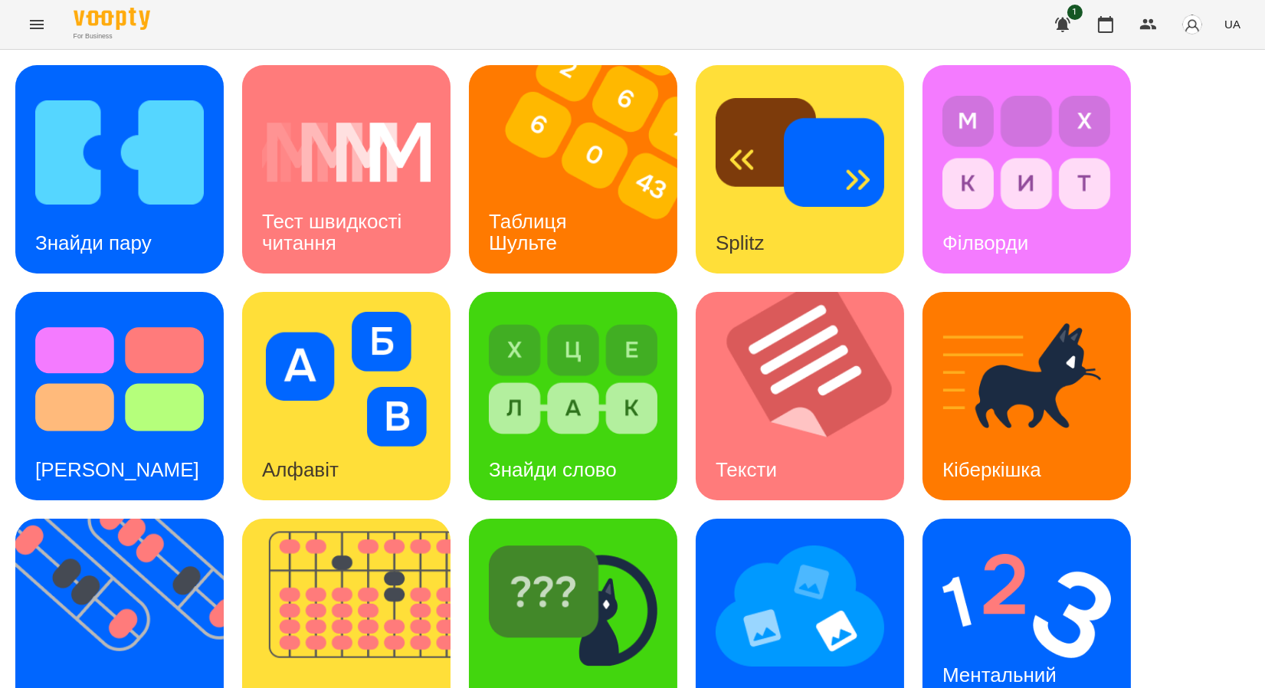
scroll to position [281, 0]
click at [843, 539] on img at bounding box center [800, 606] width 169 height 135
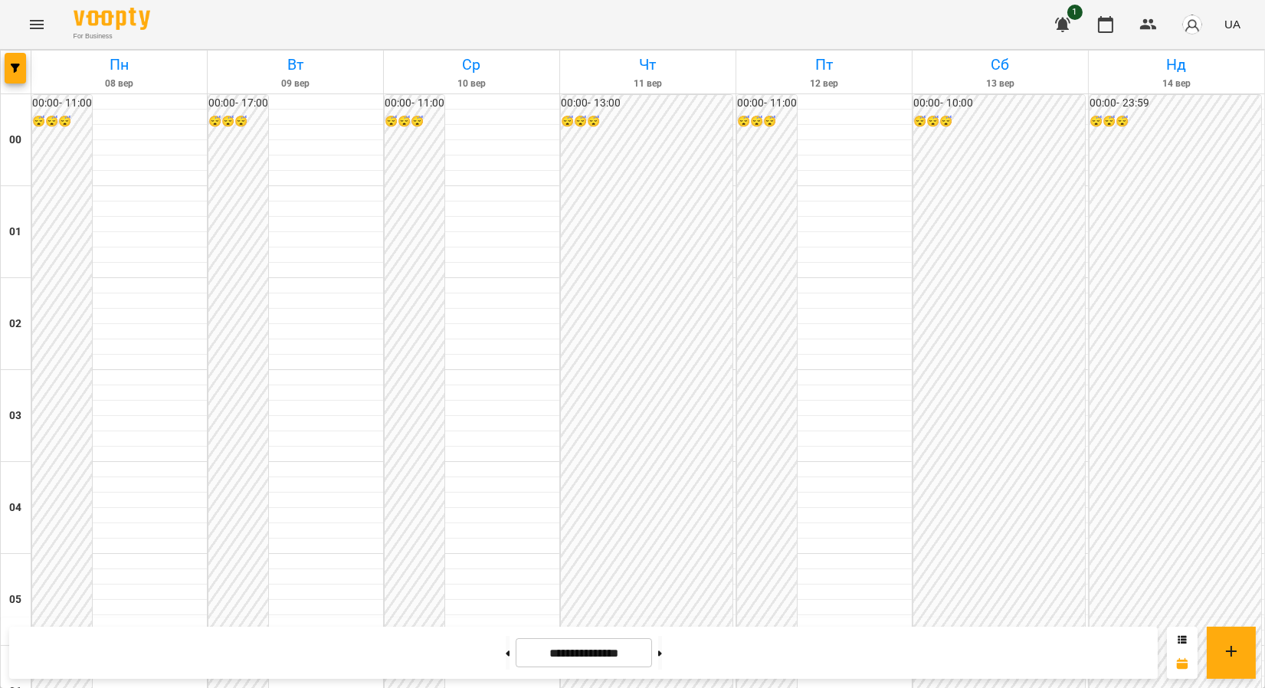
scroll to position [1681, 0]
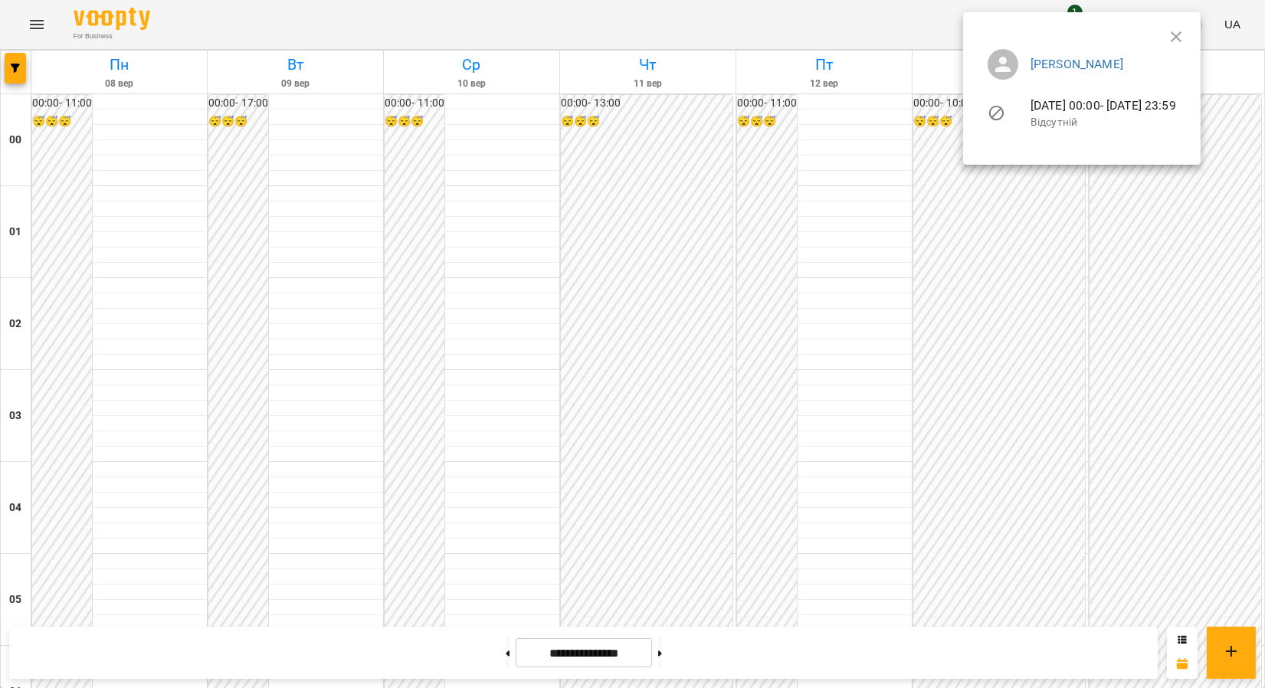
click at [1185, 29] on icon "button" at bounding box center [1176, 37] width 18 height 18
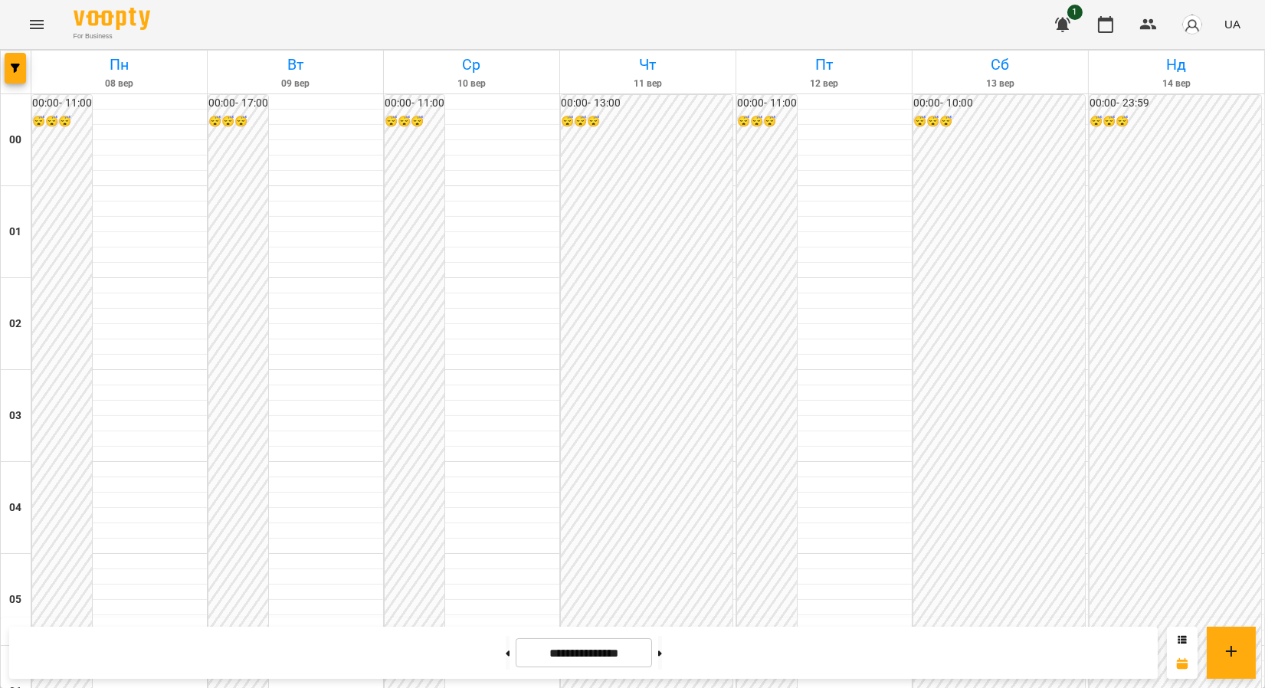
scroll to position [1681, 0]
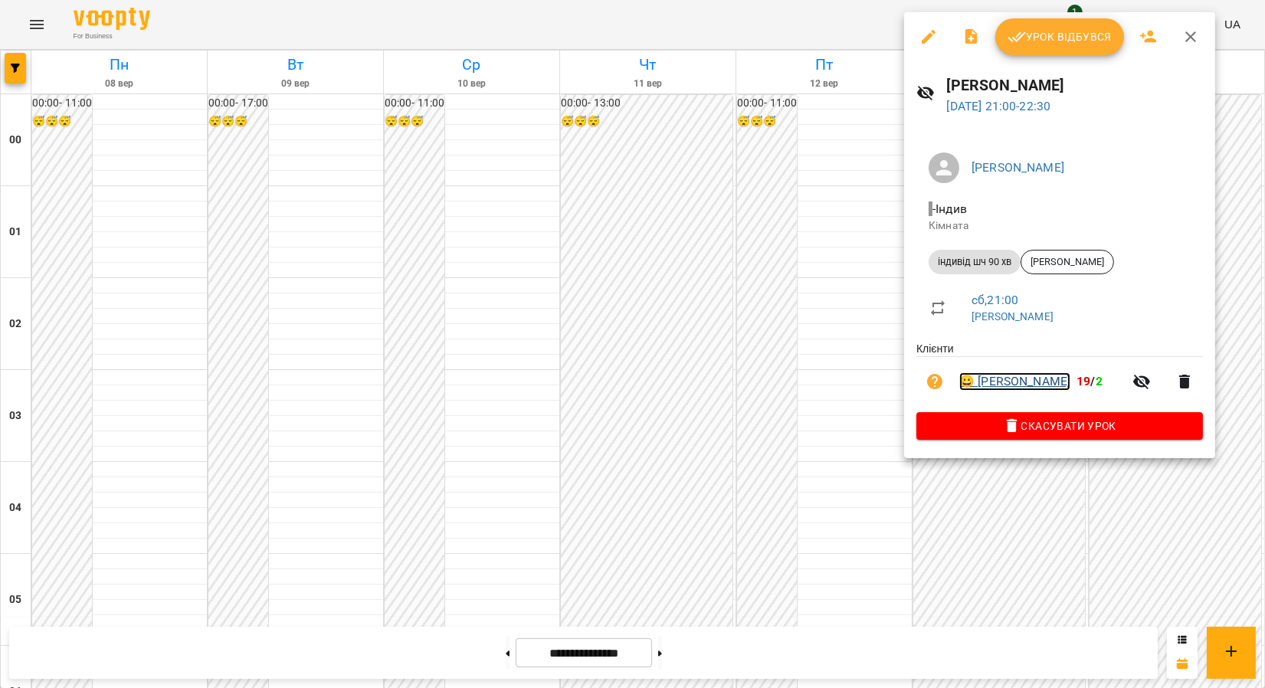
click at [1013, 376] on link "😀 [PERSON_NAME]" at bounding box center [1014, 381] width 111 height 18
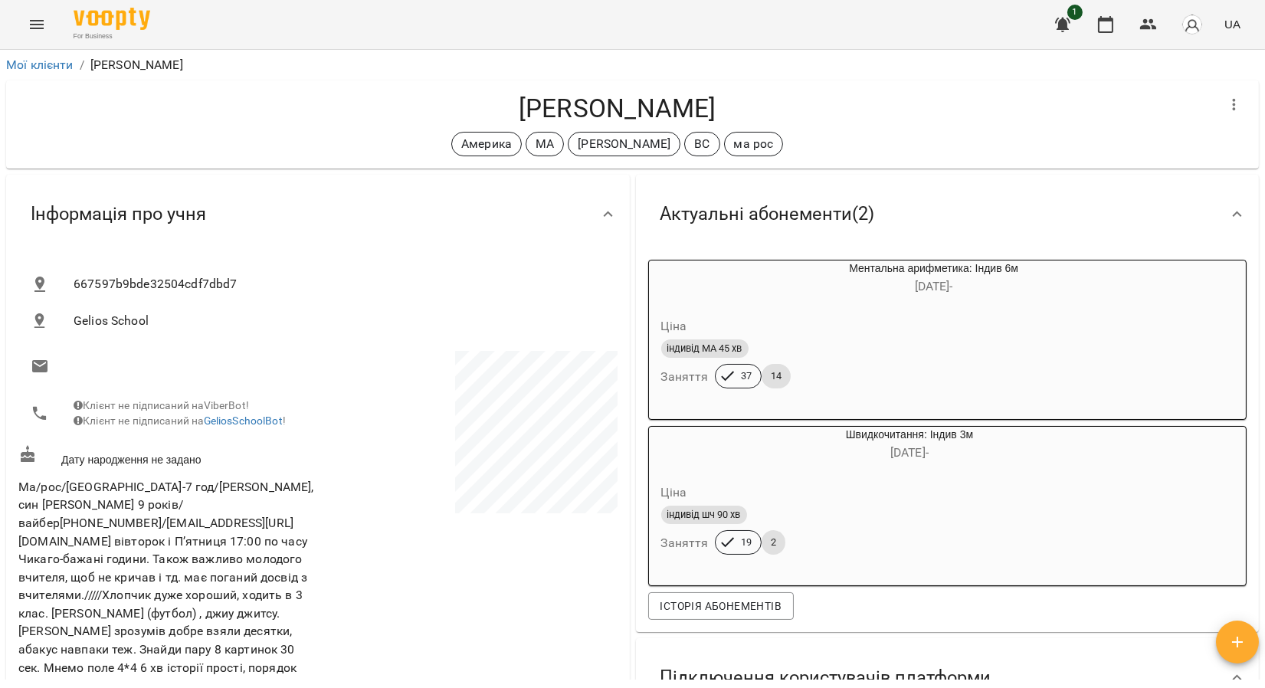
click at [21, 25] on button "Menu" at bounding box center [36, 24] width 37 height 37
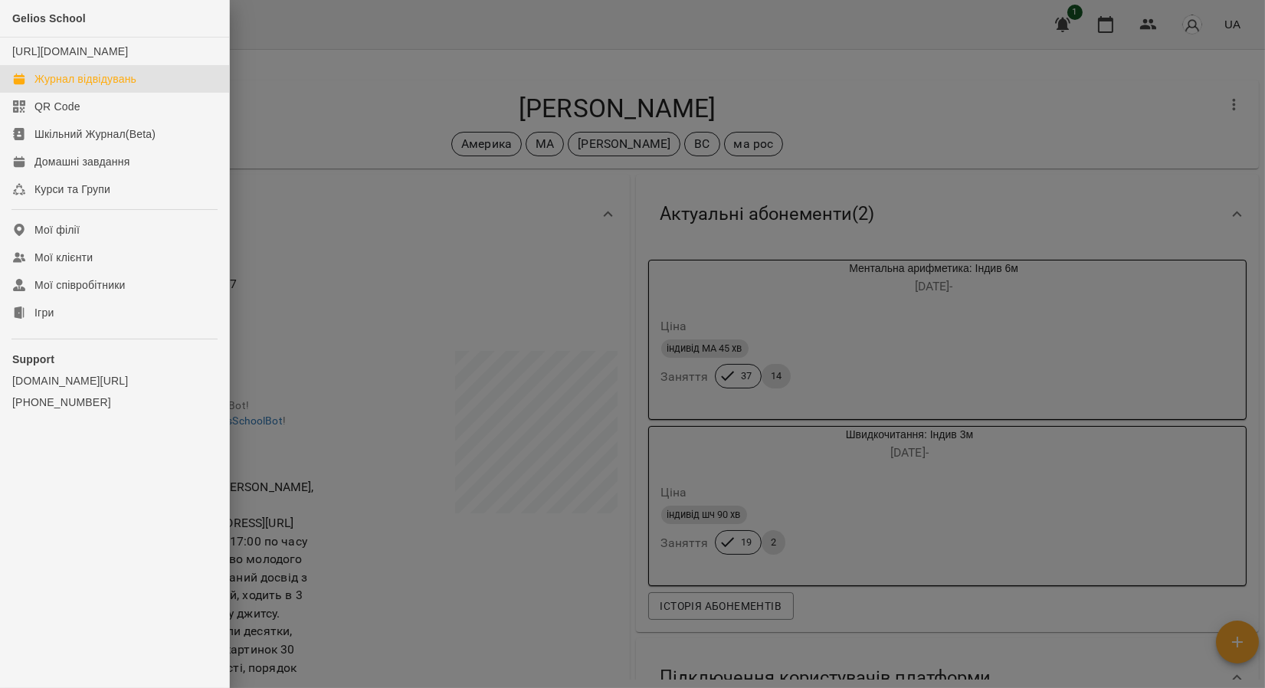
click at [82, 87] on div "Журнал відвідувань" at bounding box center [85, 78] width 102 height 15
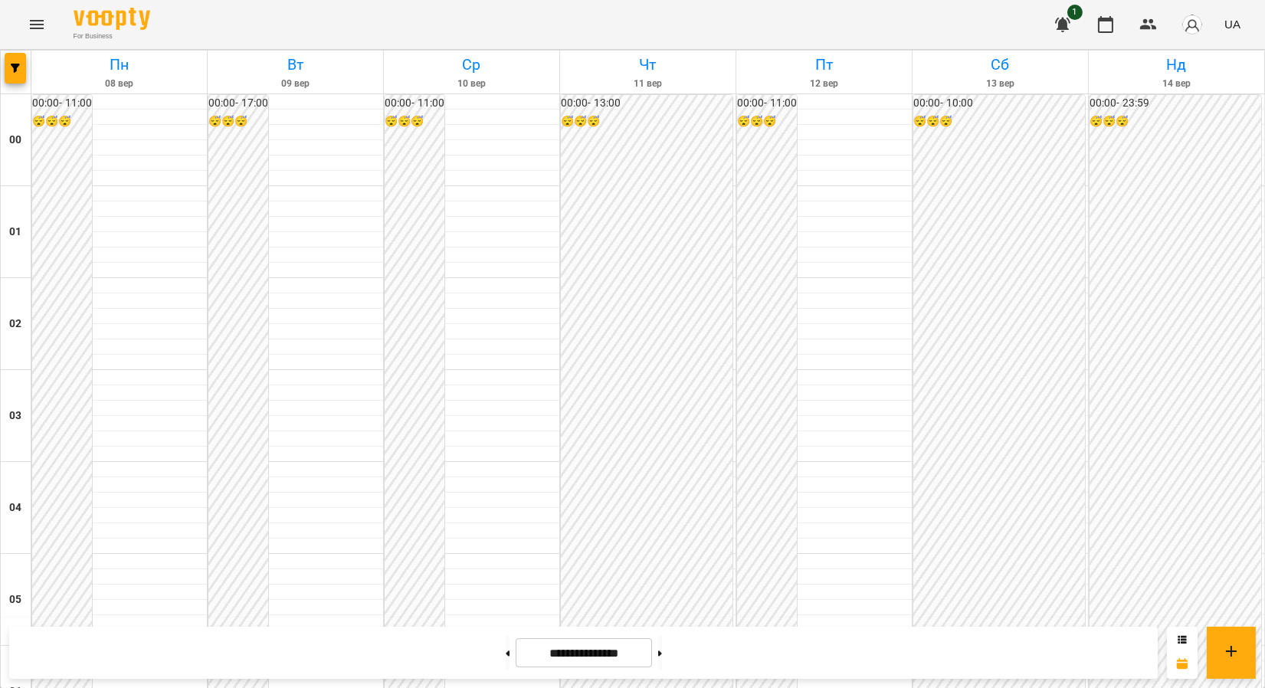
scroll to position [1681, 0]
